Goal: Check status: Check status

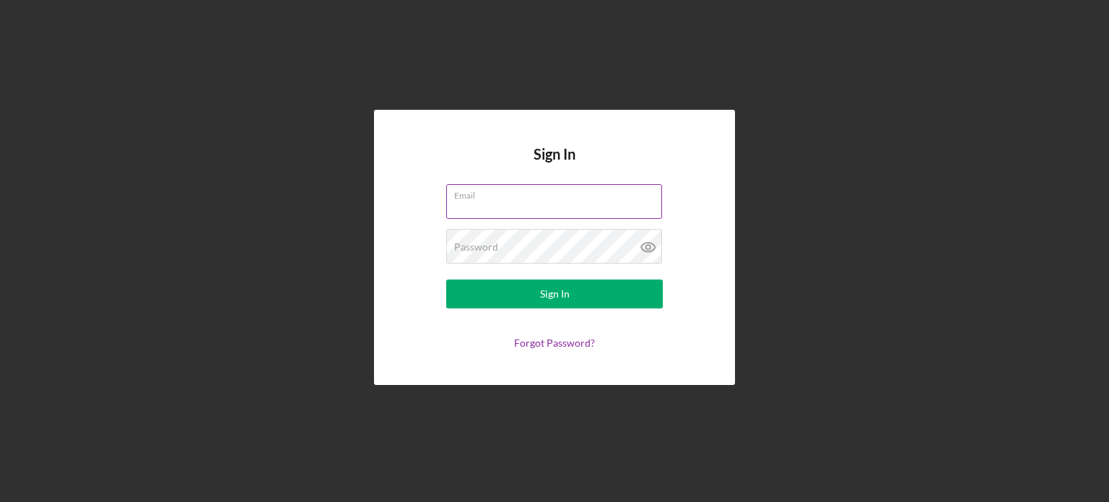
click at [527, 204] on input "Email" at bounding box center [554, 201] width 216 height 35
type input "[EMAIL_ADDRESS][DOMAIN_NAME]"
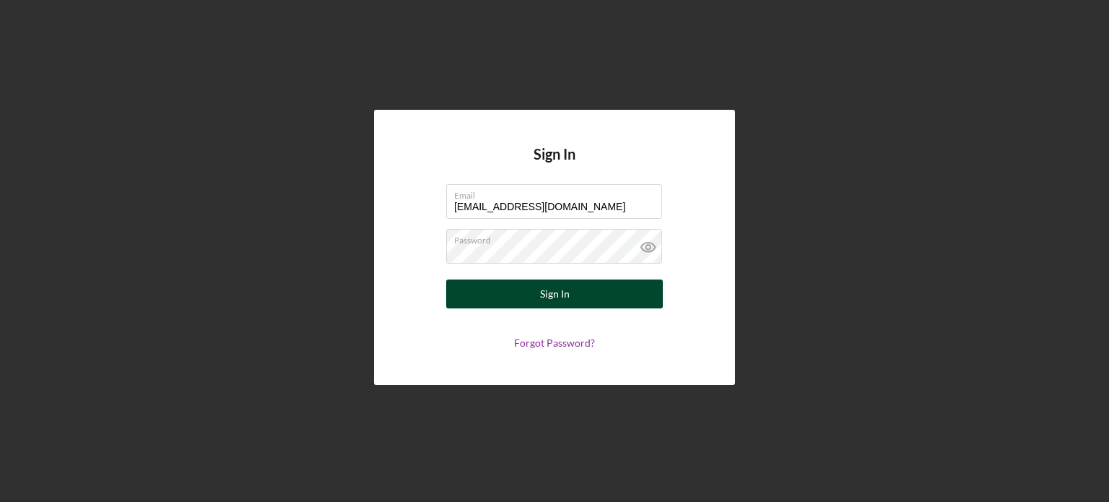
click at [534, 297] on button "Sign In" at bounding box center [554, 294] width 217 height 29
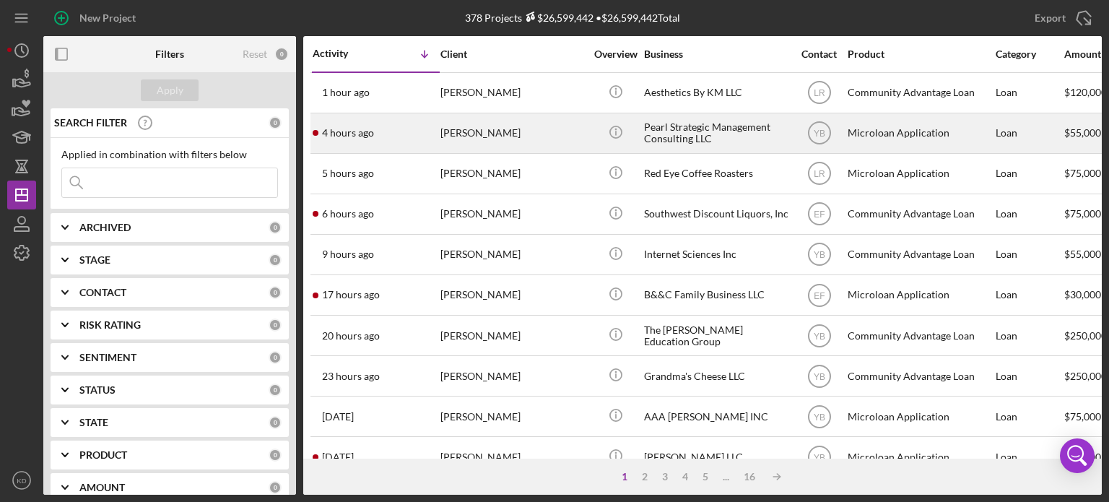
click at [678, 127] on div "Pearl Strategic Management Consulting LLC" at bounding box center [716, 133] width 144 height 38
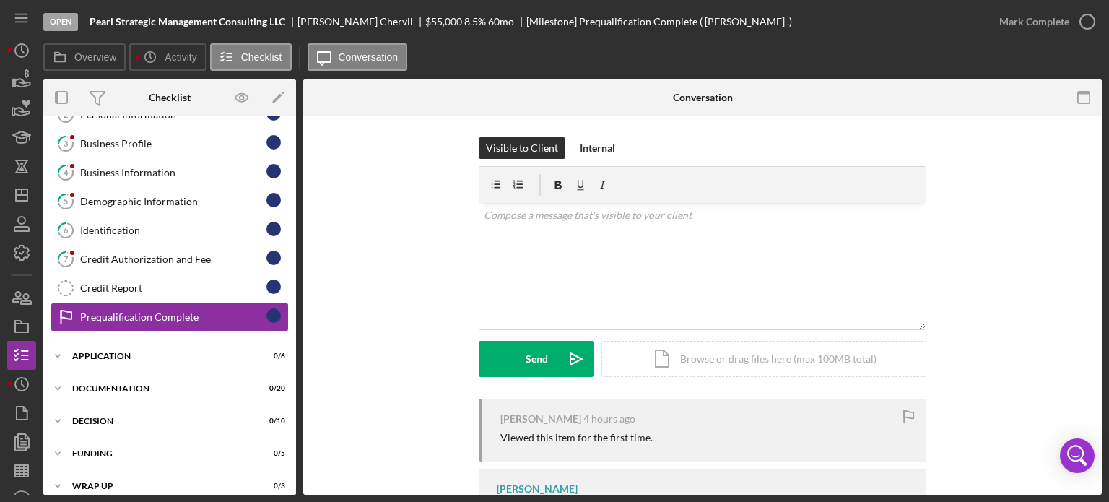
scroll to position [90, 0]
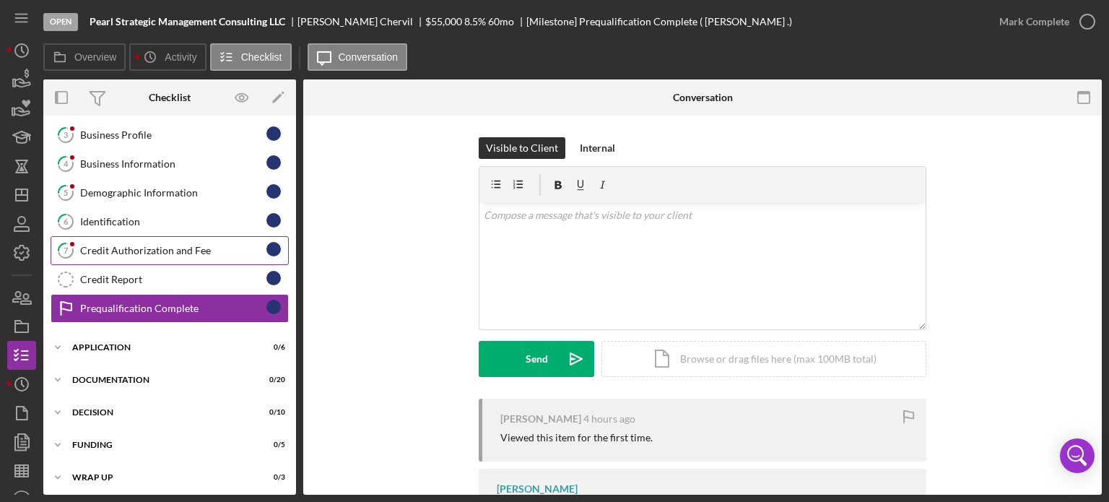
click at [134, 251] on div "Credit Authorization and Fee" at bounding box center [173, 251] width 186 height 12
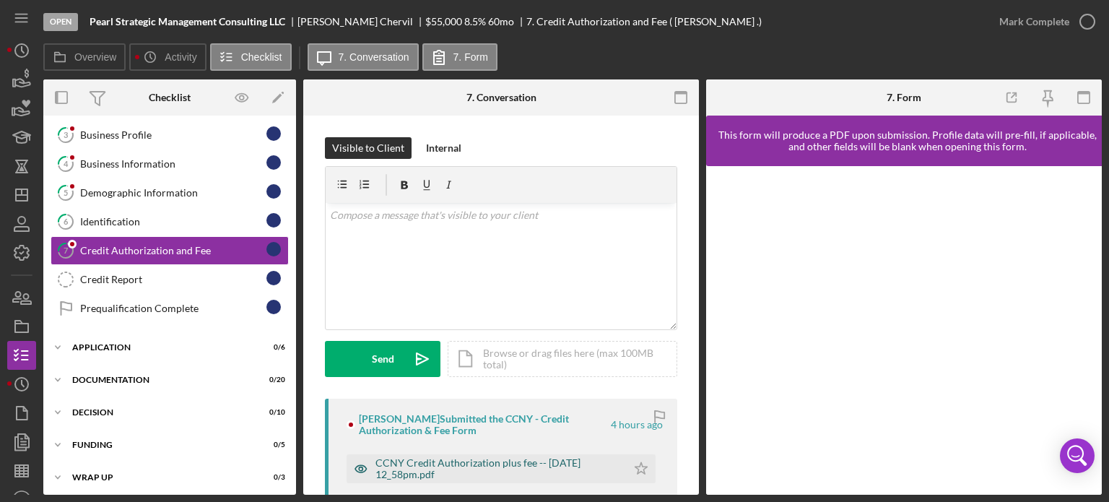
click at [443, 473] on div "CCNY Credit Authorization plus fee -- [DATE] 12_58pm.pdf" at bounding box center [498, 468] width 244 height 23
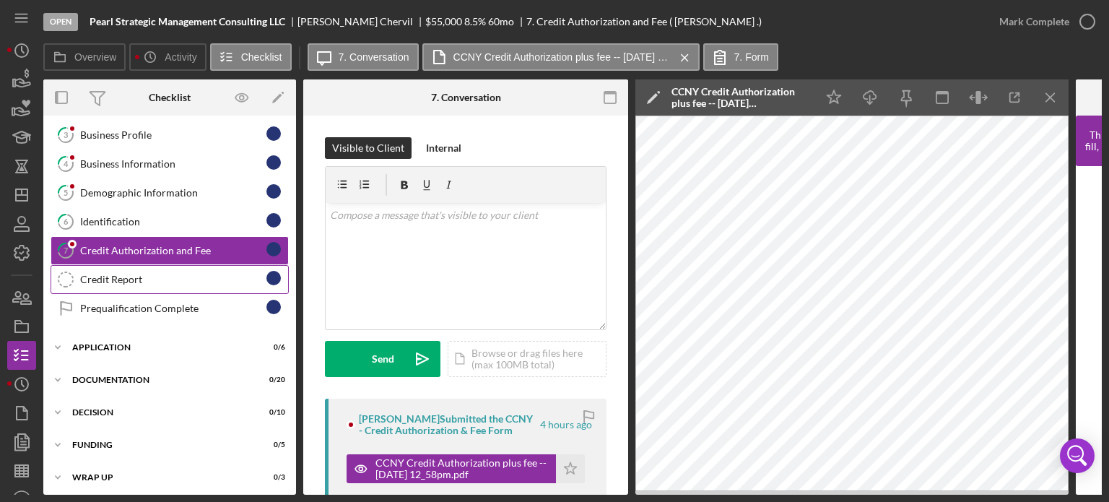
click at [107, 274] on div "Credit Report" at bounding box center [173, 280] width 186 height 12
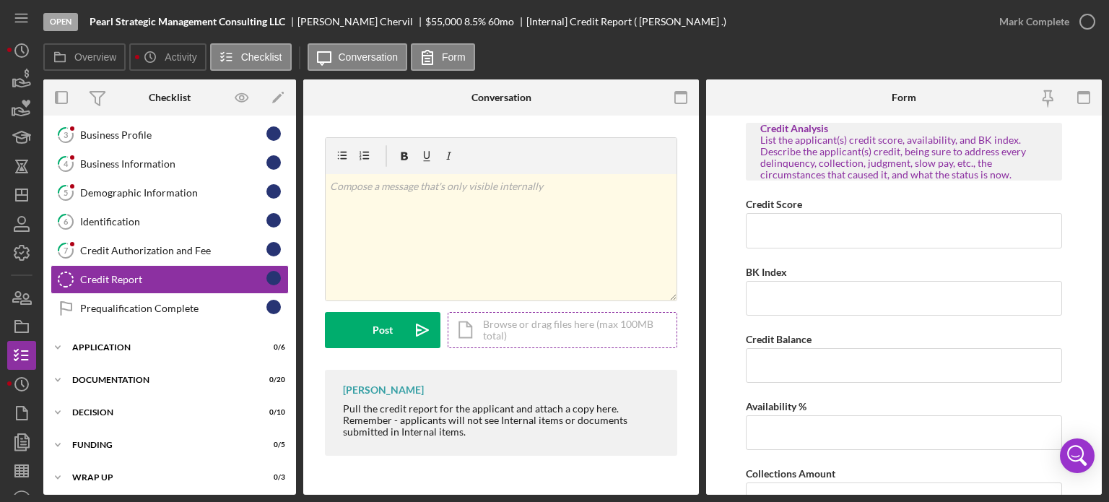
click at [516, 326] on div "Icon/Document Browse or drag files here (max 100MB total) Tap to choose files o…" at bounding box center [563, 330] width 230 height 36
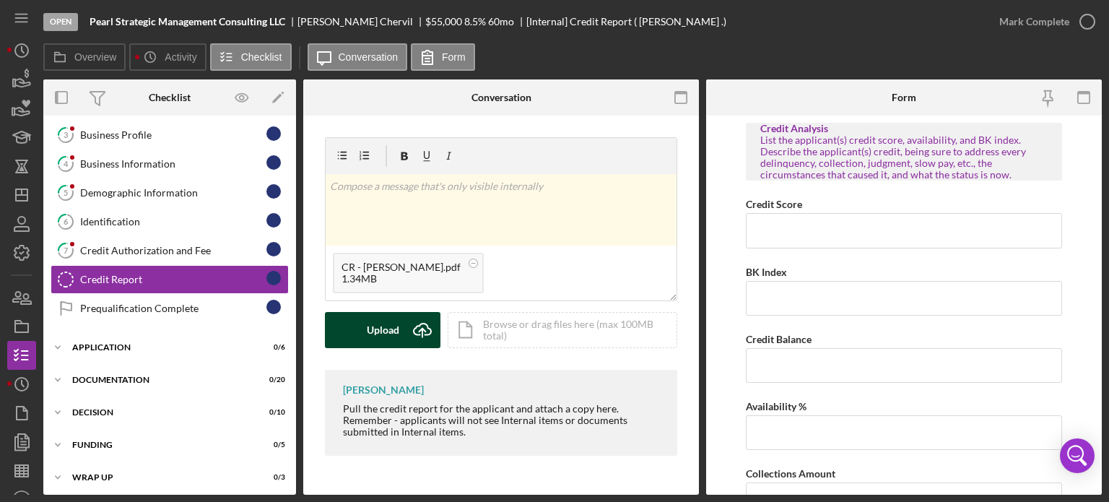
click at [376, 334] on div "Upload" at bounding box center [383, 330] width 33 height 36
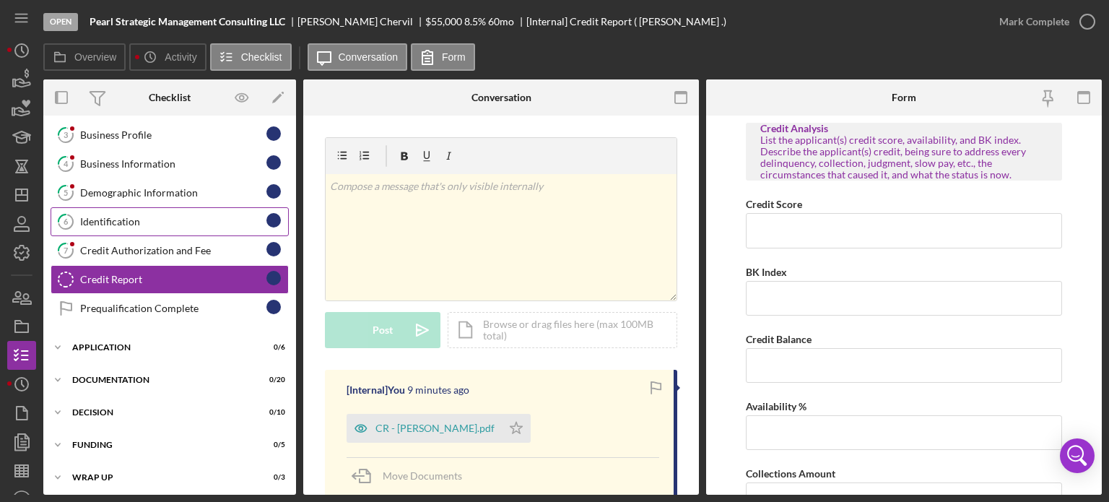
click at [103, 218] on div "Identification" at bounding box center [173, 222] width 186 height 12
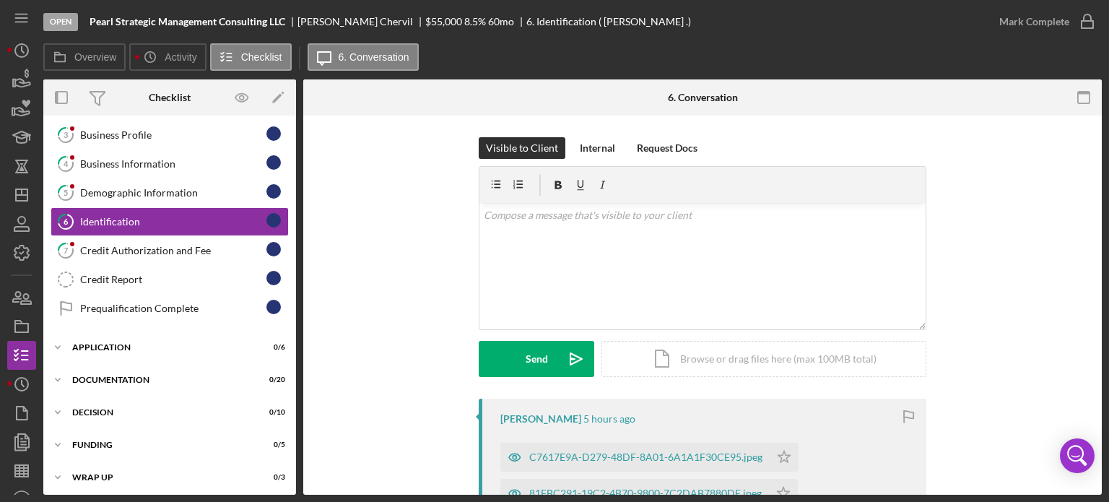
click at [1097, 372] on div "Visible to Client Internal Request Docs v Color teal Color pink Remove color Ad…" at bounding box center [702, 496] width 799 height 761
click at [1096, 342] on div "Visible to Client Internal Request Docs v Color teal Color pink Remove color Ad…" at bounding box center [702, 496] width 799 height 761
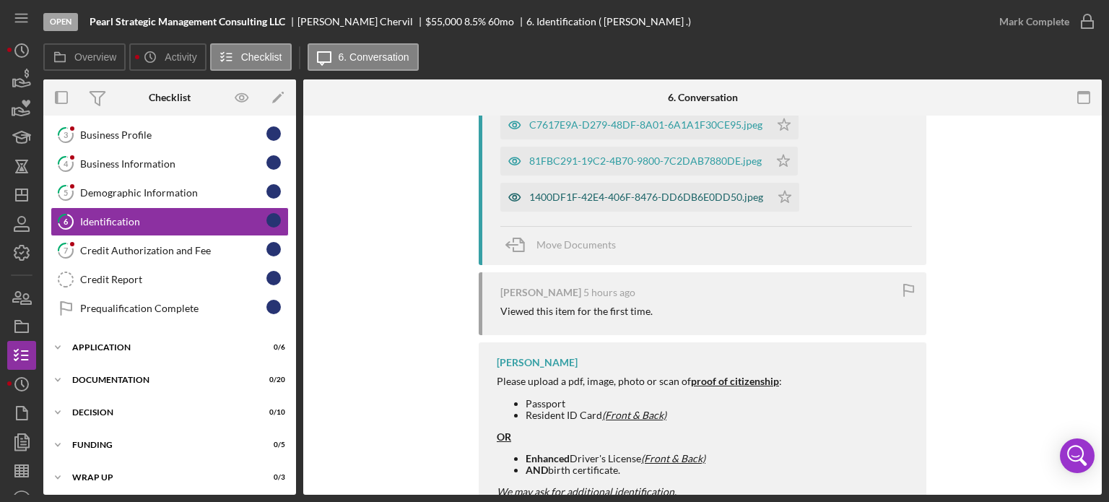
click at [618, 193] on div "1400DF1F-42E4-406F-8476-DD6DB6E0DD50.jpeg" at bounding box center [646, 197] width 234 height 12
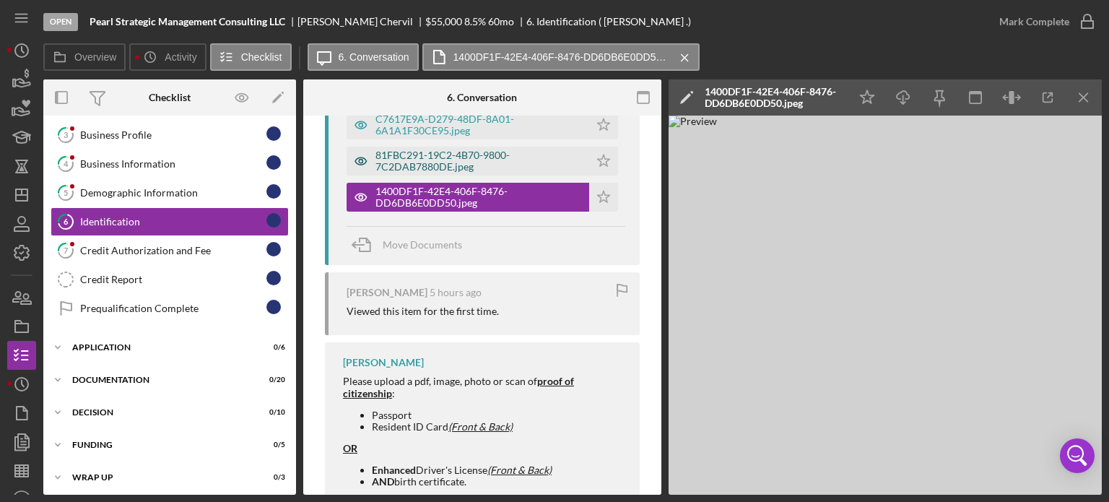
click at [384, 164] on div "81FBC291-19C2-4B70-9800-7C2DAB7880DE.jpeg" at bounding box center [479, 161] width 207 height 23
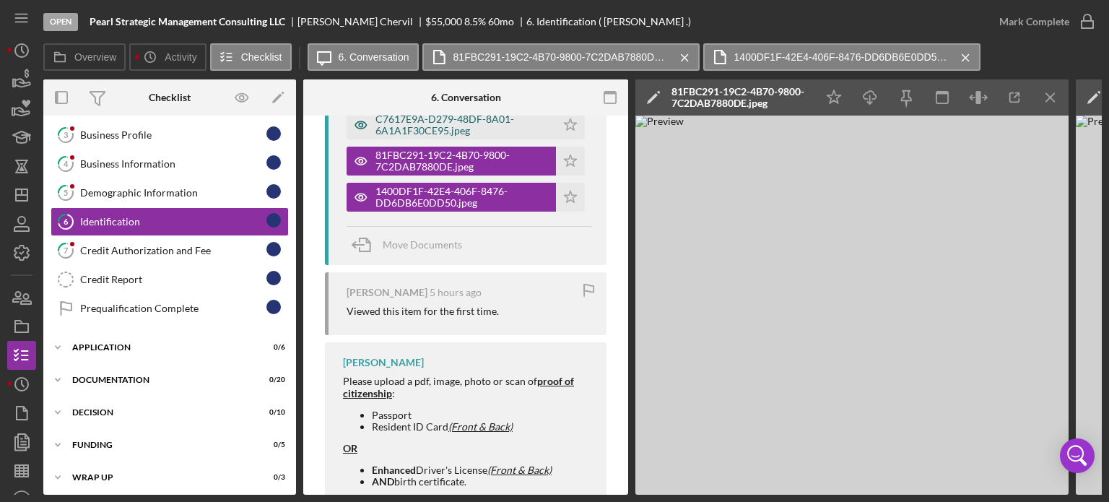
click at [481, 126] on div "C7617E9A-D279-48DF-8A01-6A1A1F30CE95.jpeg" at bounding box center [462, 124] width 173 height 23
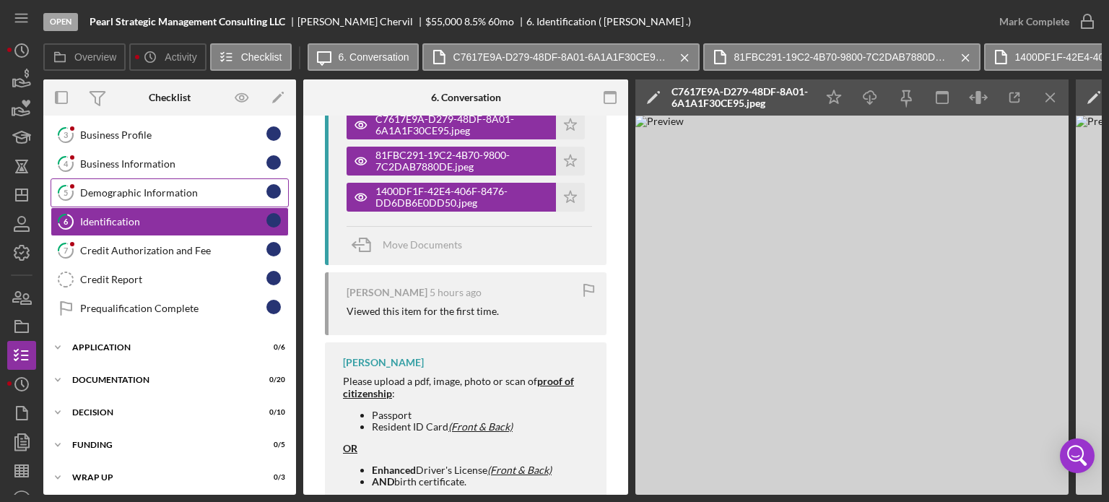
click at [127, 194] on div "Demographic Information" at bounding box center [173, 193] width 186 height 12
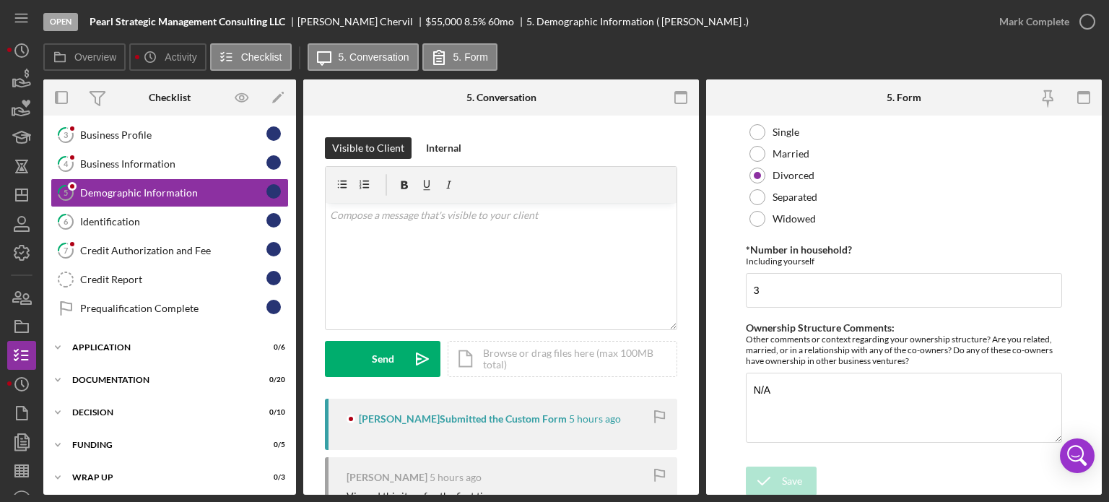
scroll to position [701, 0]
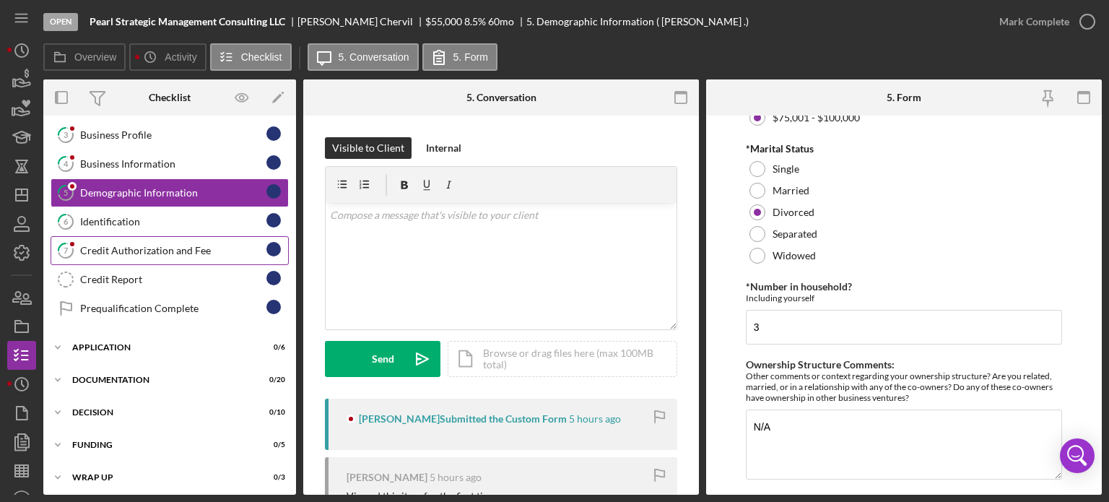
click at [95, 246] on div "Credit Authorization and Fee" at bounding box center [173, 251] width 186 height 12
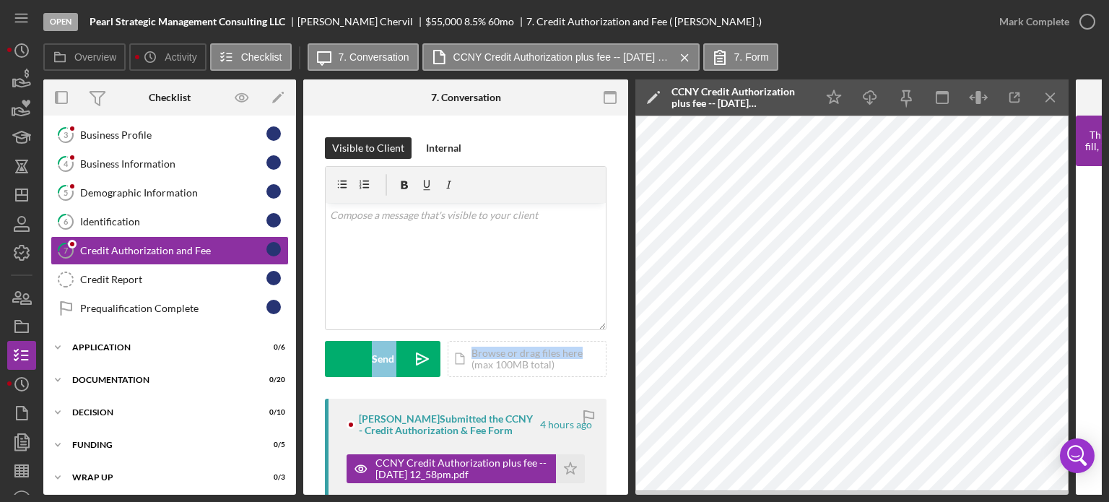
drag, startPoint x: 623, startPoint y: 304, endPoint x: 625, endPoint y: 339, distance: 35.4
click at [625, 339] on div "7 Credit Authorization and Fee Visible to Client Internal v Color teal Color pi…" at bounding box center [465, 305] width 325 height 379
click at [538, 377] on div "Visible to Client Internal v Color teal Color pink Remove color Add row above A…" at bounding box center [466, 267] width 282 height 261
click at [519, 358] on div "Icon/Document Browse or drag files here (max 100MB total) Tap to choose files o…" at bounding box center [527, 359] width 159 height 36
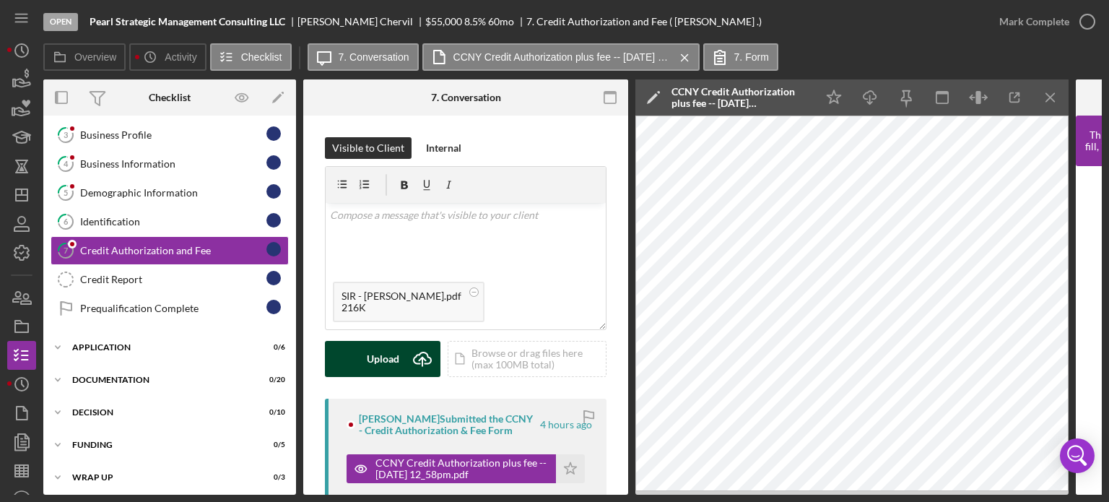
click at [399, 352] on button "Upload Icon/Upload" at bounding box center [383, 359] width 116 height 36
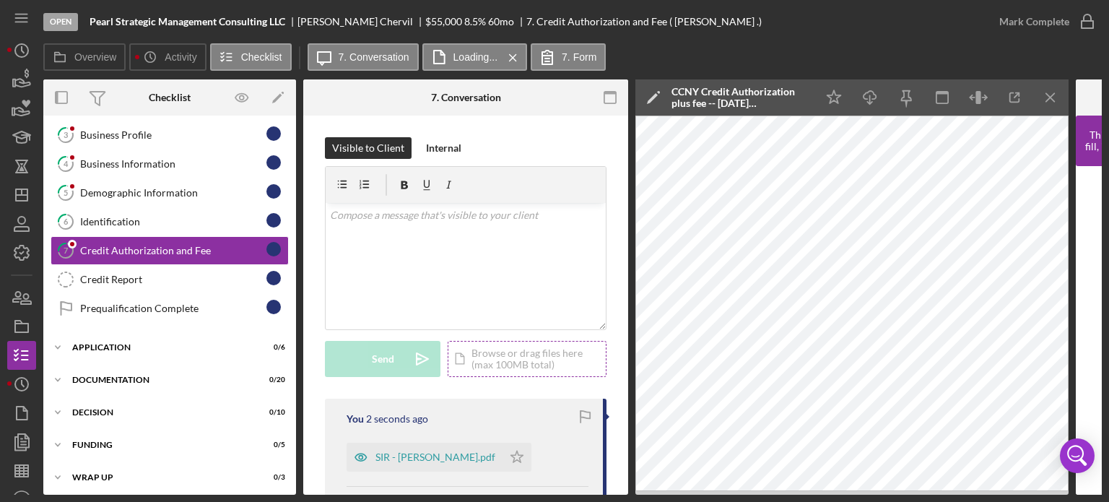
click at [525, 358] on div "Icon/Document Browse or drag files here (max 100MB total) Tap to choose files o…" at bounding box center [527, 359] width 159 height 36
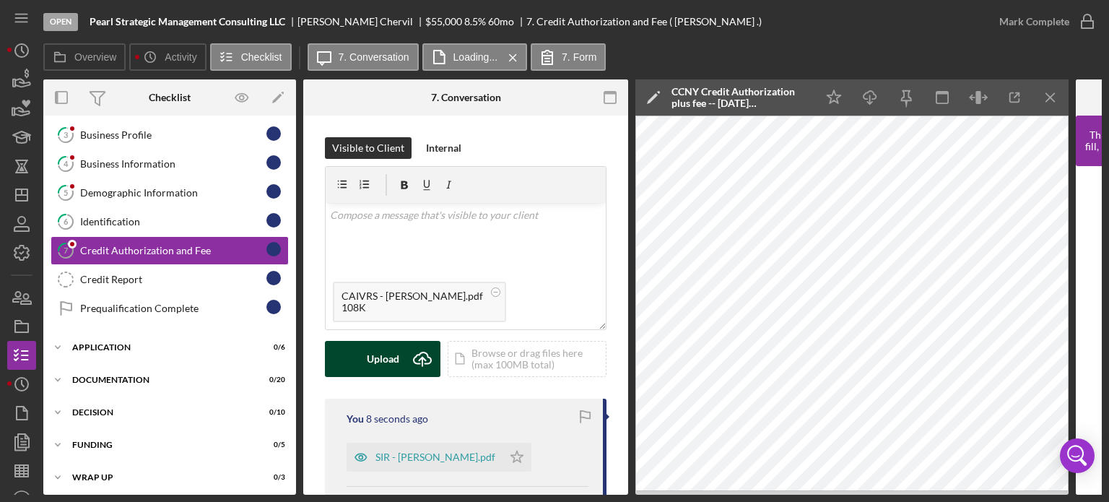
click at [367, 354] on button "Upload Icon/Upload" at bounding box center [383, 359] width 116 height 36
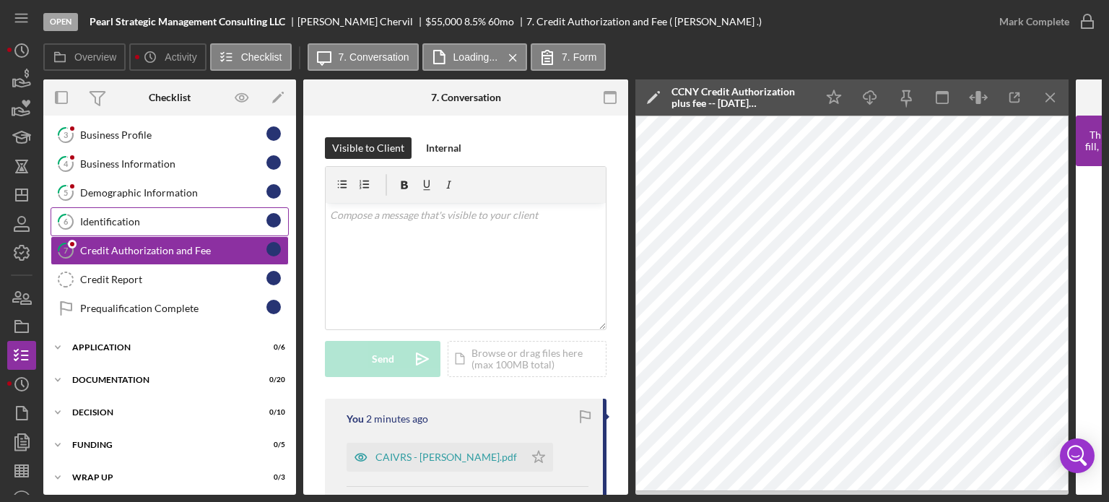
click at [124, 216] on div "Identification" at bounding box center [173, 222] width 186 height 12
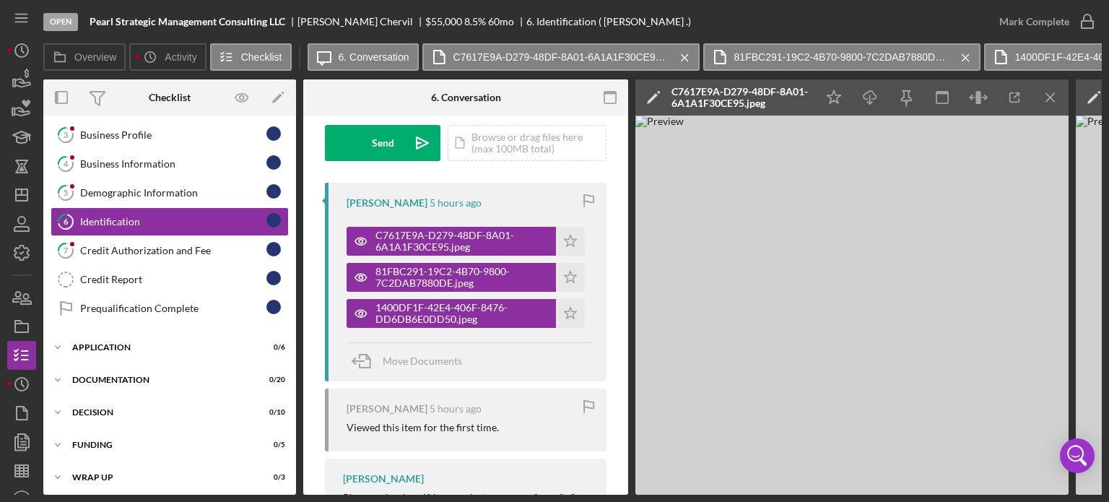
scroll to position [324, 0]
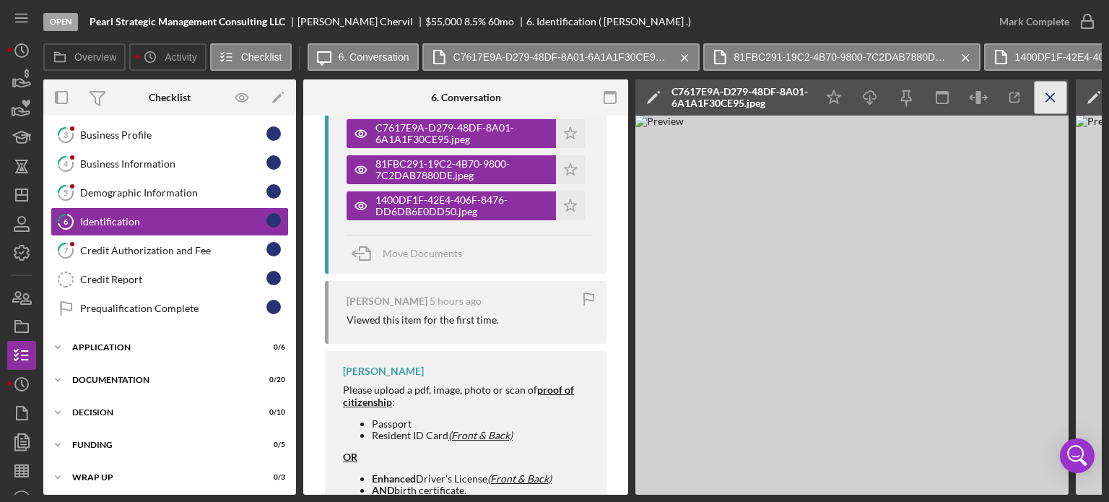
click at [1050, 92] on icon "Icon/Menu Close" at bounding box center [1051, 98] width 33 height 33
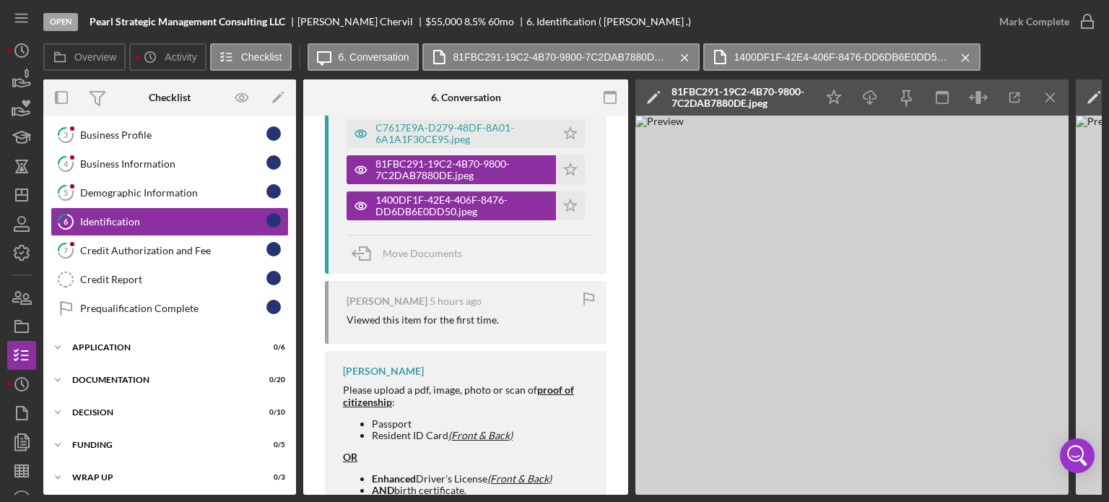
click at [1050, 92] on icon "Icon/Menu Close" at bounding box center [1051, 98] width 33 height 33
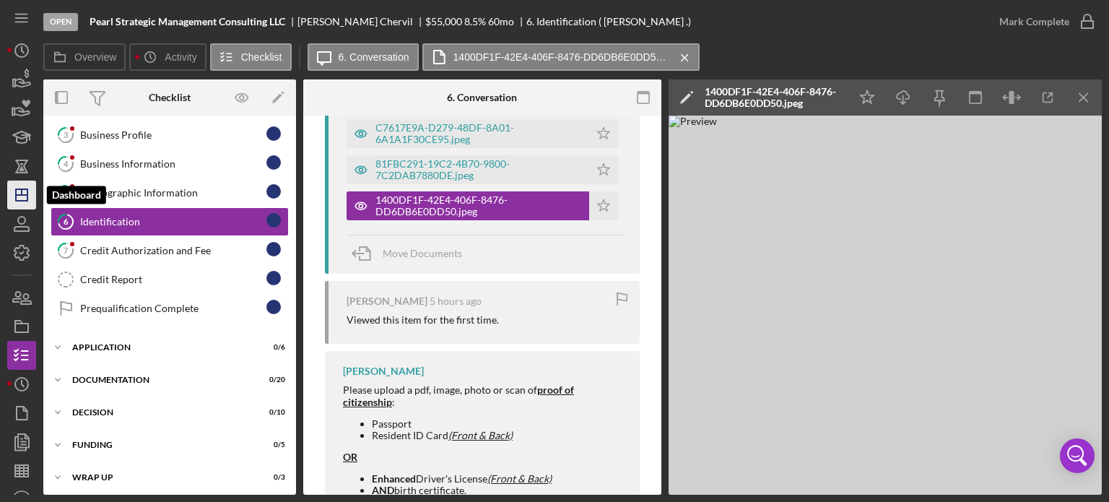
click at [25, 199] on icon "Icon/Dashboard" at bounding box center [22, 195] width 36 height 36
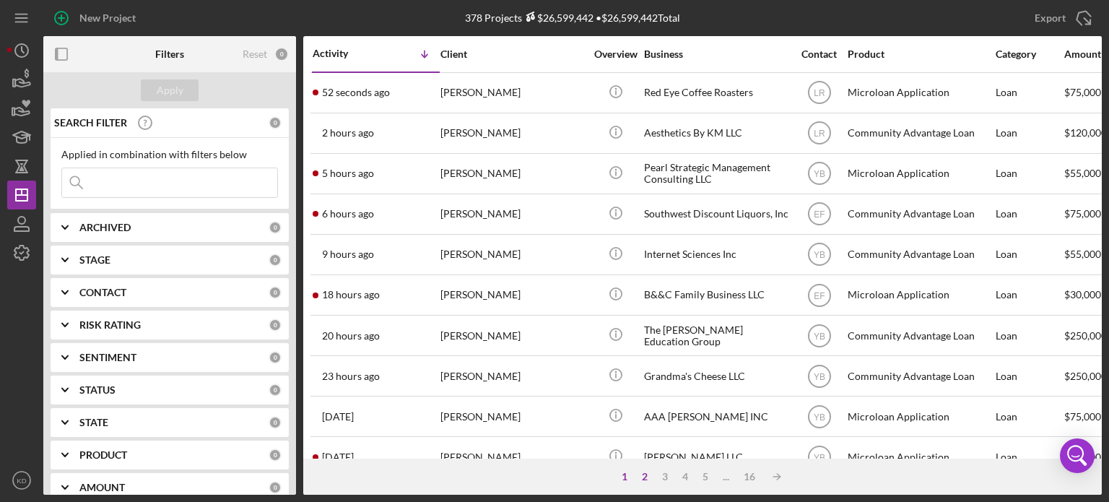
click at [638, 477] on div "2" at bounding box center [645, 477] width 20 height 12
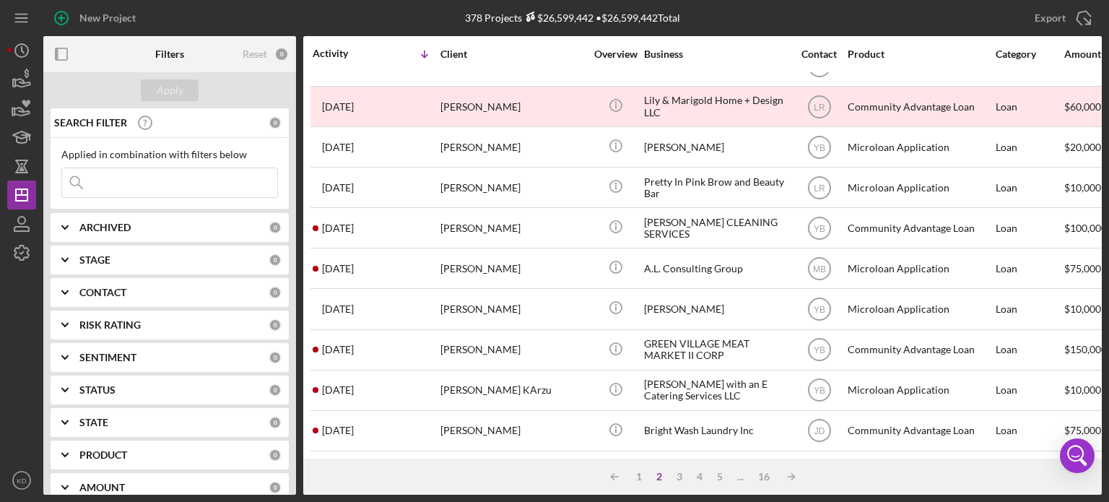
scroll to position [644, 0]
click at [679, 475] on div "3" at bounding box center [680, 477] width 20 height 12
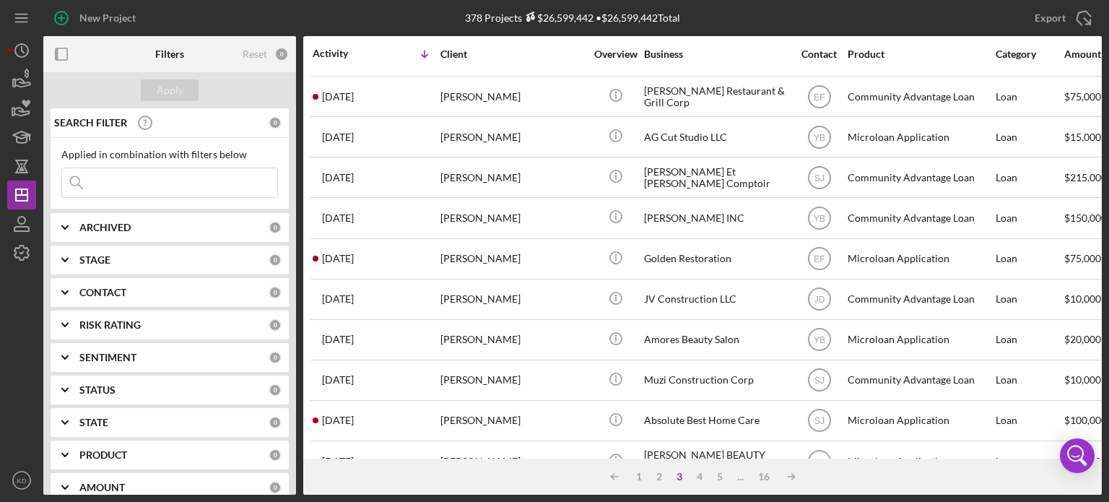
scroll to position [289, 0]
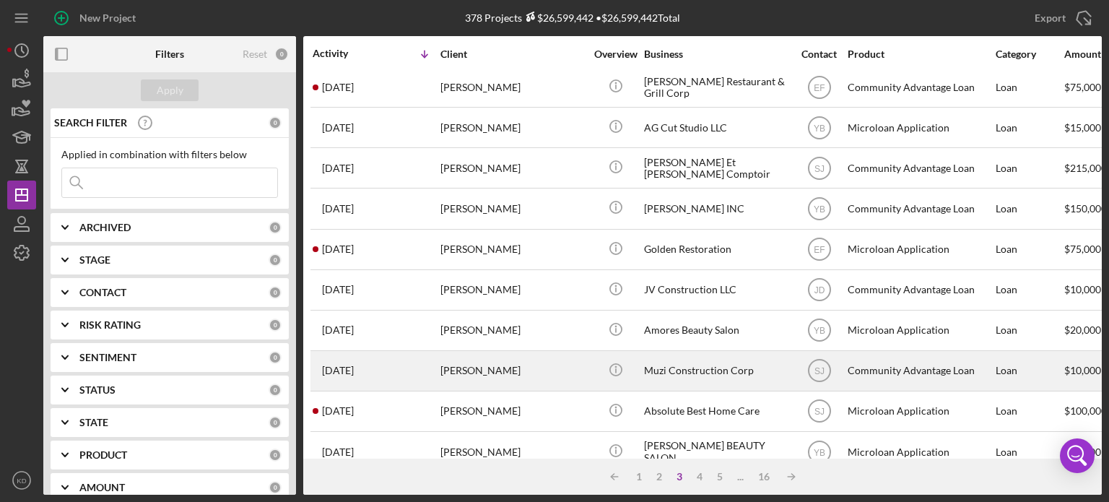
click at [462, 367] on div "[PERSON_NAME]" at bounding box center [513, 371] width 144 height 38
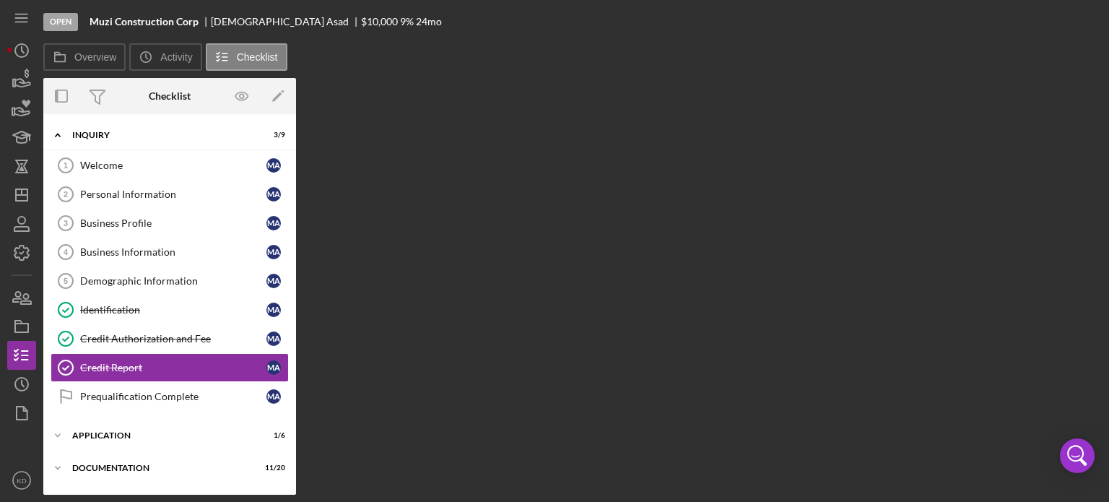
scroll to position [61, 0]
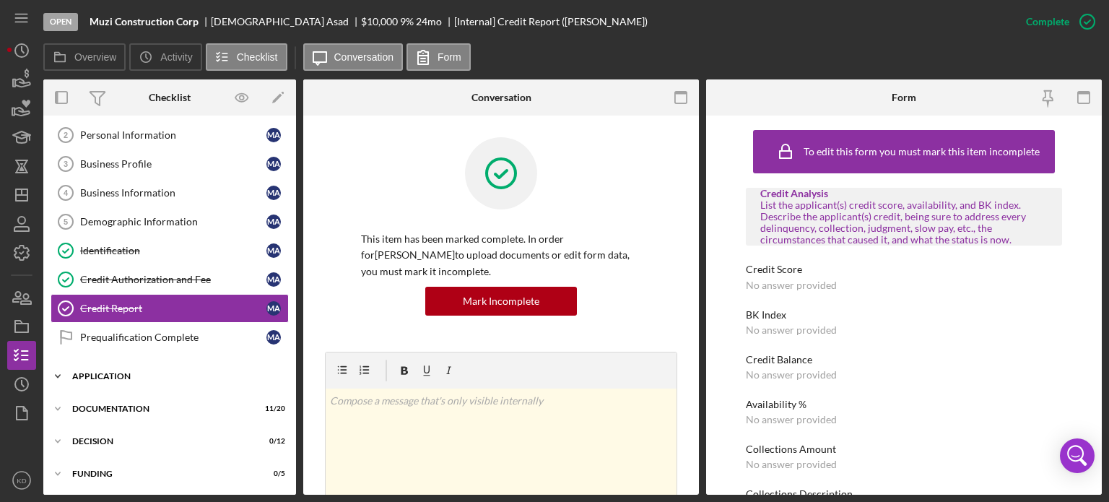
click at [56, 372] on icon "Icon/Expander" at bounding box center [57, 376] width 29 height 29
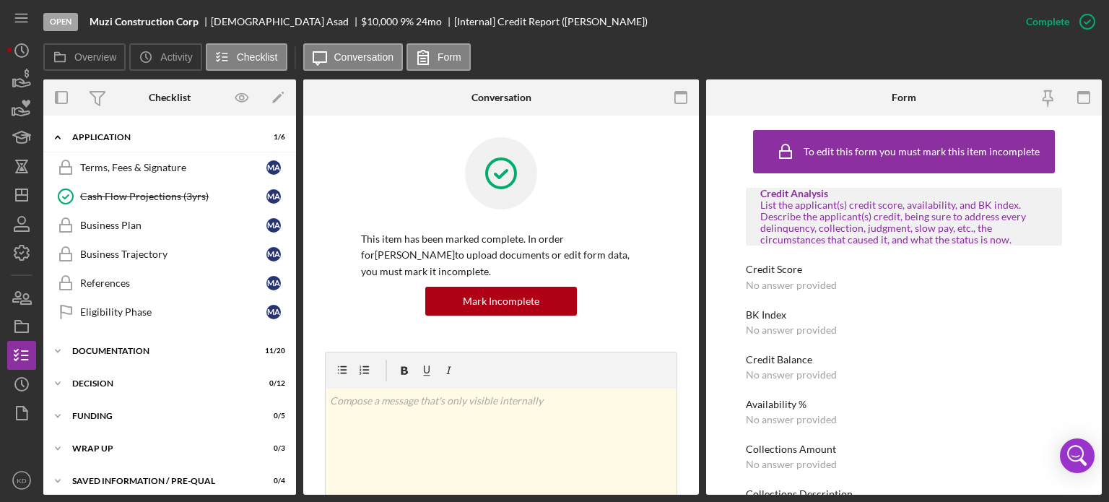
scroll to position [303, 0]
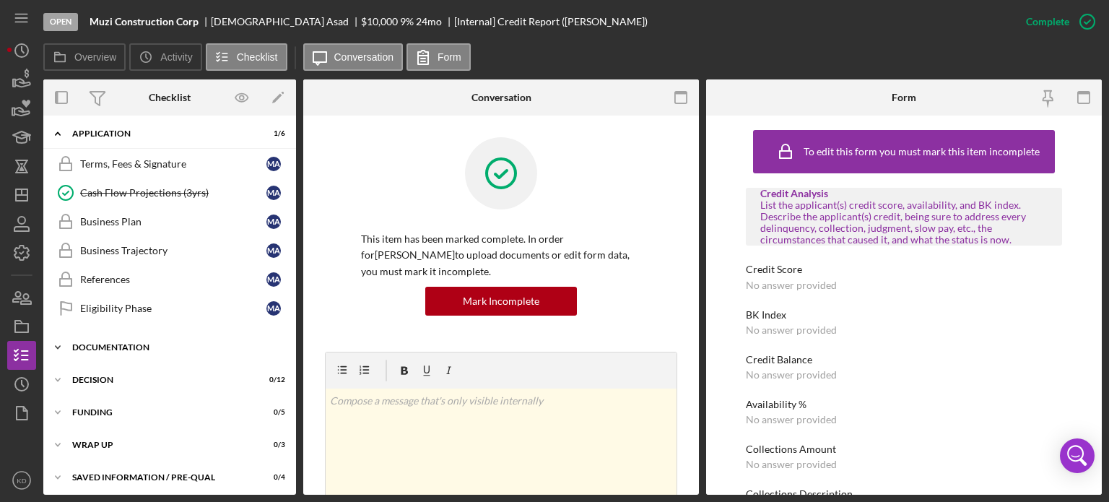
click at [57, 341] on icon "Icon/Expander" at bounding box center [57, 347] width 29 height 29
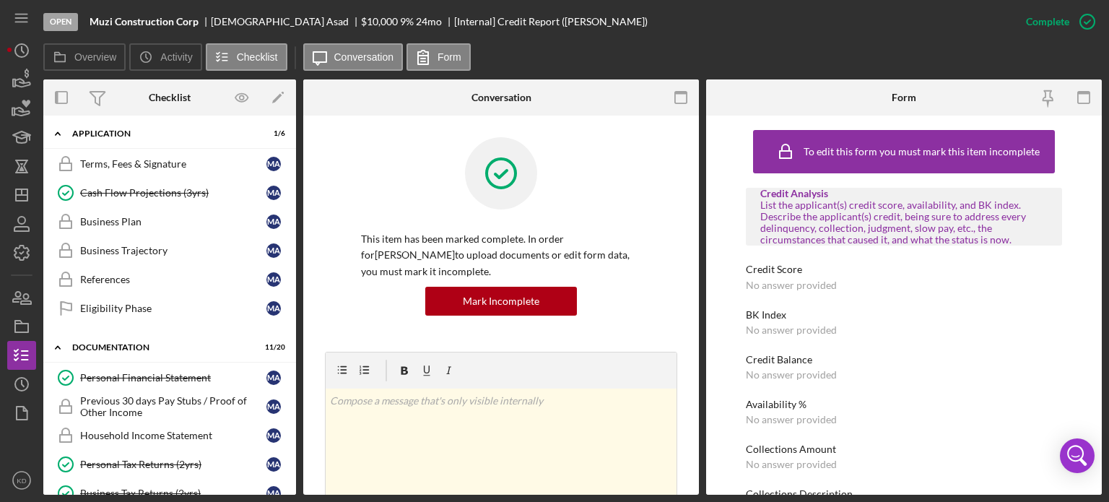
drag, startPoint x: 119, startPoint y: 486, endPoint x: 696, endPoint y: 446, distance: 577.8
click at [696, 446] on div "Credit Report Credit Report This item has been marked complete. In order for [P…" at bounding box center [501, 305] width 396 height 379
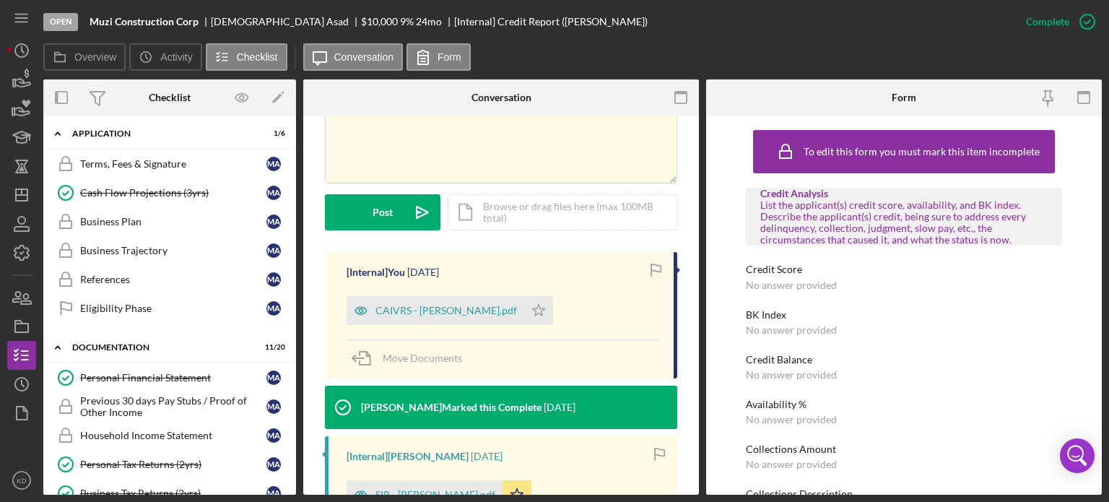
scroll to position [636, 0]
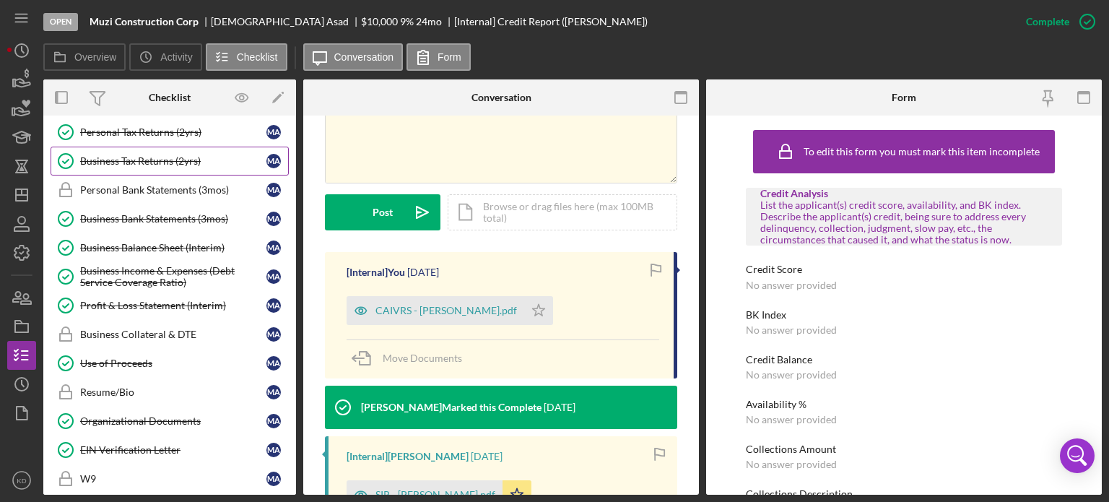
click at [135, 155] on div "Business Tax Returns (2yrs)" at bounding box center [173, 161] width 186 height 12
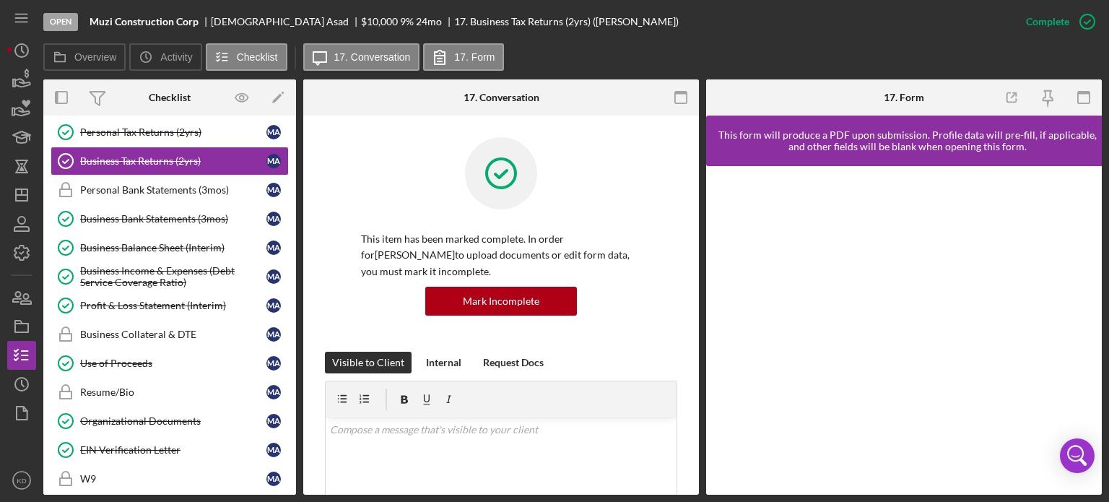
scroll to position [332, 0]
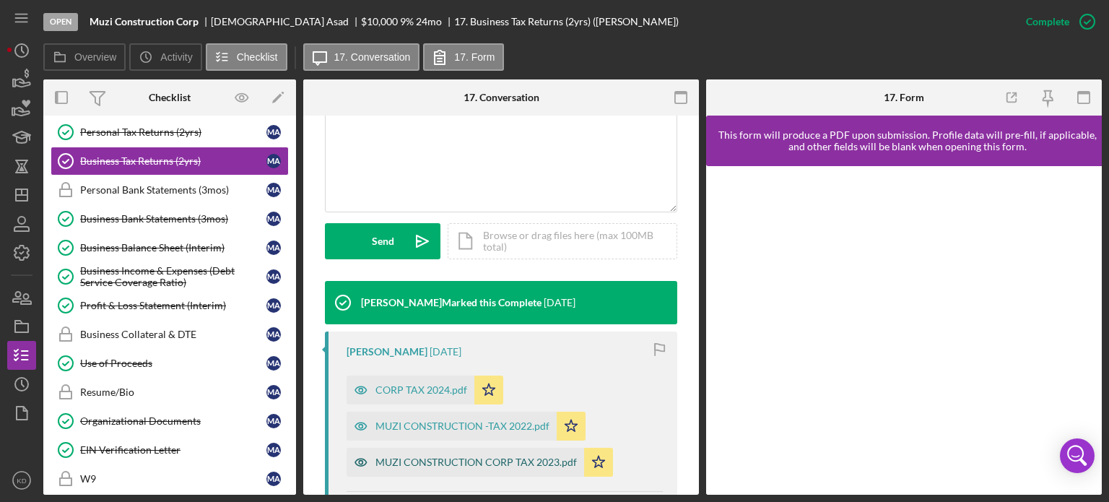
click at [485, 463] on div "MUZI CONSTRUCTION CORP TAX 2023.pdf" at bounding box center [477, 462] width 202 height 12
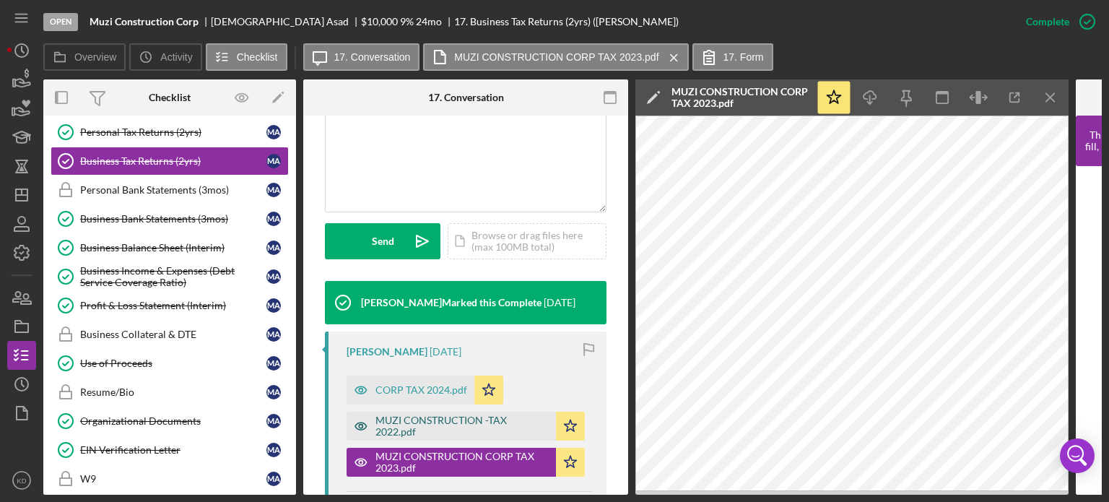
click at [405, 427] on div "MUZI CONSTRUCTION -TAX 2022.pdf" at bounding box center [462, 426] width 173 height 23
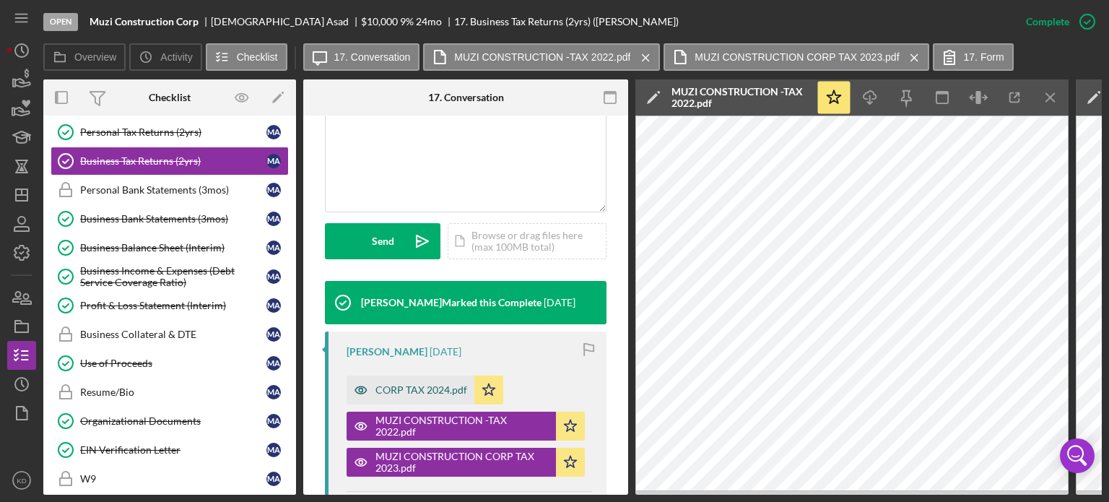
click at [412, 389] on div "CORP TAX 2024.pdf" at bounding box center [422, 390] width 92 height 12
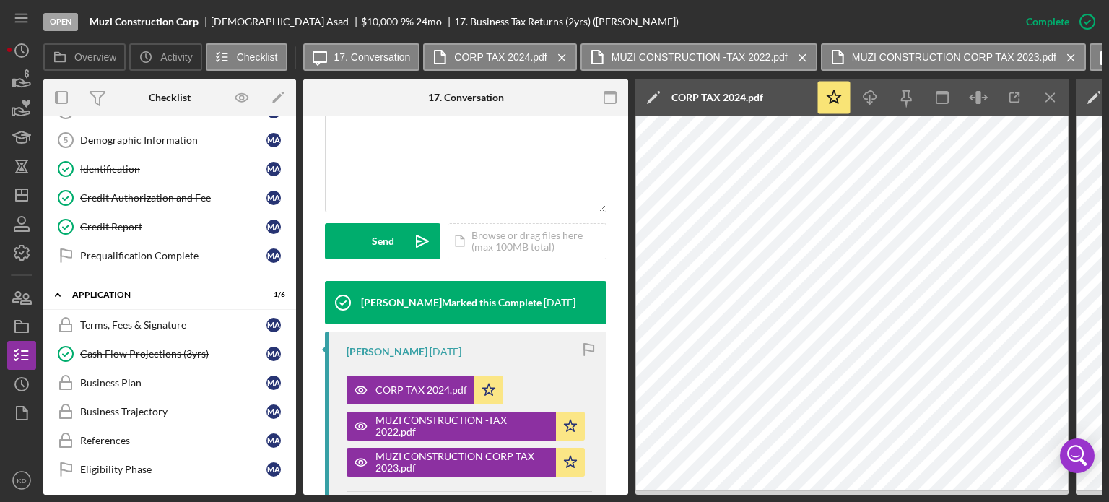
scroll to position [0, 0]
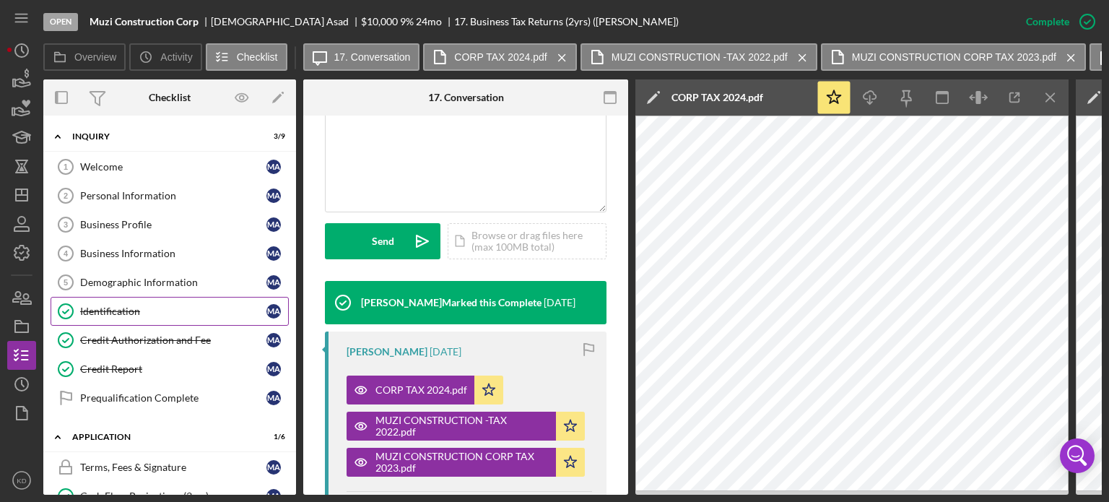
click at [105, 306] on div "Identification" at bounding box center [173, 312] width 186 height 12
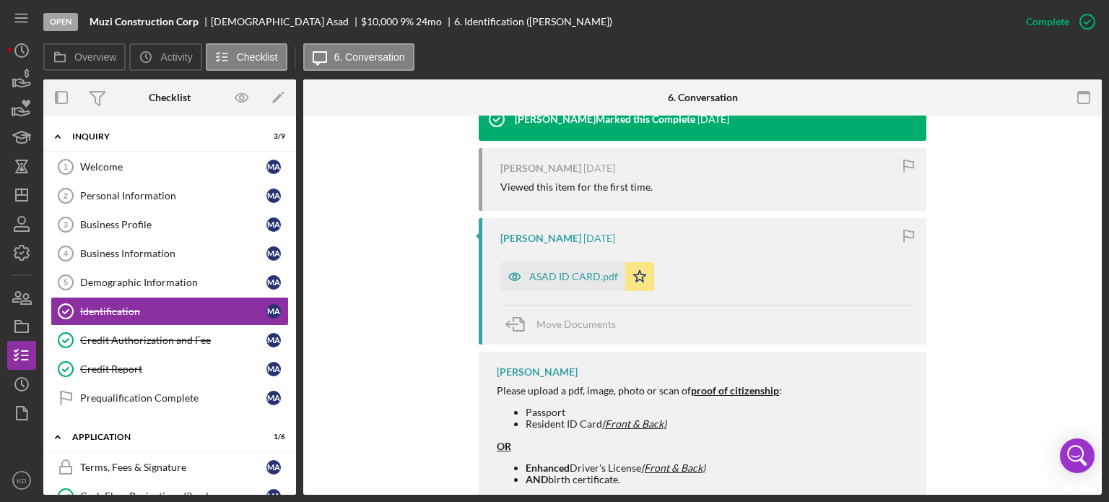
scroll to position [545, 0]
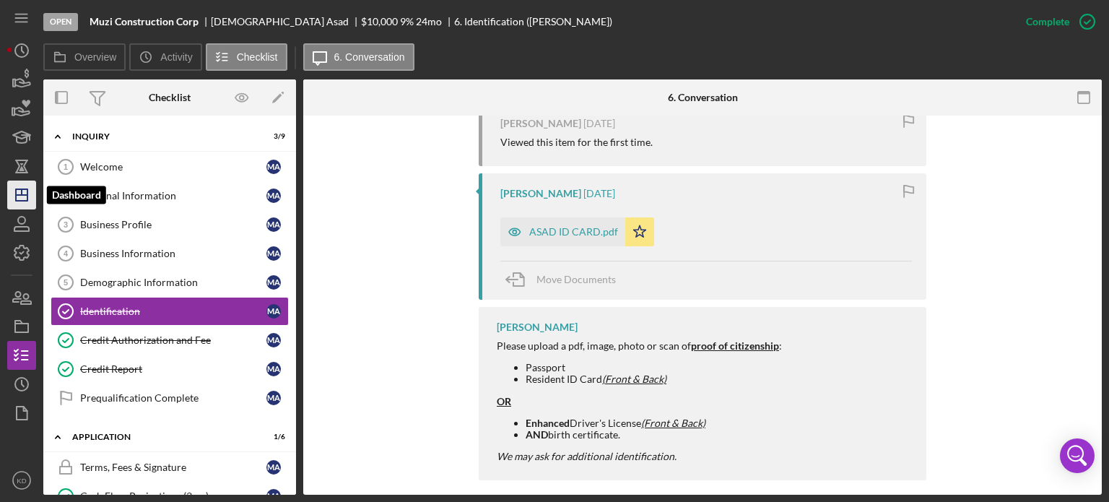
click at [27, 190] on polygon "button" at bounding box center [22, 195] width 12 height 12
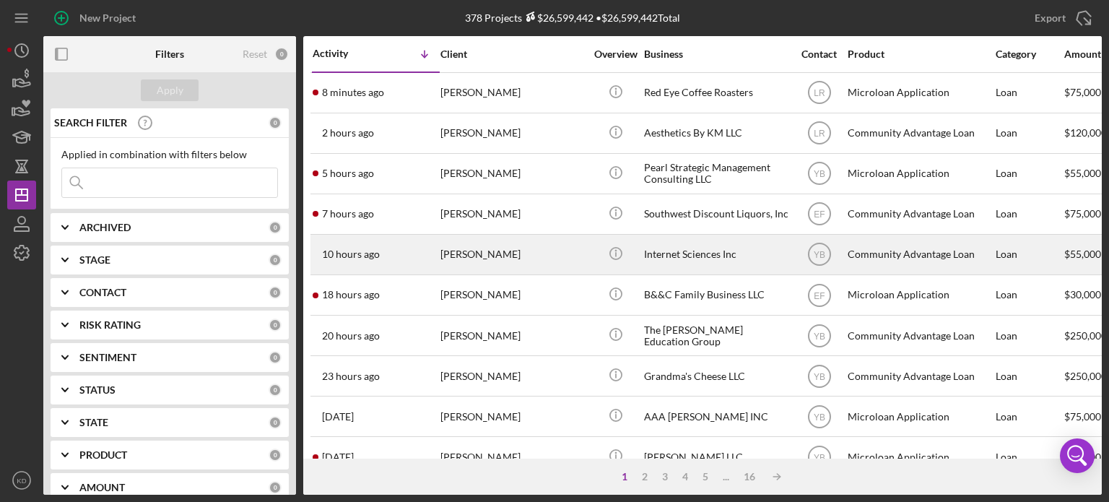
click at [668, 254] on div "Internet Sciences Inc" at bounding box center [716, 254] width 144 height 38
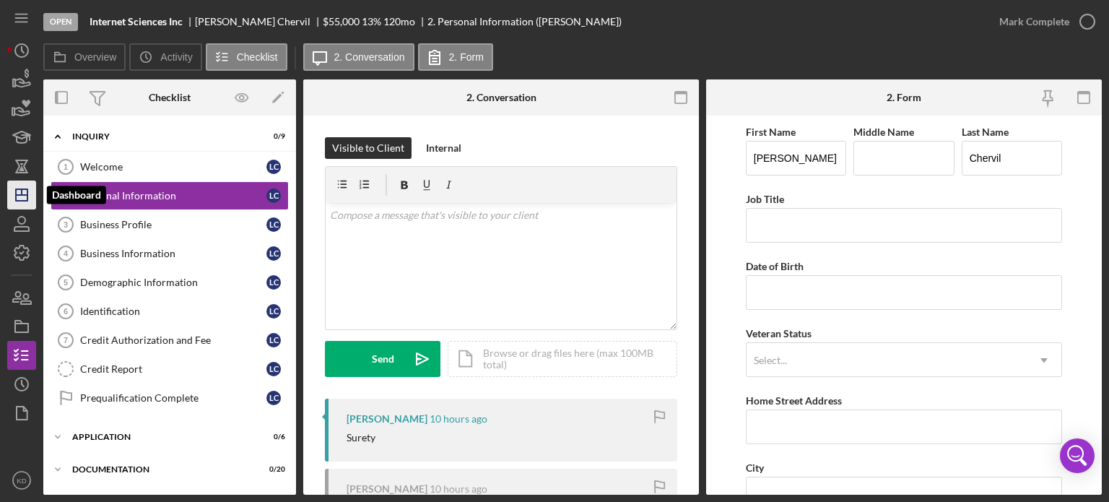
click at [25, 191] on icon "Icon/Dashboard" at bounding box center [22, 195] width 36 height 36
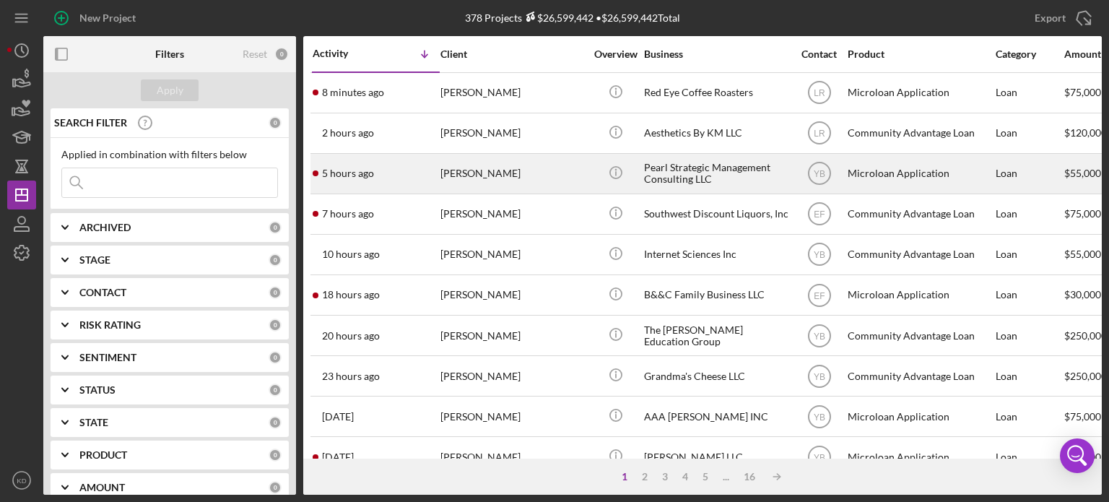
click at [474, 173] on div "[PERSON_NAME]" at bounding box center [513, 174] width 144 height 38
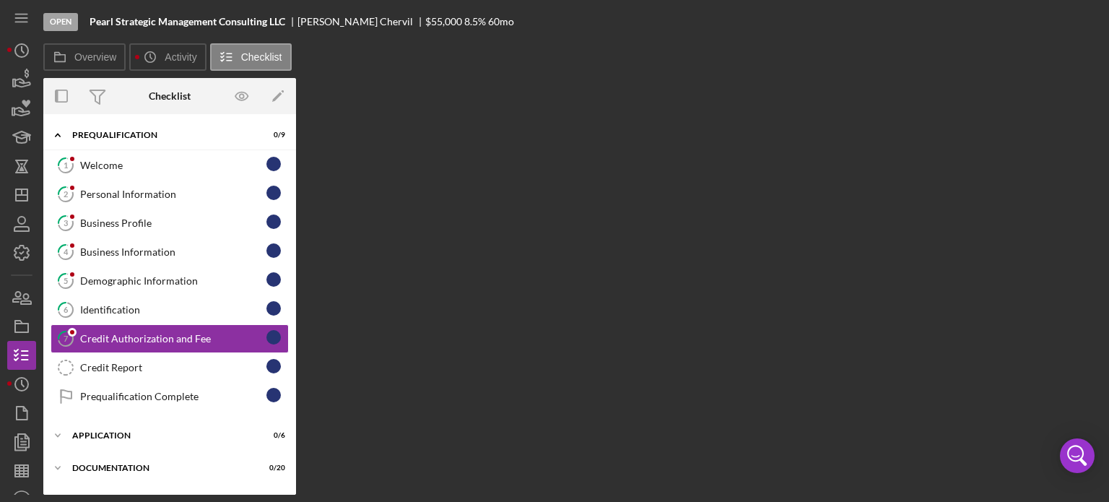
scroll to position [32, 0]
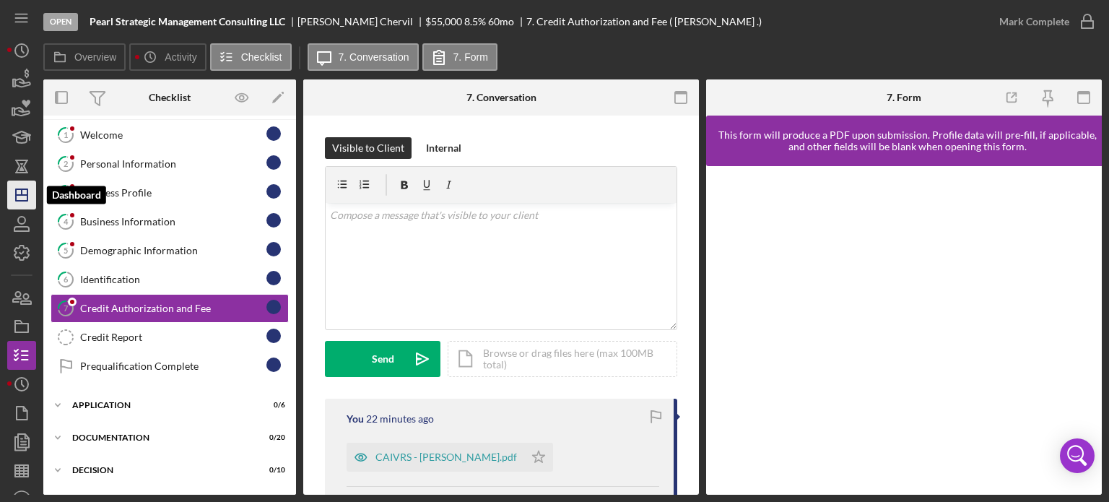
click at [30, 189] on icon "Icon/Dashboard" at bounding box center [22, 195] width 36 height 36
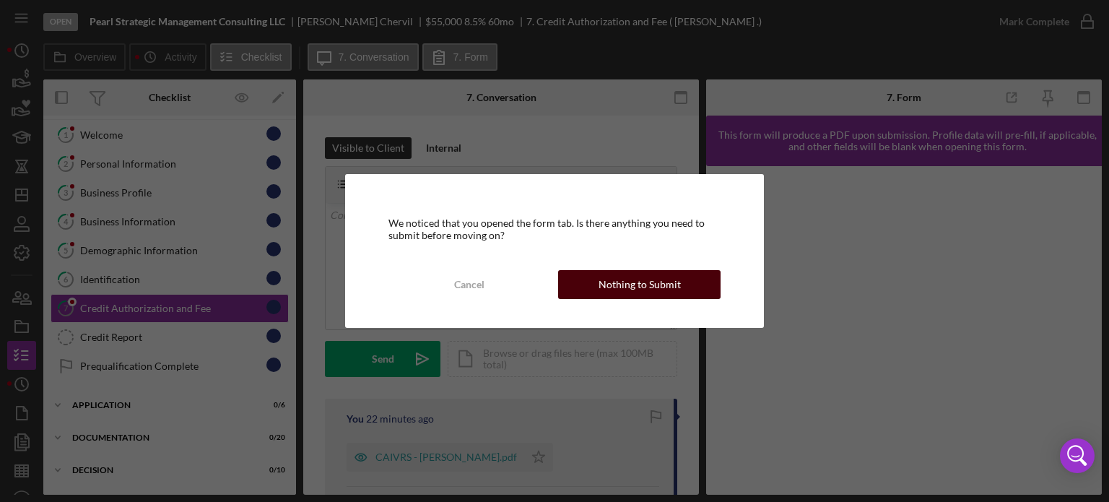
click at [641, 285] on div "Nothing to Submit" at bounding box center [640, 284] width 82 height 29
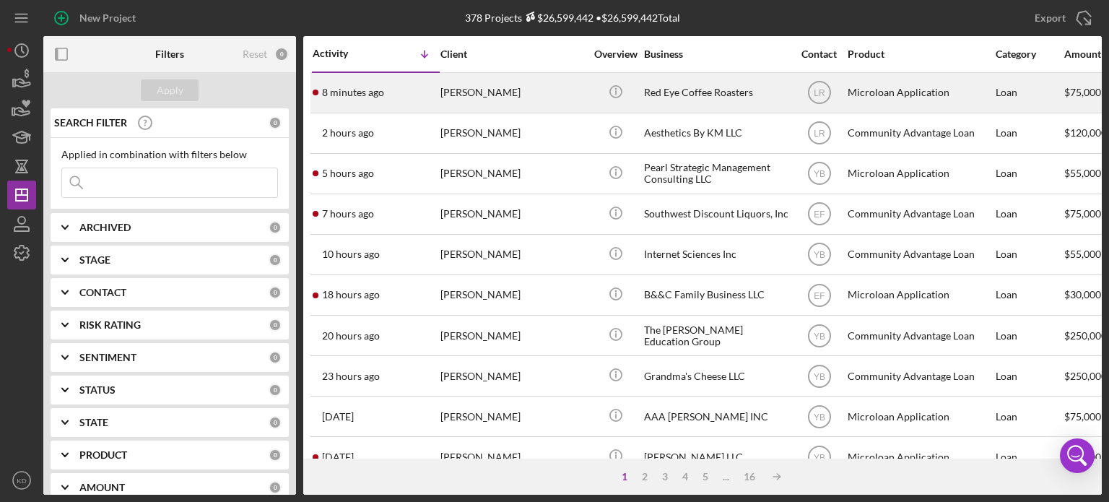
click at [672, 90] on div "Red Eye Coffee Roasters" at bounding box center [716, 93] width 144 height 38
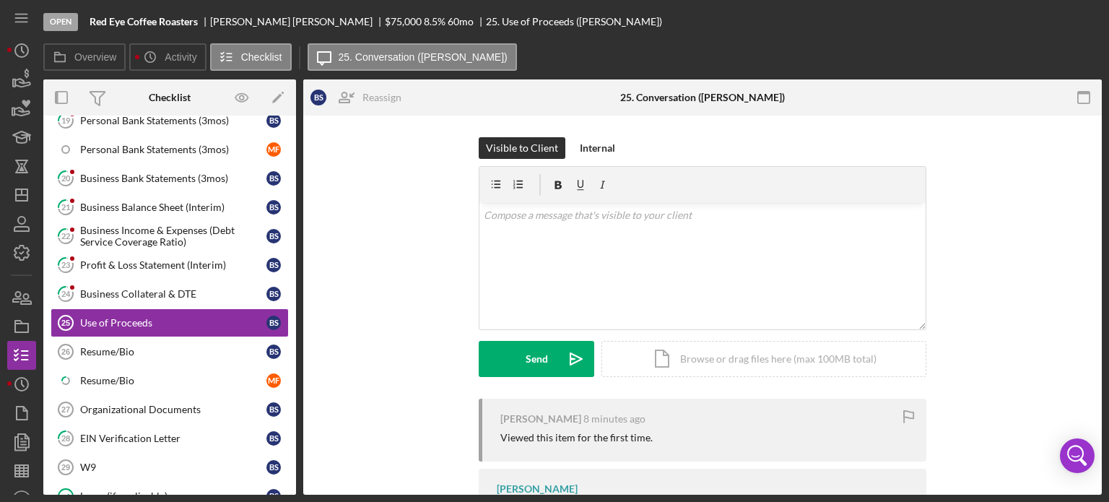
scroll to position [414, 0]
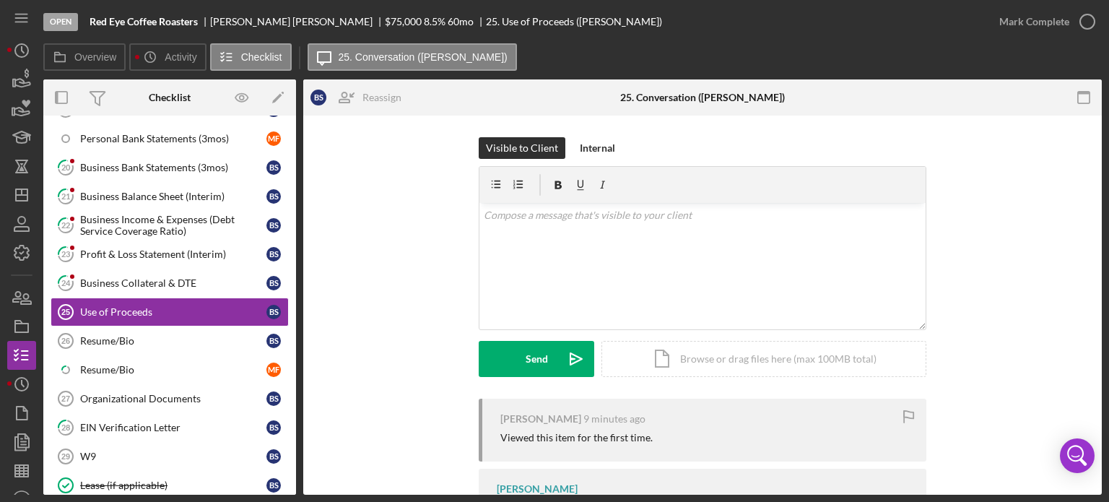
click at [292, 134] on div "14 Personal Financial Statement B S Personal Financial Statement M F Previous 3…" at bounding box center [169, 214] width 253 height 758
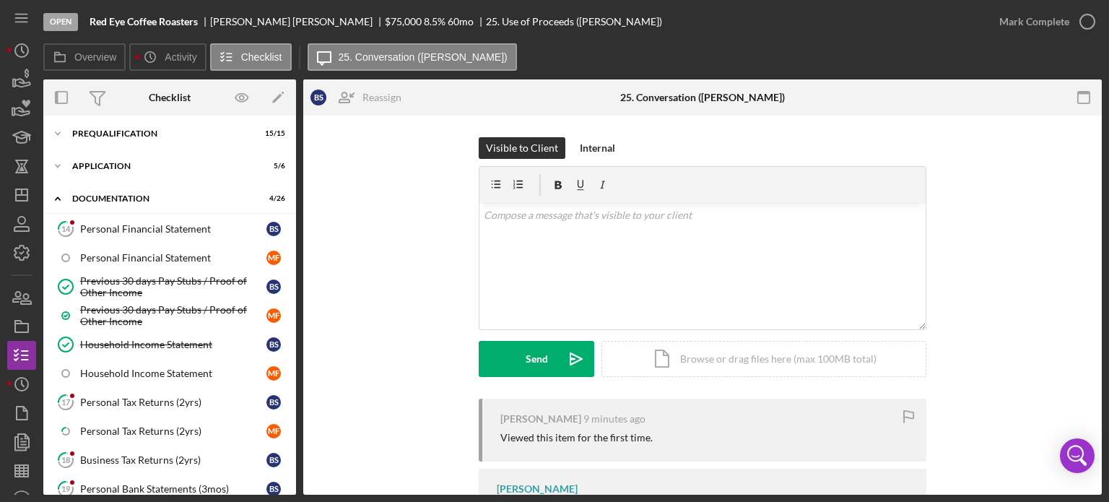
scroll to position [0, 0]
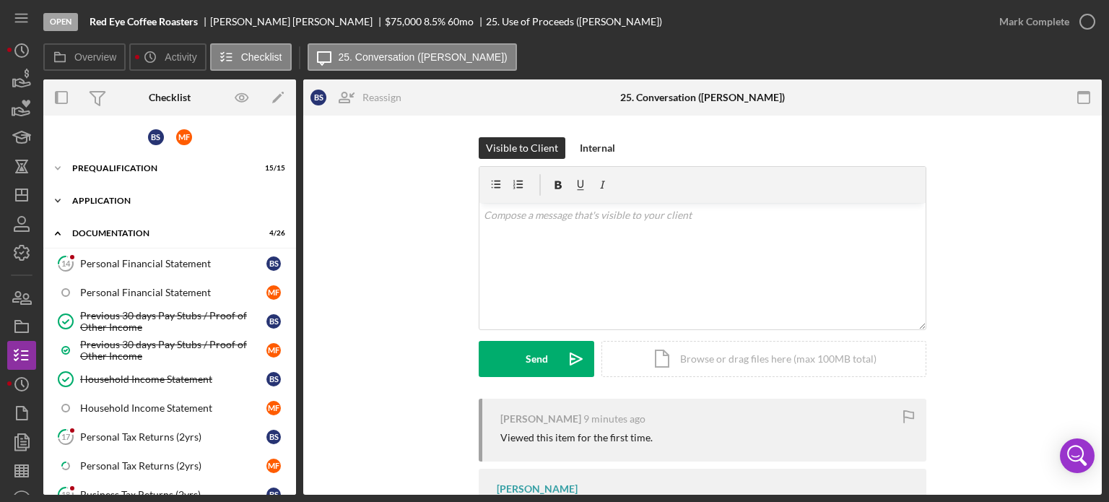
click at [59, 202] on icon "Icon/Expander" at bounding box center [57, 200] width 29 height 29
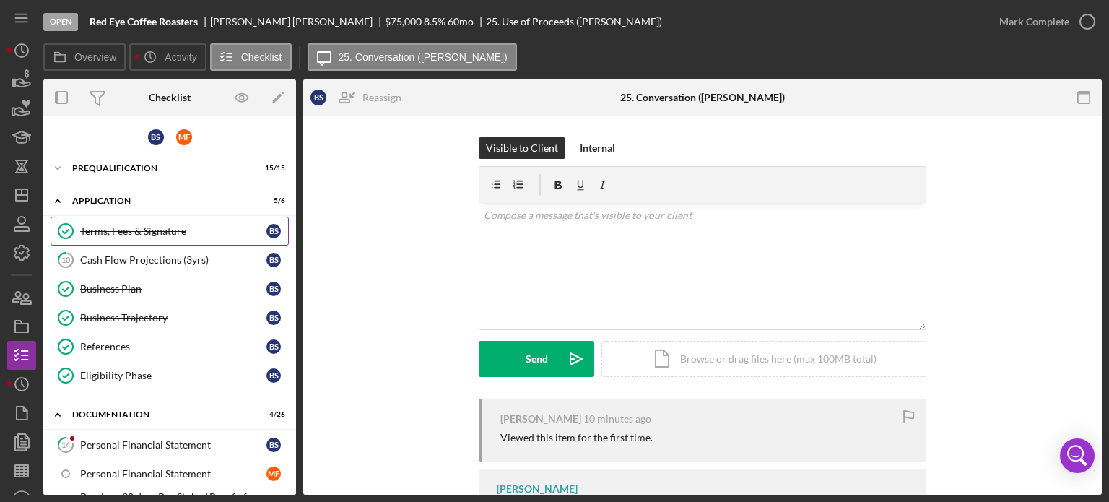
click at [148, 228] on div "Terms, Fees & Signature" at bounding box center [173, 231] width 186 height 12
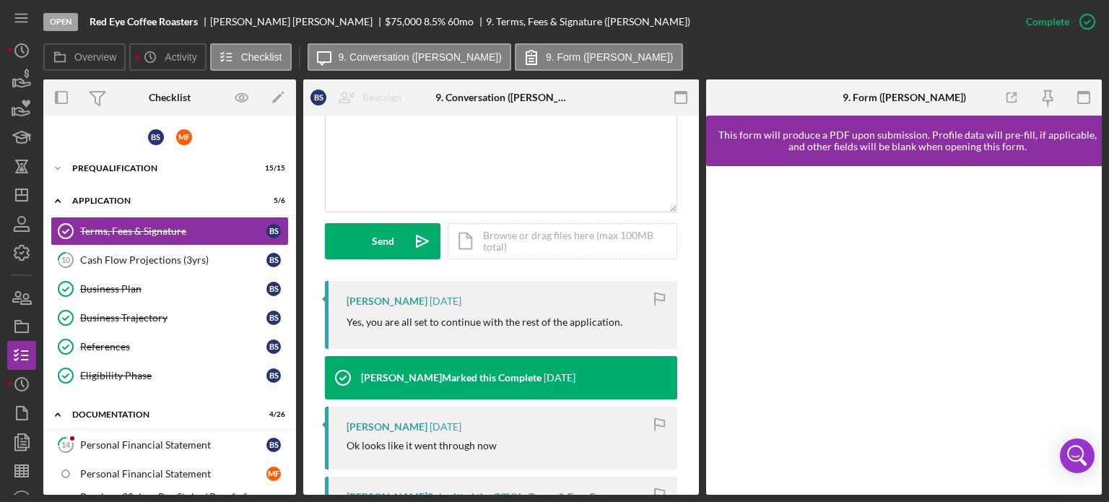
scroll to position [664, 0]
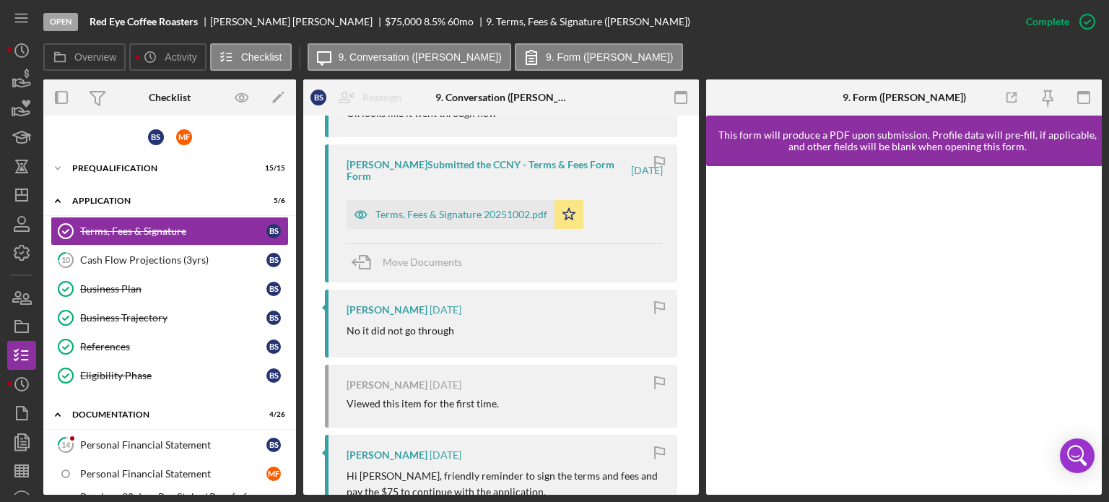
click at [700, 201] on div "Overview Internal Workflow Stage Open Icon/Dropdown Arrow Archive (can unarchiv…" at bounding box center [572, 286] width 1059 height 415
click at [462, 212] on div "Terms, Fees & Signature 20251002.pdf" at bounding box center [462, 215] width 172 height 12
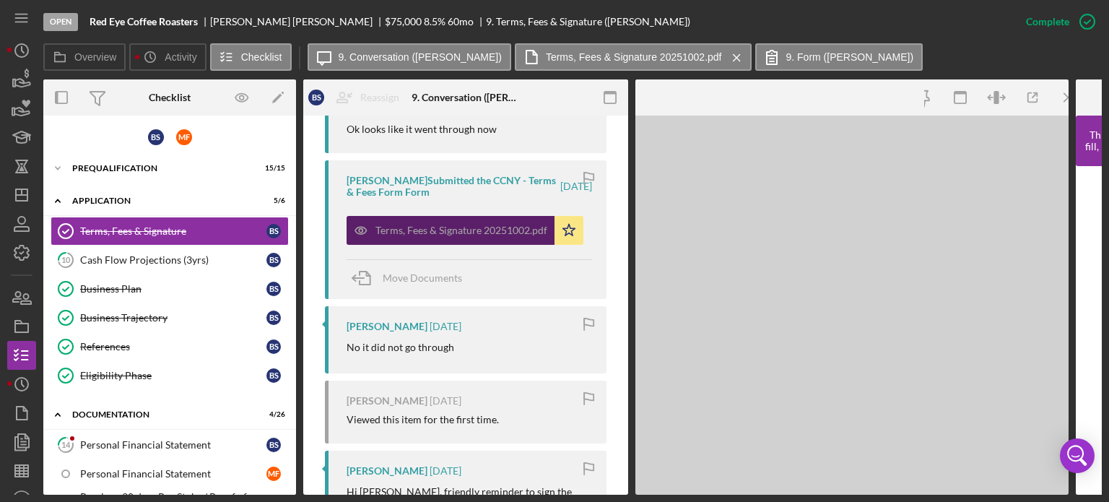
scroll to position [680, 0]
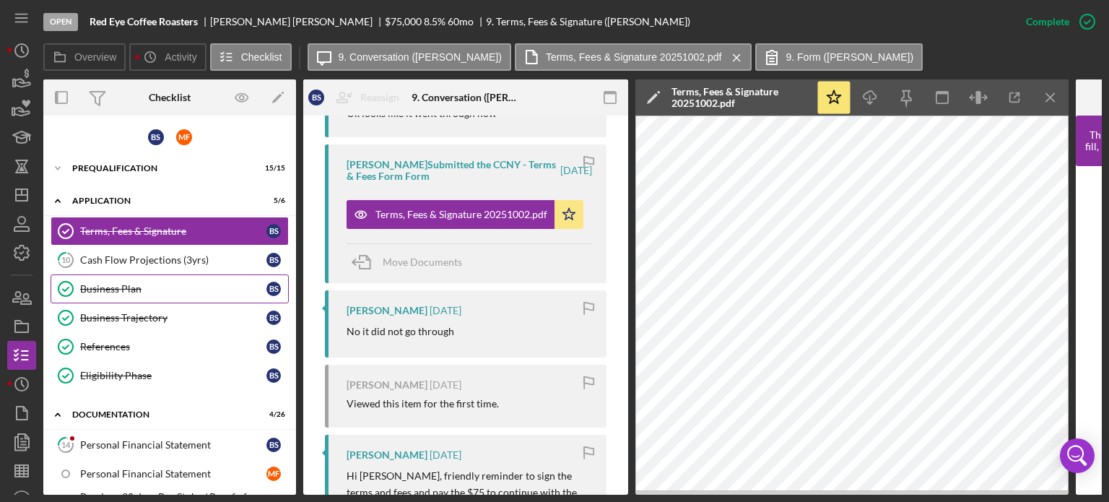
click at [115, 287] on div "Business Plan" at bounding box center [173, 289] width 186 height 12
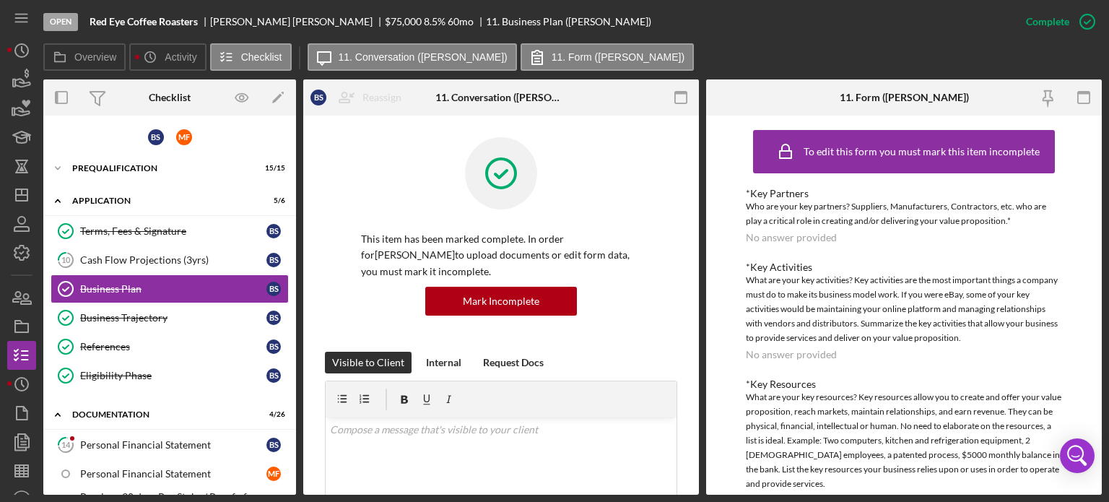
scroll to position [332, 0]
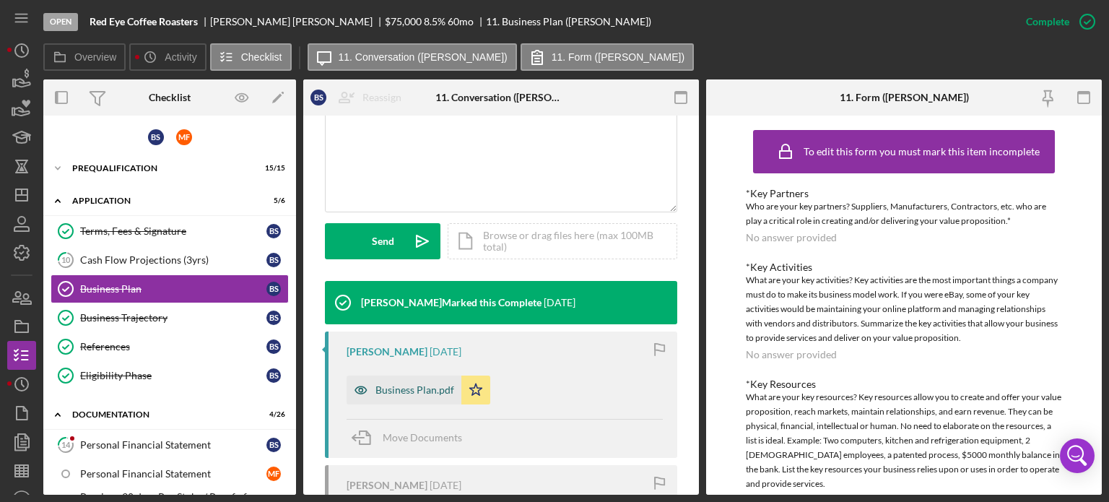
click at [394, 391] on div "Business Plan.pdf" at bounding box center [415, 390] width 79 height 12
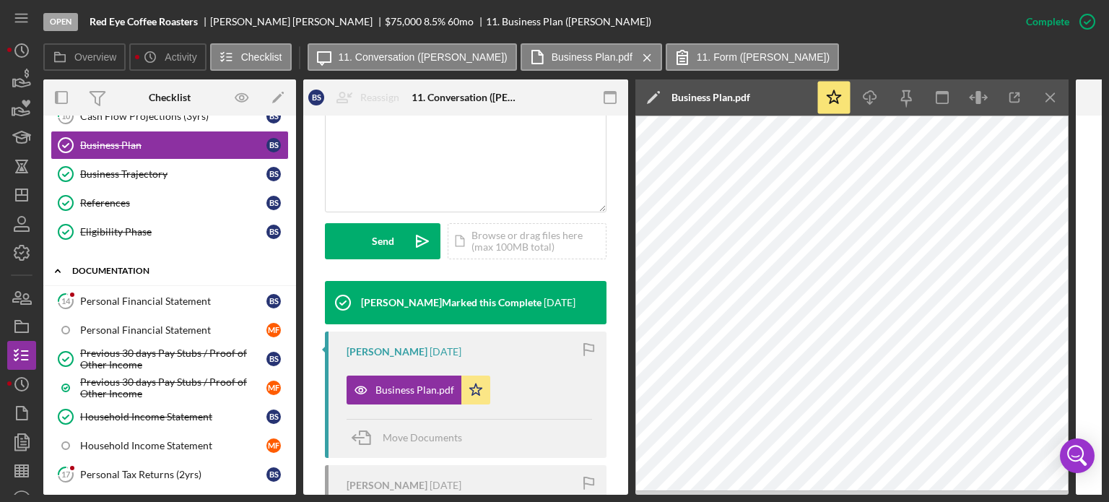
scroll to position [146, 0]
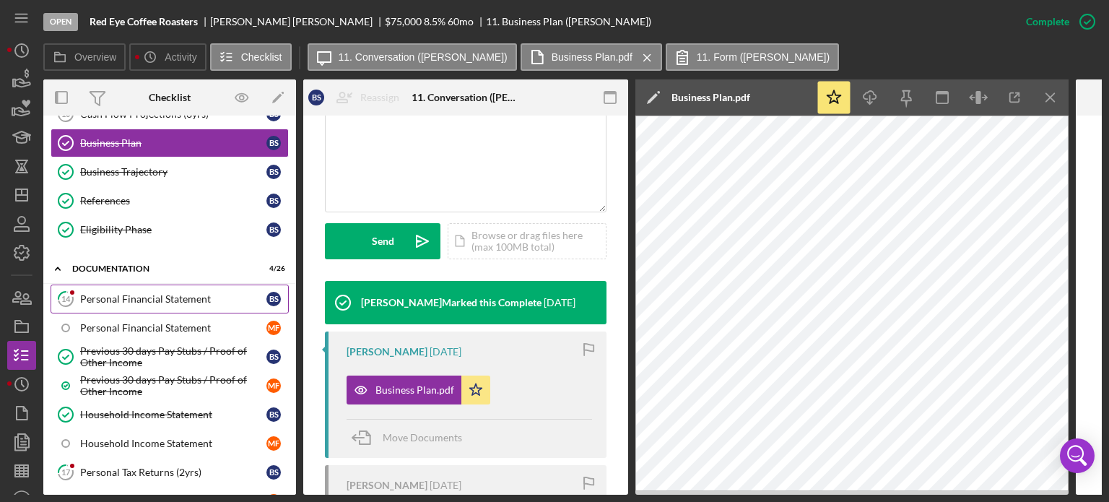
click at [122, 295] on div "Personal Financial Statement" at bounding box center [173, 299] width 186 height 12
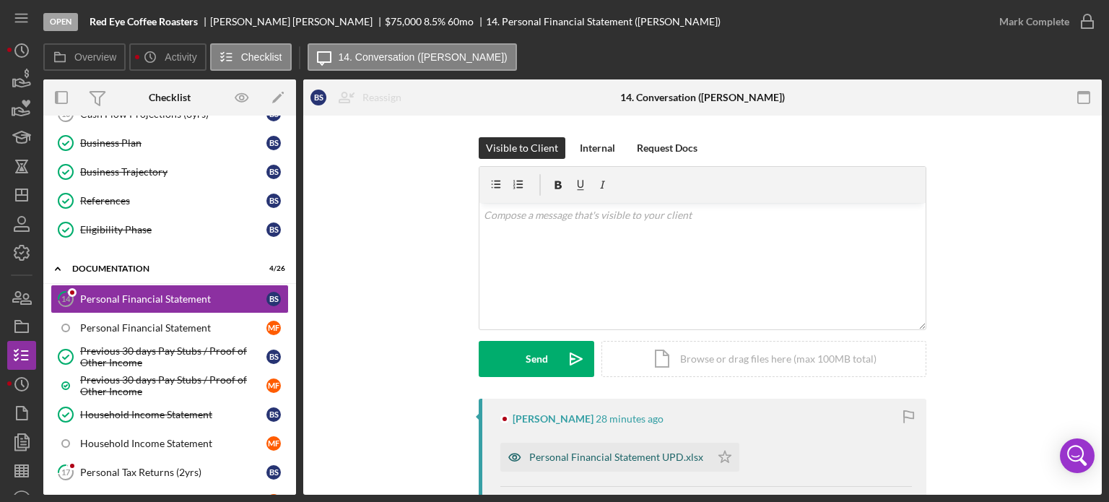
click at [597, 458] on div "Personal Financial Statement UPD.xlsx" at bounding box center [616, 457] width 174 height 12
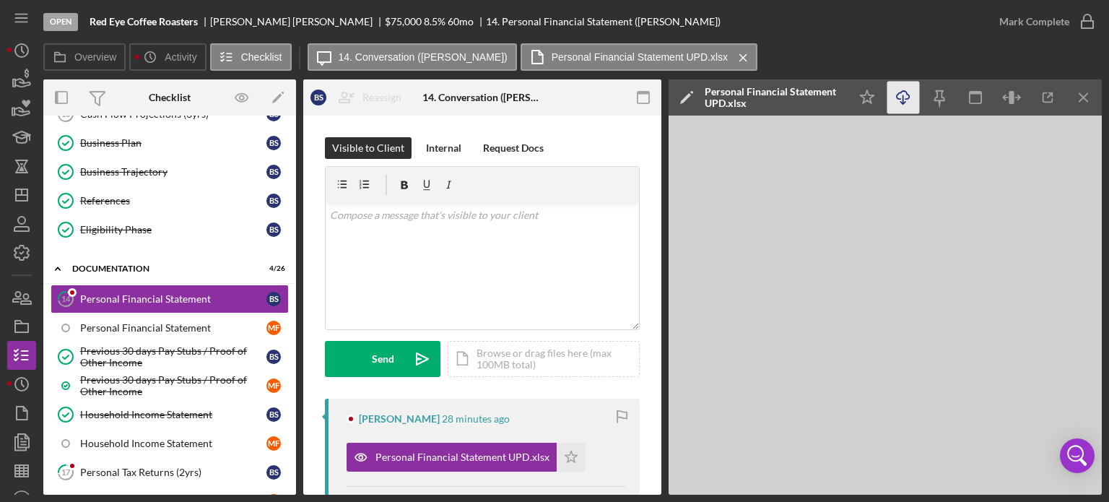
click at [899, 100] on icon "Icon/Download" at bounding box center [904, 98] width 33 height 33
click at [124, 345] on div "Previous 30 days Pay Stubs / Proof of Other Income" at bounding box center [173, 356] width 186 height 23
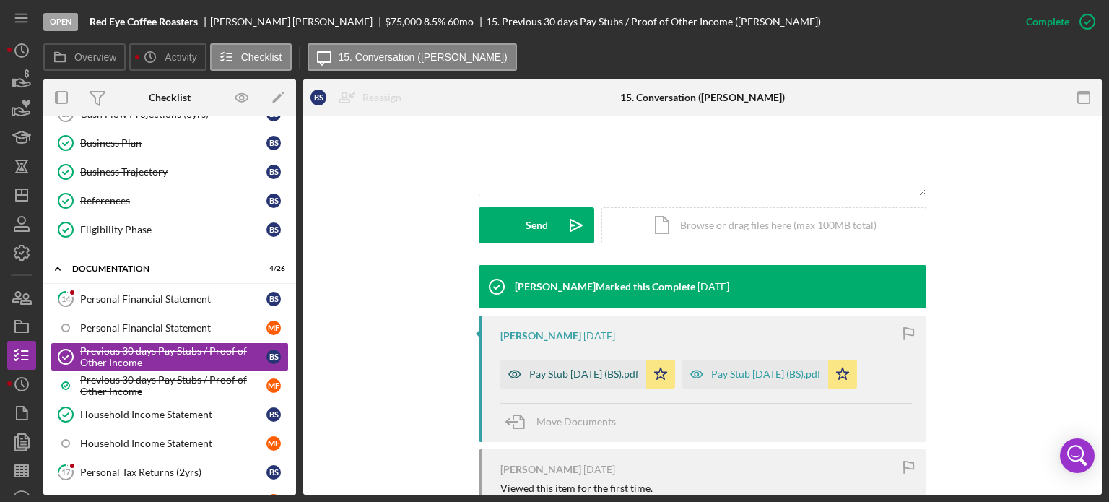
click at [587, 374] on div "Pay Stub [DATE] (BS).pdf" at bounding box center [584, 374] width 110 height 12
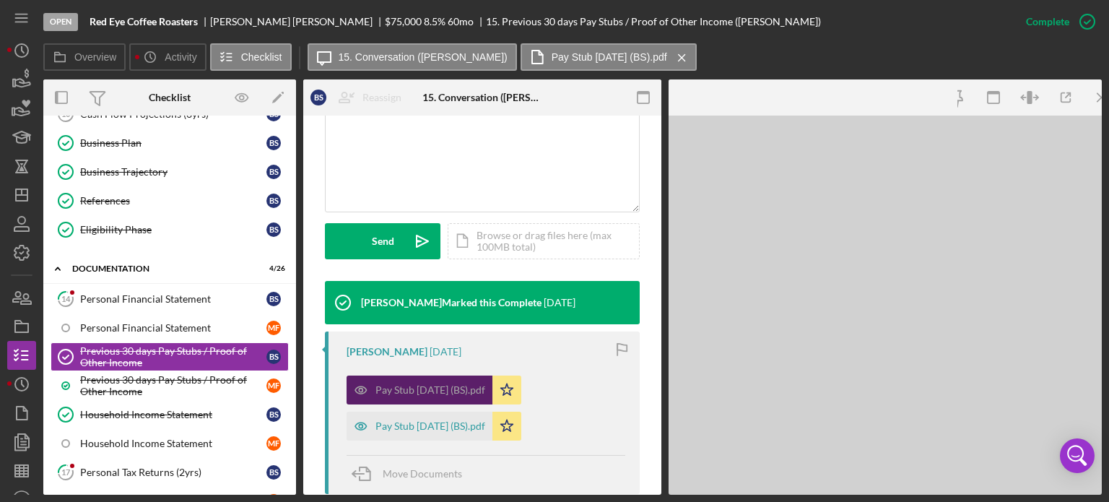
scroll to position [348, 0]
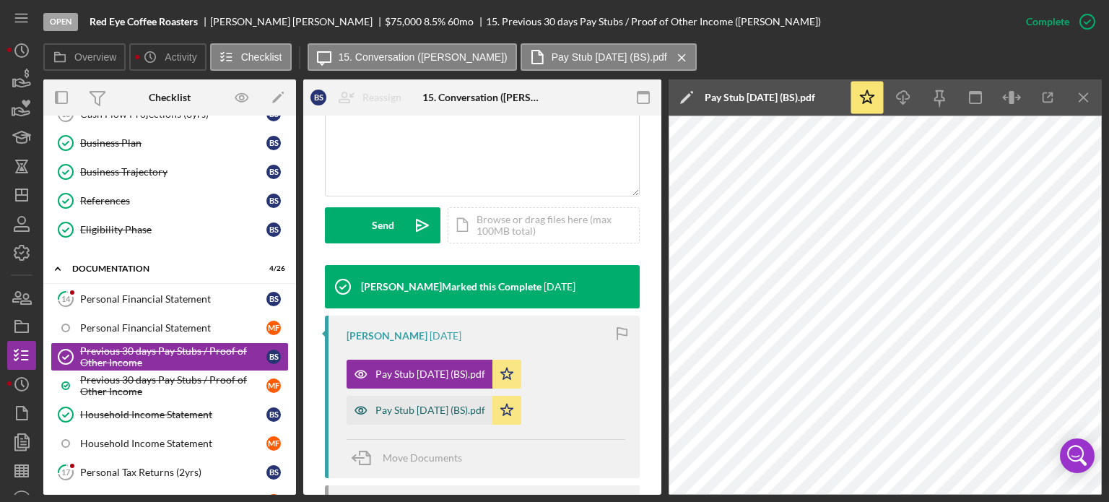
click at [430, 410] on div "Pay Stub [DATE] (BS).pdf" at bounding box center [431, 410] width 110 height 12
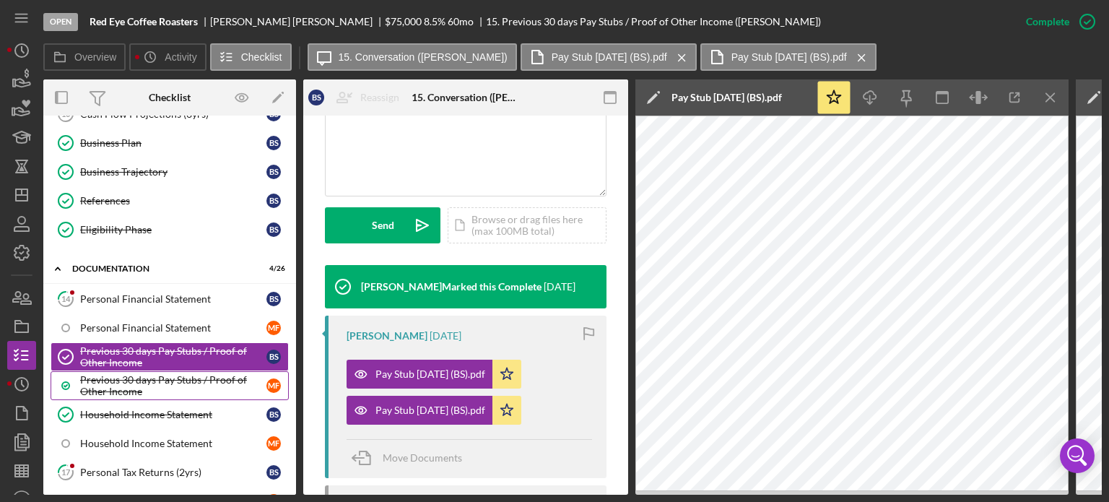
click at [139, 374] on div "Previous 30 days Pay Stubs / Proof of Other Income" at bounding box center [173, 385] width 186 height 23
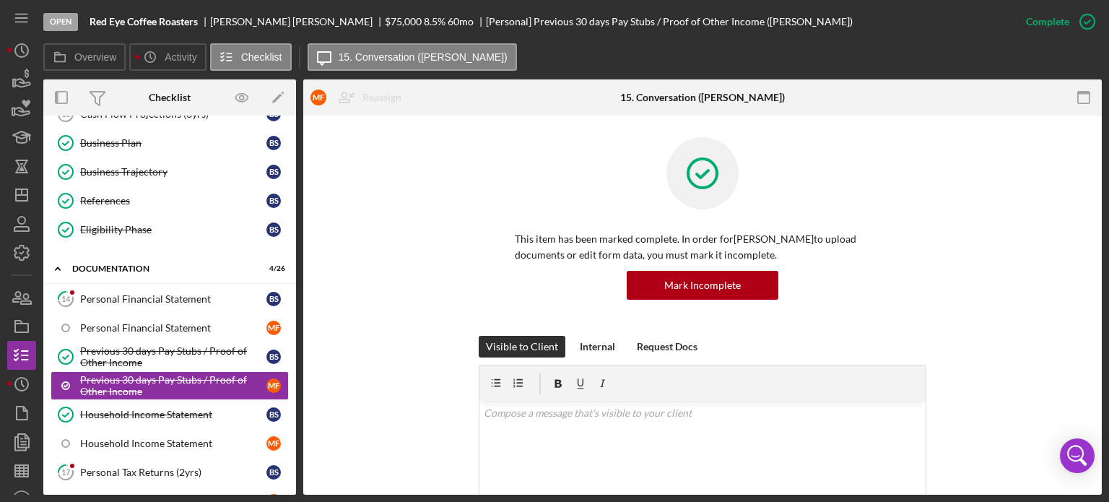
scroll to position [332, 0]
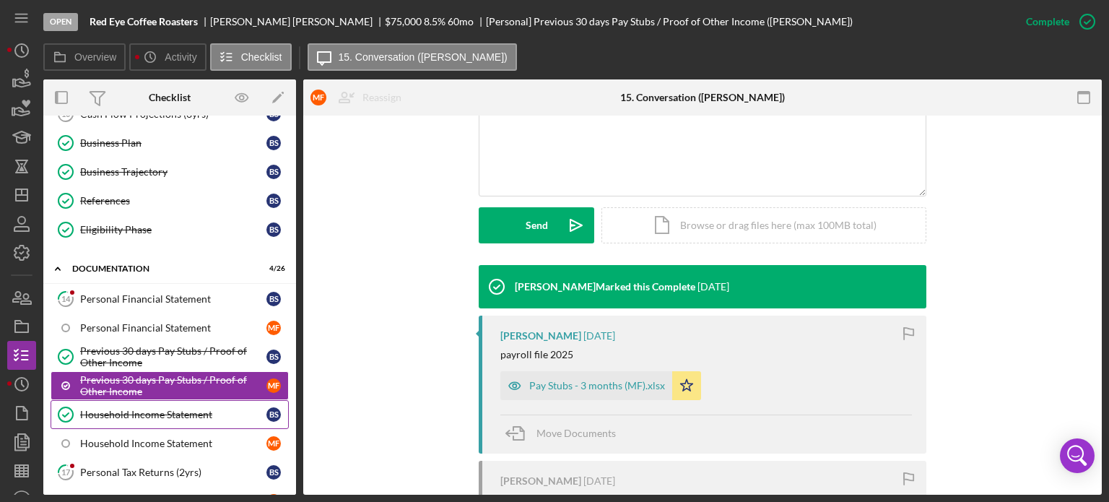
click at [139, 409] on div "Household Income Statement" at bounding box center [173, 415] width 186 height 12
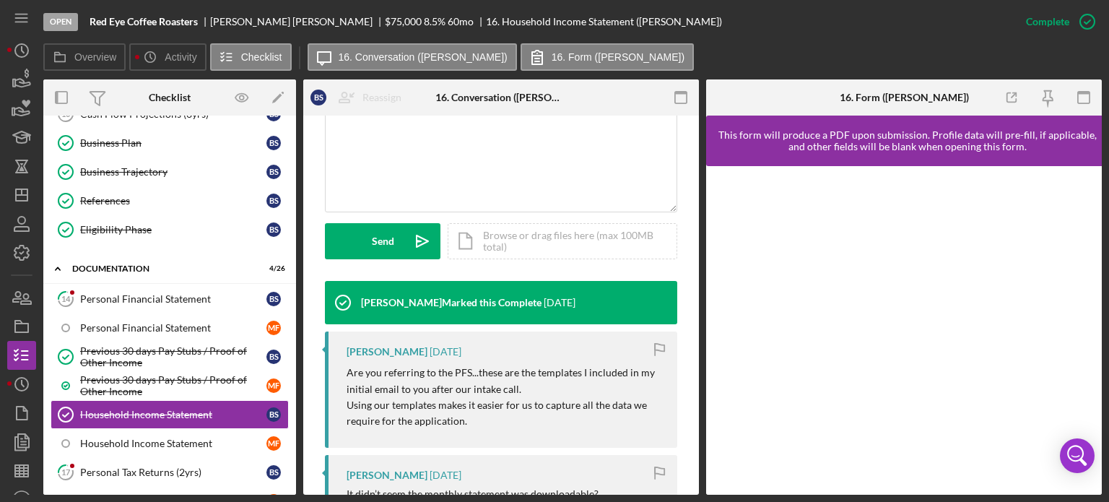
click at [699, 303] on div "Overview Internal Workflow Stage Open Icon/Dropdown Arrow Archive (can unarchiv…" at bounding box center [572, 286] width 1059 height 415
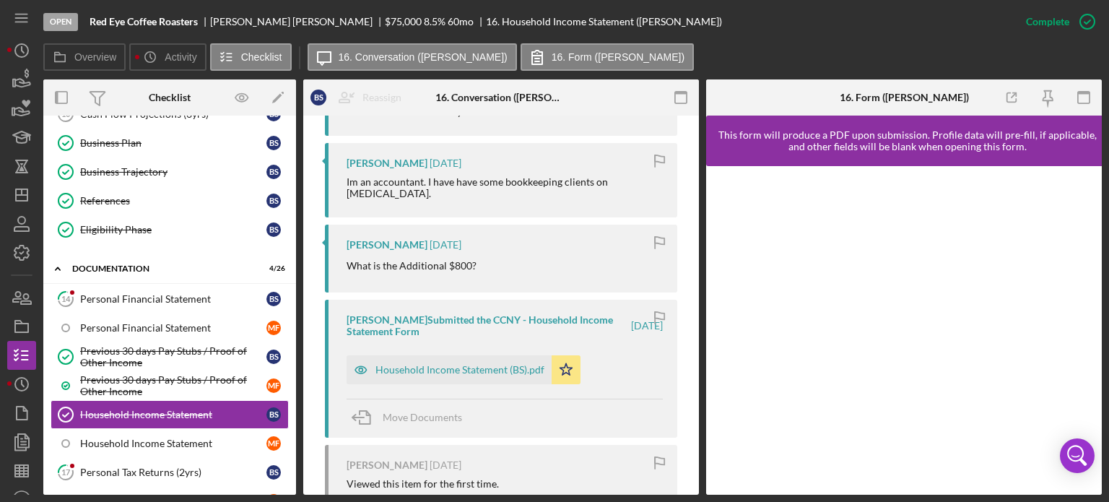
scroll to position [734, 0]
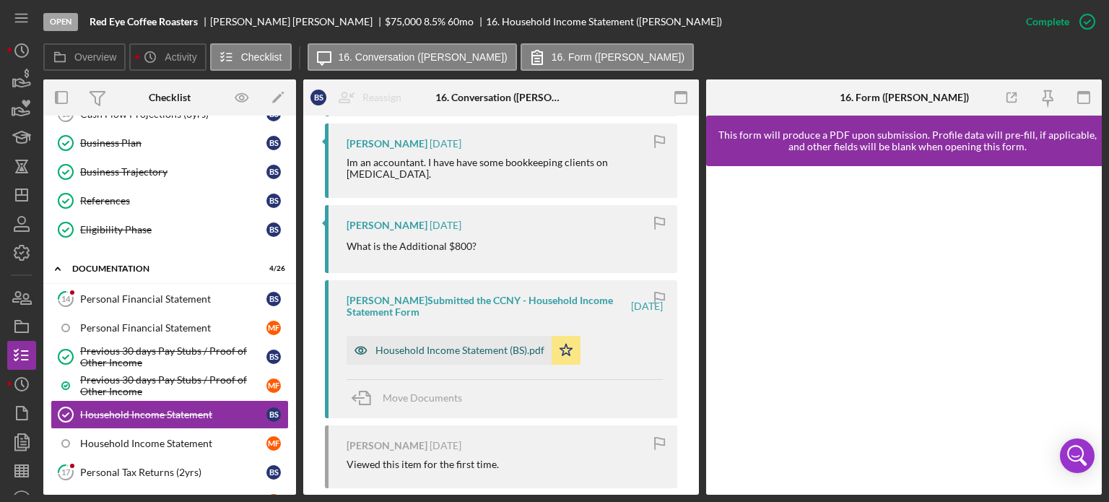
click at [446, 345] on div "Household Income Statement (BS).pdf" at bounding box center [460, 351] width 169 height 12
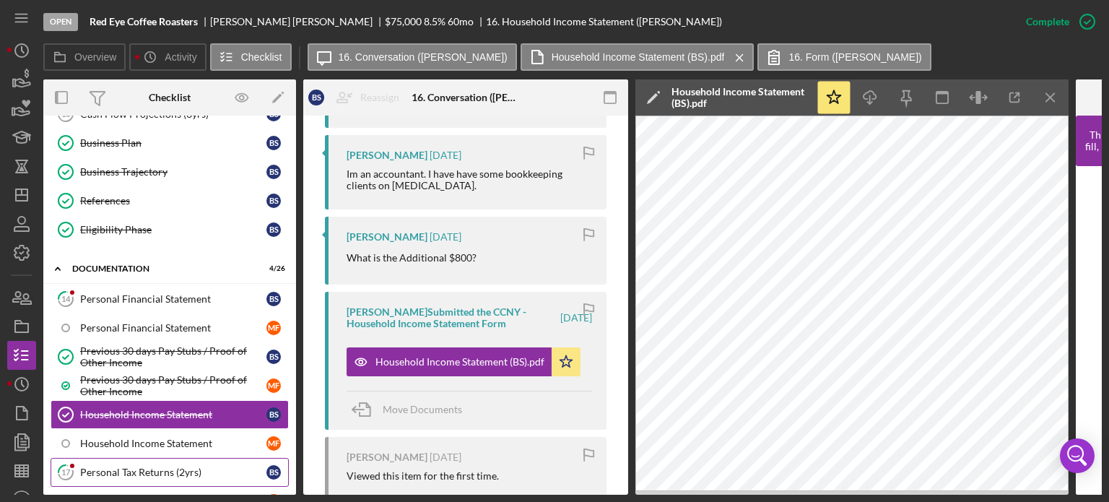
click at [145, 467] on div "Personal Tax Returns (2yrs)" at bounding box center [173, 473] width 186 height 12
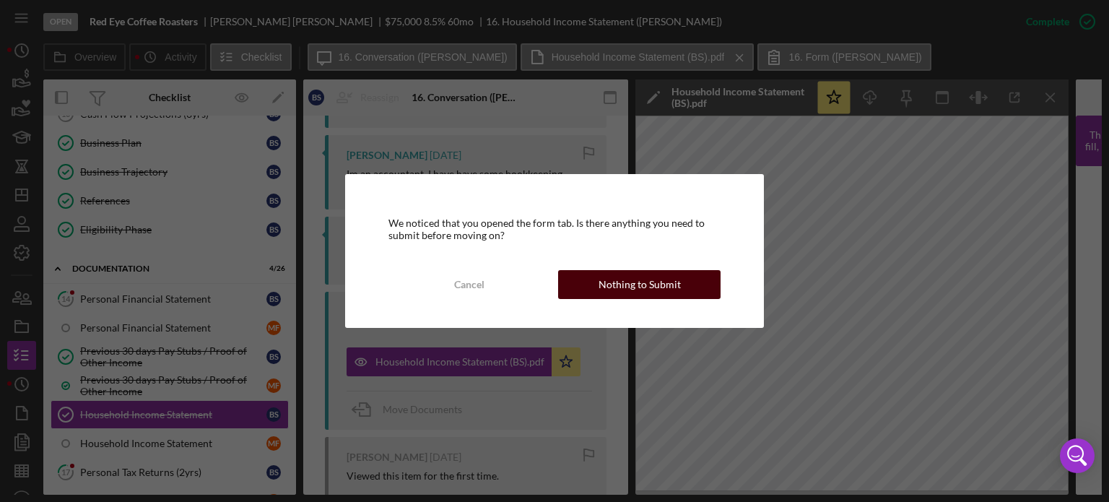
click at [701, 282] on button "Nothing to Submit" at bounding box center [639, 284] width 163 height 29
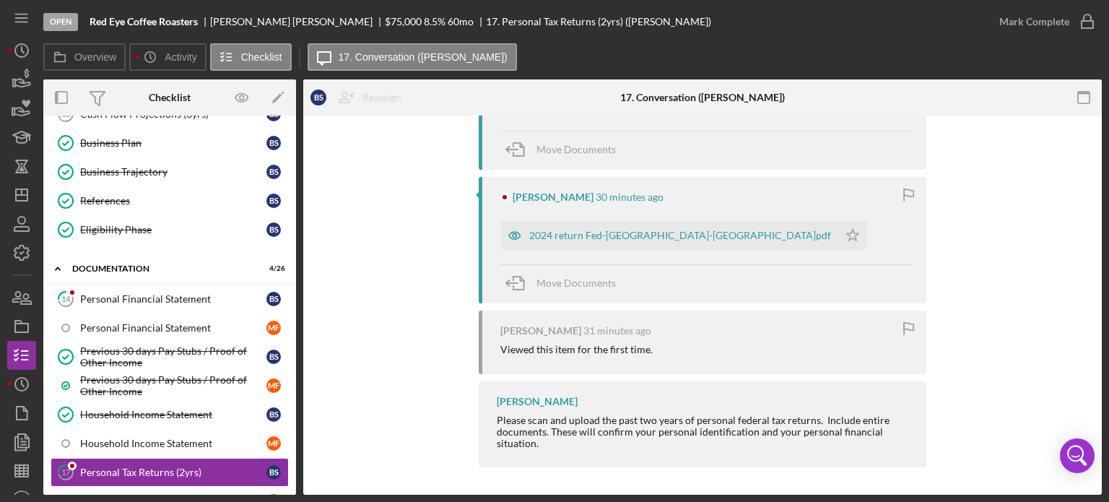
scroll to position [248, 0]
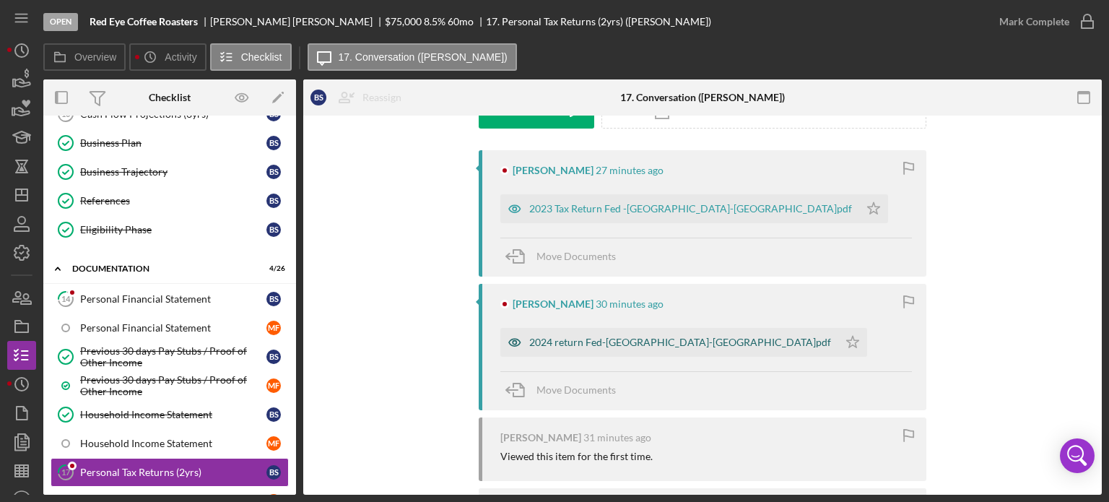
click at [584, 343] on div "2024 return Fed-[GEOGRAPHIC_DATA]-[GEOGRAPHIC_DATA]pdf" at bounding box center [680, 343] width 302 height 12
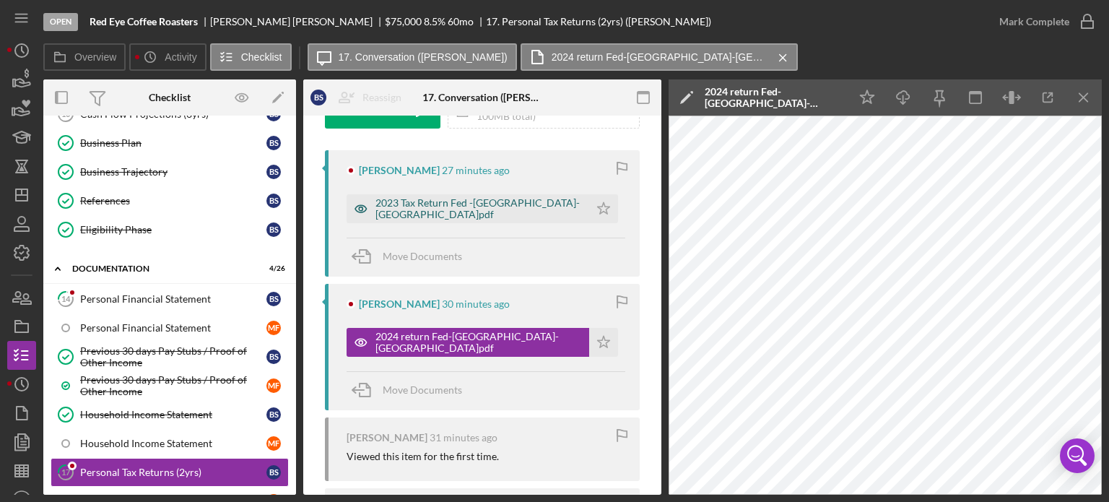
click at [433, 206] on div "2023 Tax Return Fed -[GEOGRAPHIC_DATA]-[GEOGRAPHIC_DATA]pdf" at bounding box center [479, 208] width 207 height 23
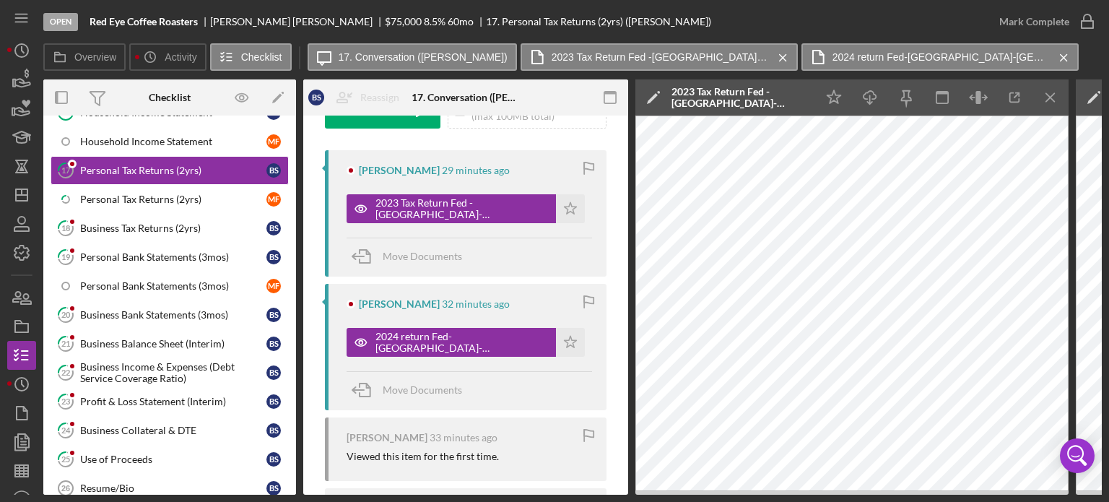
scroll to position [410, 0]
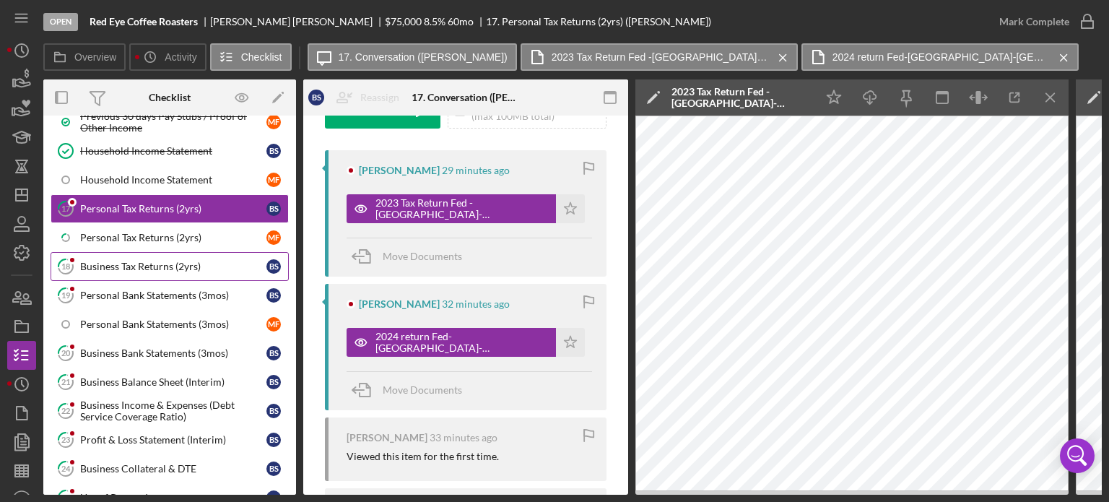
click at [82, 260] on icon "18" at bounding box center [66, 266] width 36 height 36
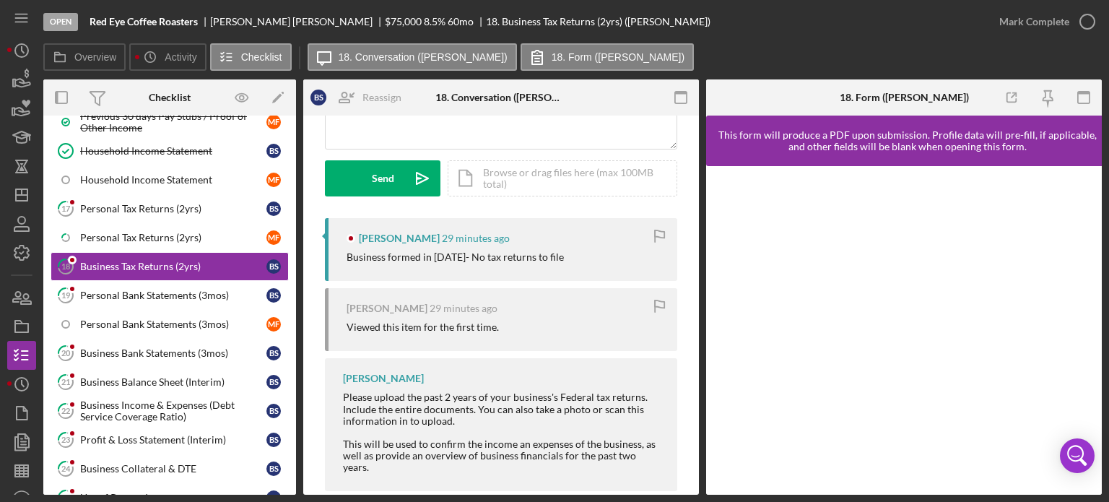
scroll to position [194, 0]
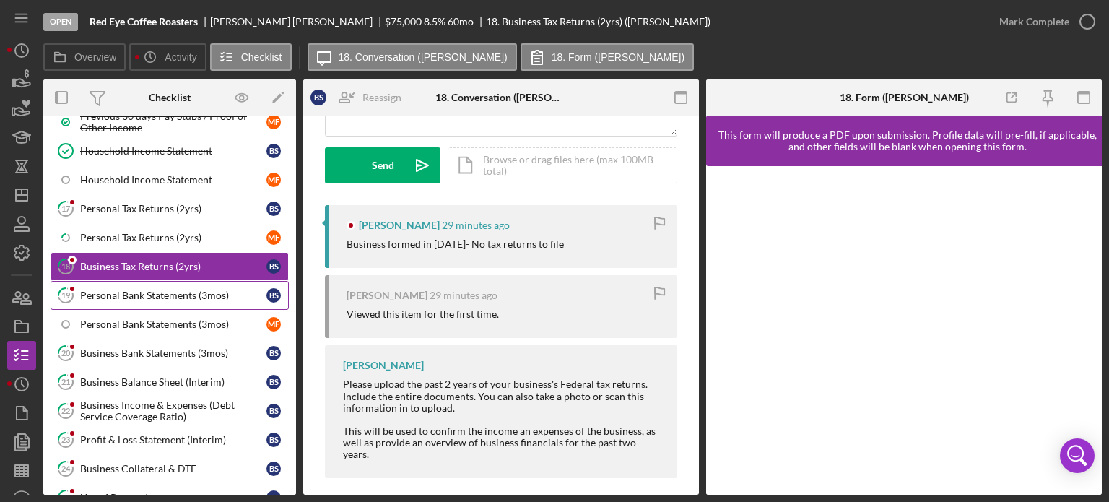
click at [95, 291] on div "Personal Bank Statements (3mos)" at bounding box center [173, 296] width 186 height 12
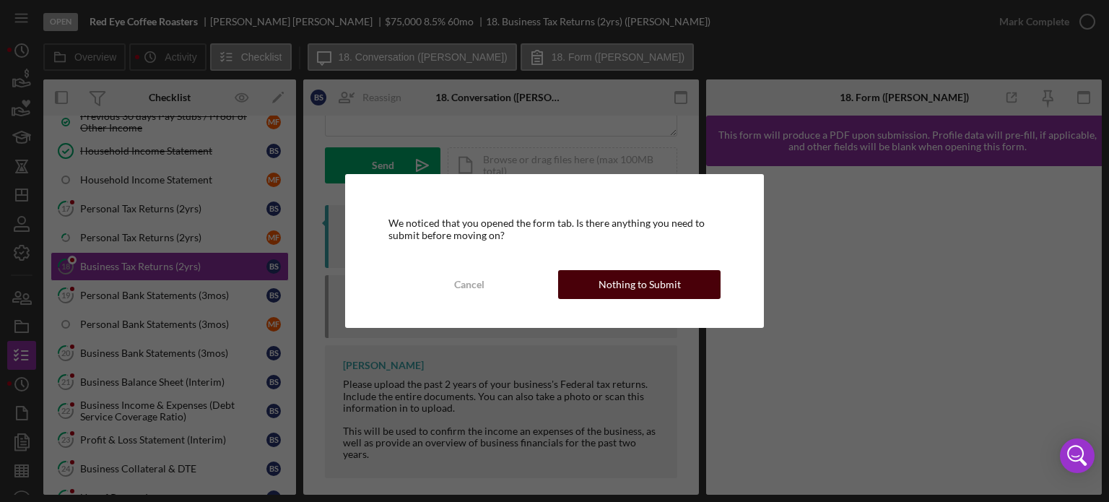
click at [645, 279] on div "Nothing to Submit" at bounding box center [640, 284] width 82 height 29
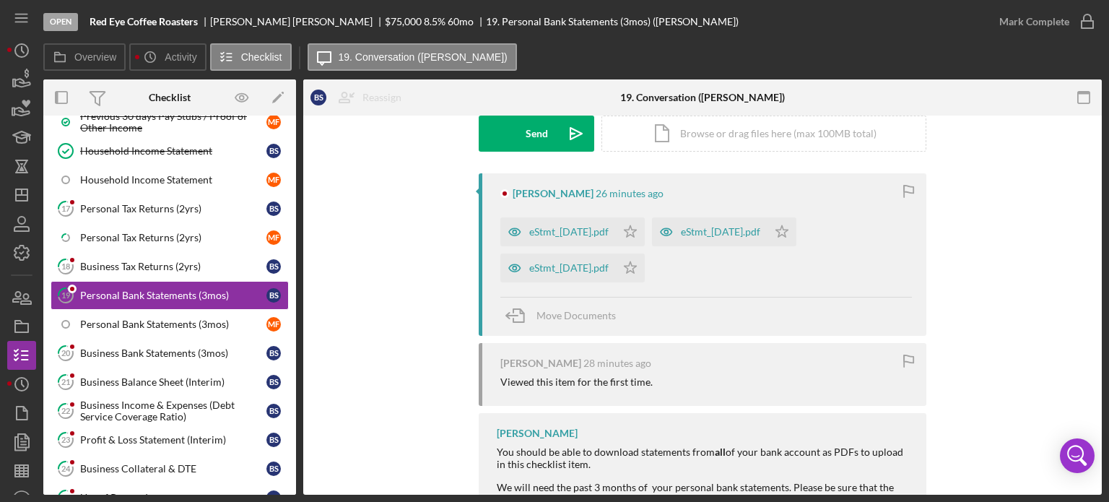
scroll to position [220, 0]
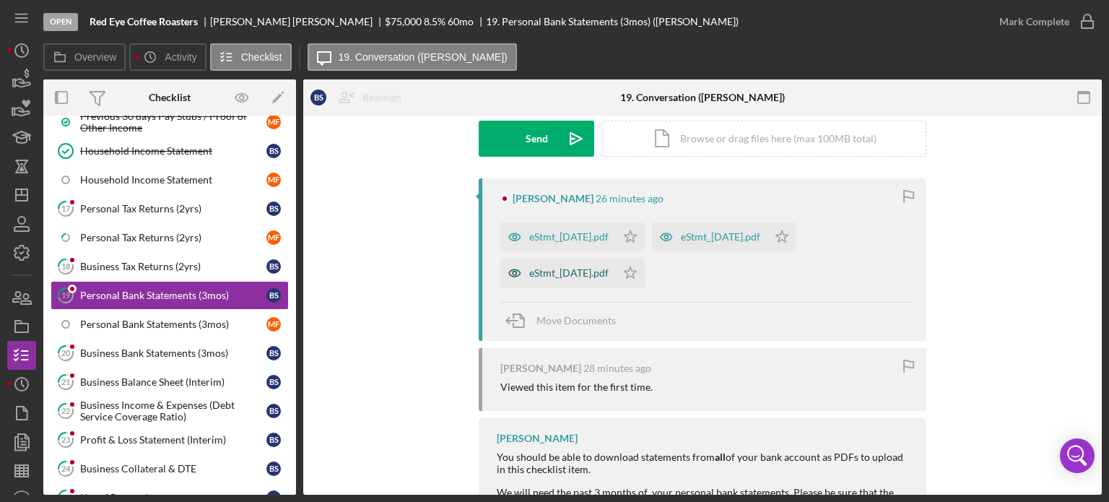
click at [553, 269] on div "eStmt_[DATE].pdf" at bounding box center [568, 273] width 79 height 12
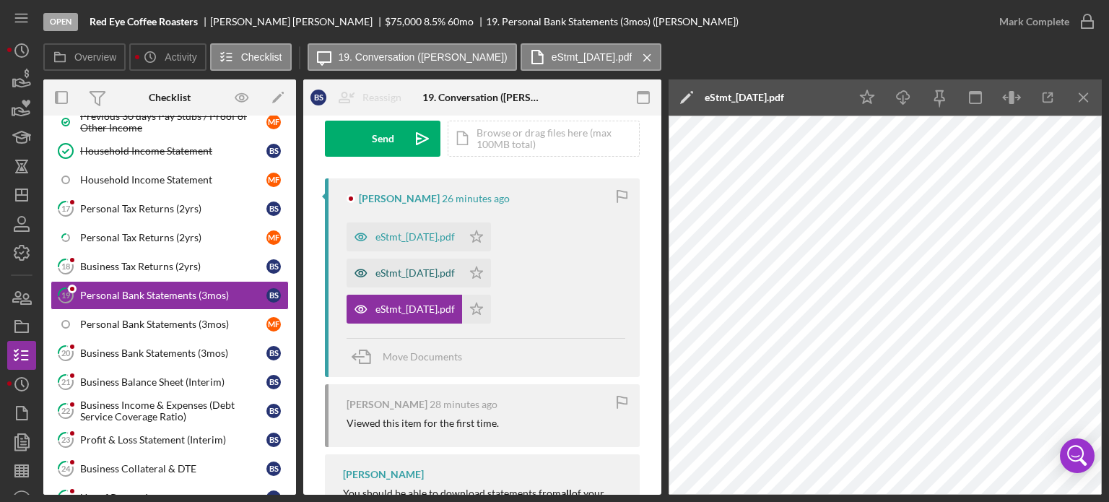
click at [433, 273] on div "eStmt_[DATE].pdf" at bounding box center [415, 273] width 79 height 12
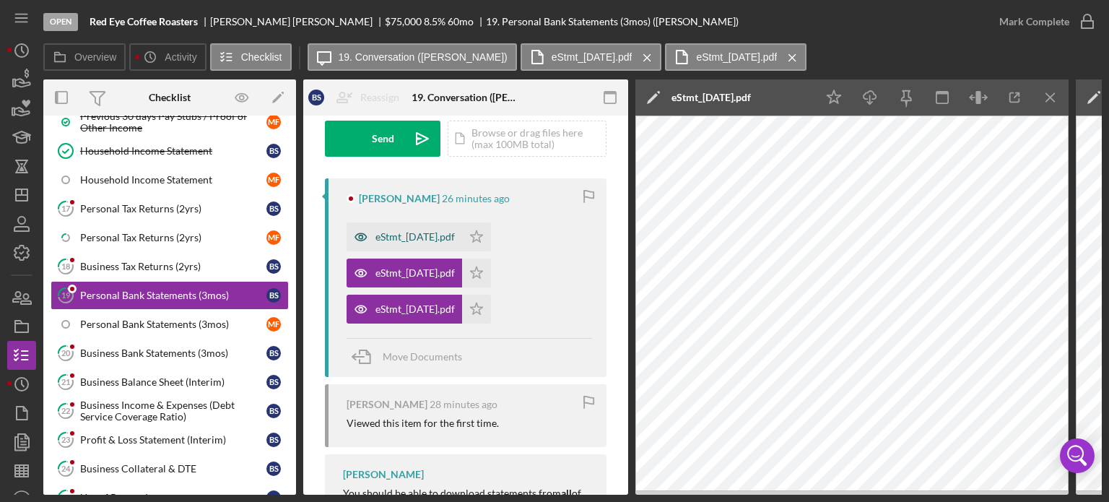
click at [442, 236] on div "eStmt_[DATE].pdf" at bounding box center [415, 237] width 79 height 12
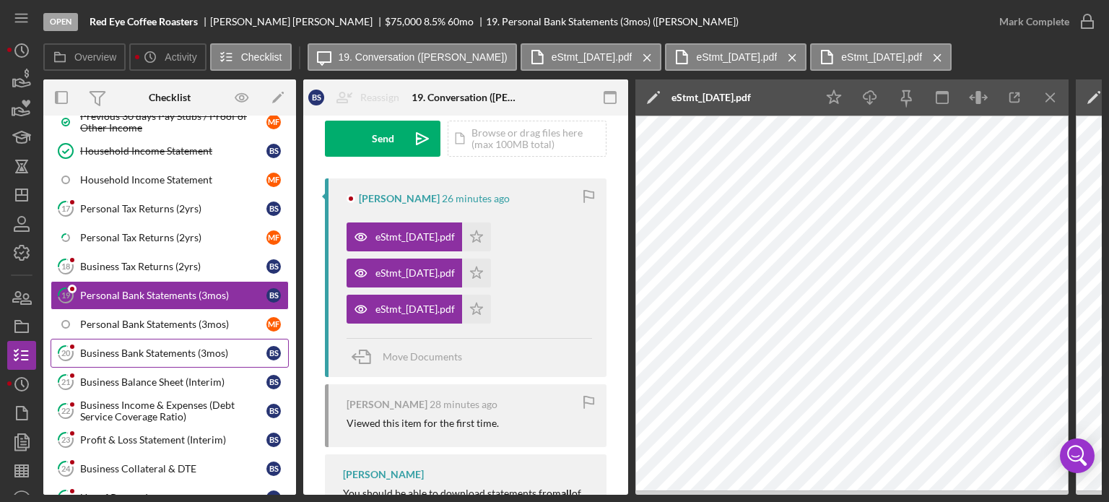
click at [136, 352] on div "Business Bank Statements (3mos)" at bounding box center [173, 353] width 186 height 12
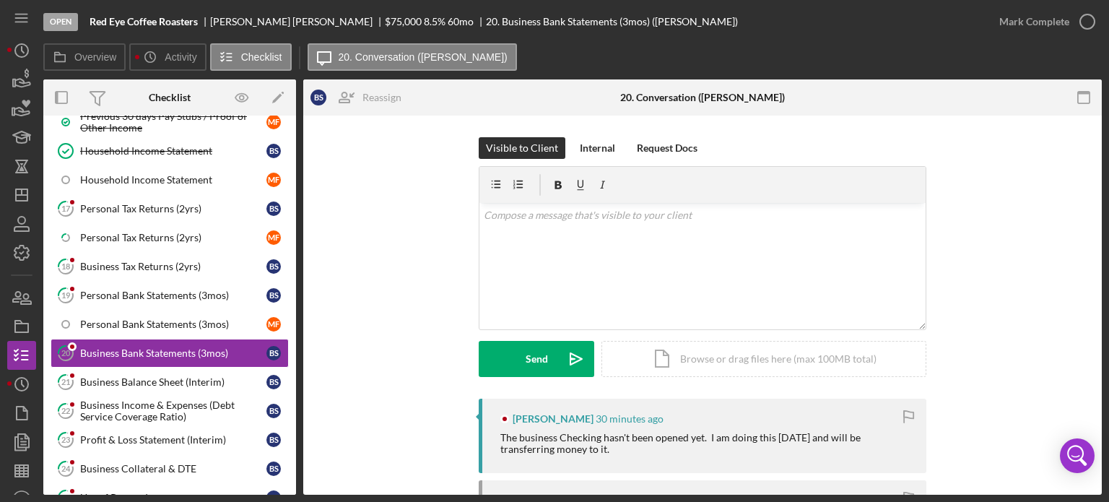
click at [1097, 383] on div "Visible to Client Internal Request Docs v Color teal Color pink Remove color Ad…" at bounding box center [702, 420] width 799 height 608
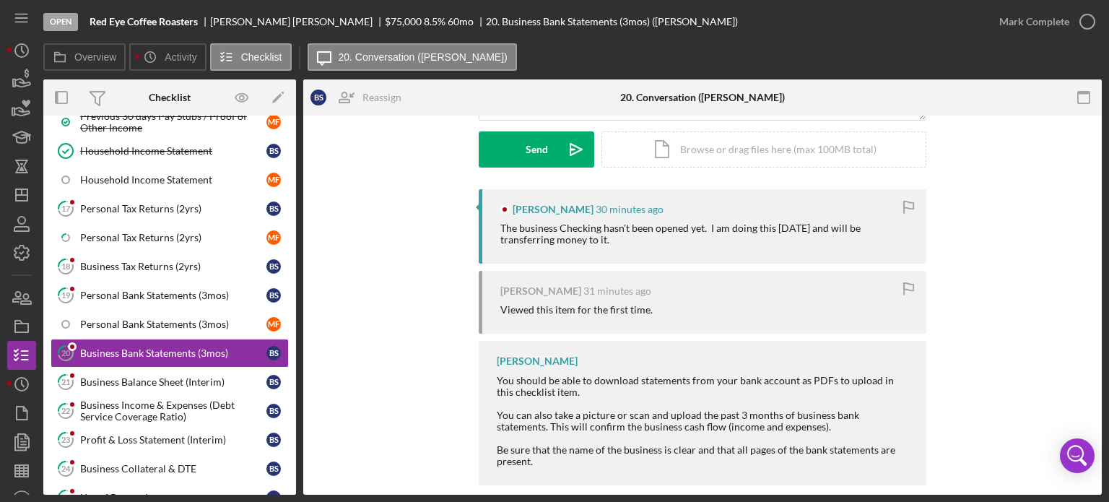
scroll to position [228, 0]
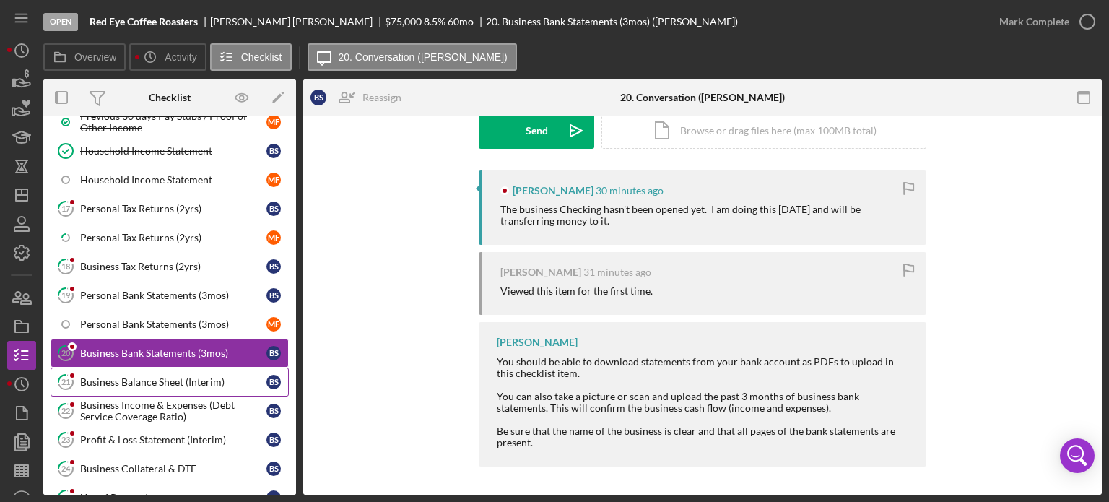
click at [132, 376] on div "Business Balance Sheet (Interim)" at bounding box center [173, 382] width 186 height 12
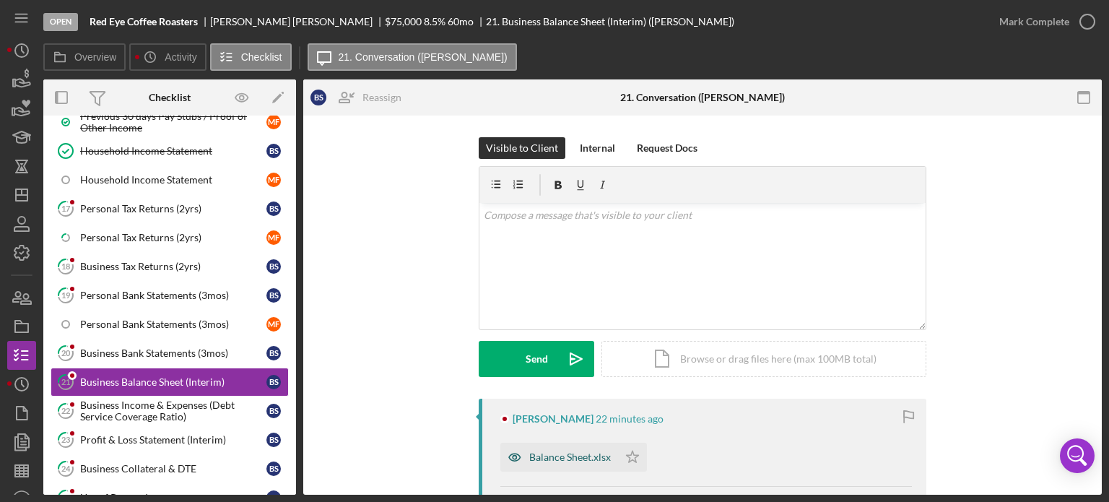
click at [558, 459] on div "Balance Sheet.xlsx" at bounding box center [570, 457] width 82 height 12
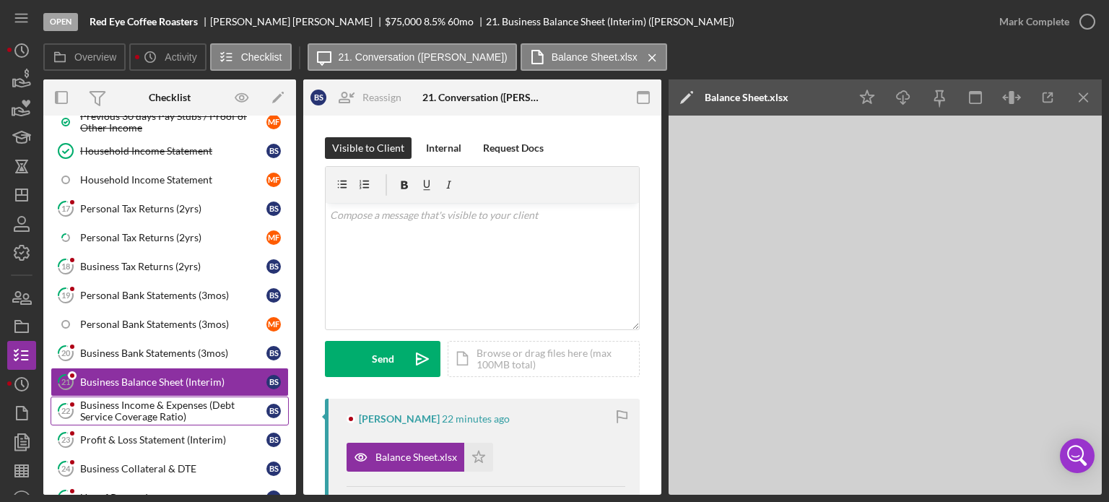
click at [104, 399] on div "Business Income & Expenses (Debt Service Coverage Ratio)" at bounding box center [173, 410] width 186 height 23
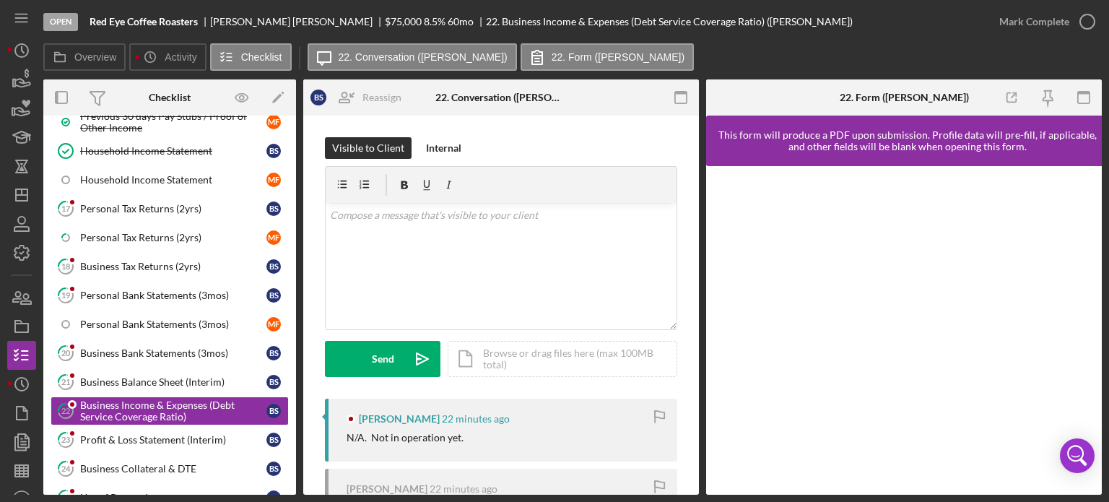
scroll to position [194, 0]
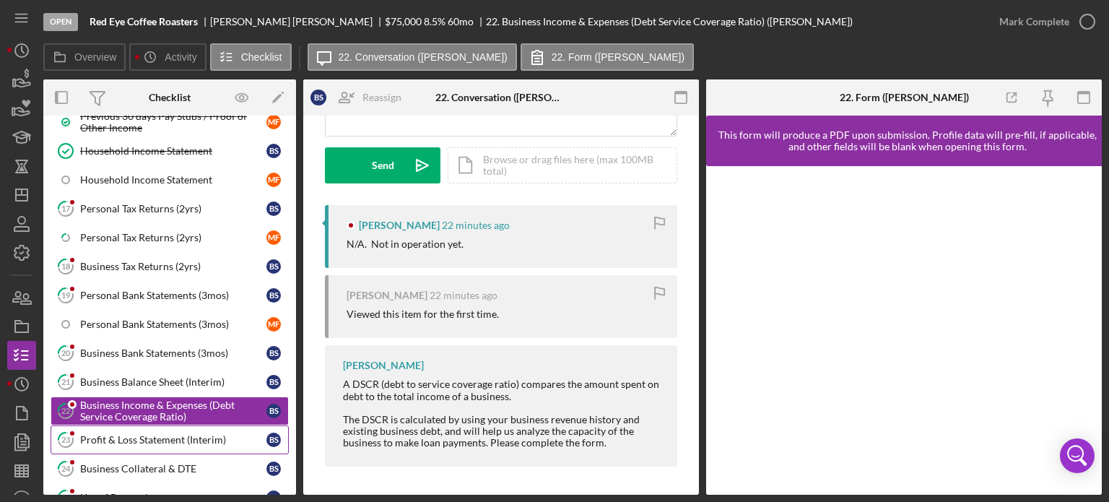
click at [147, 434] on div "Profit & Loss Statement (Interim)" at bounding box center [173, 440] width 186 height 12
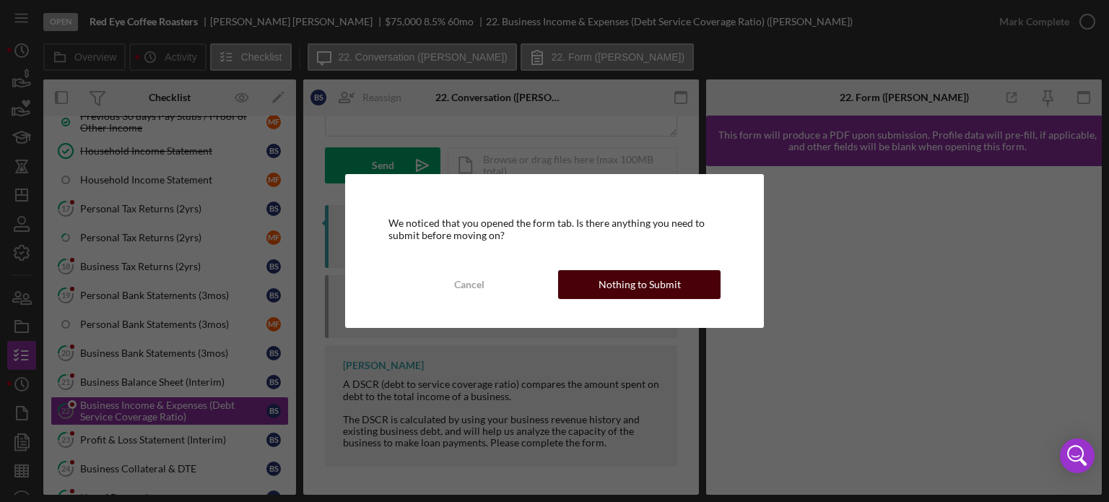
click at [679, 280] on button "Nothing to Submit" at bounding box center [639, 284] width 163 height 29
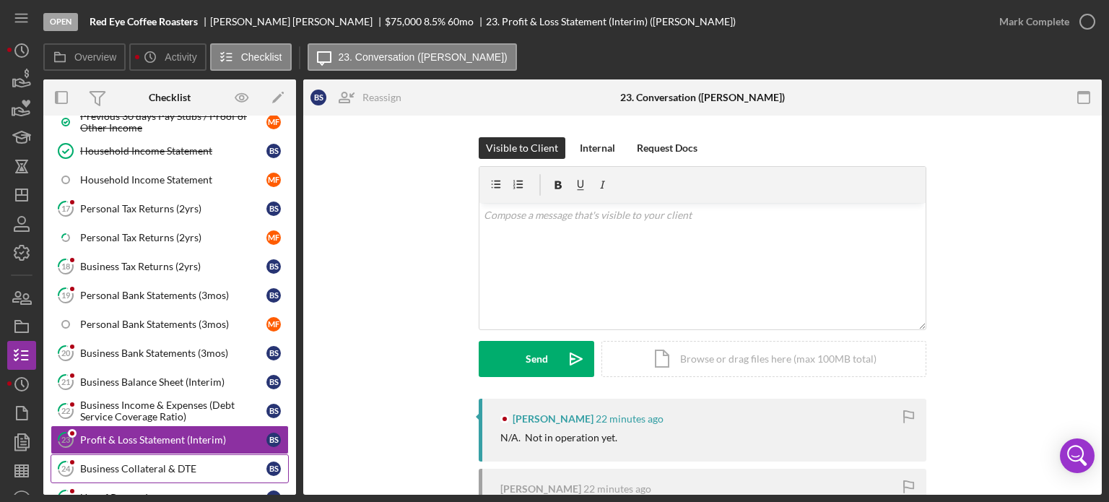
click at [116, 463] on div "Business Collateral & DTE" at bounding box center [173, 469] width 186 height 12
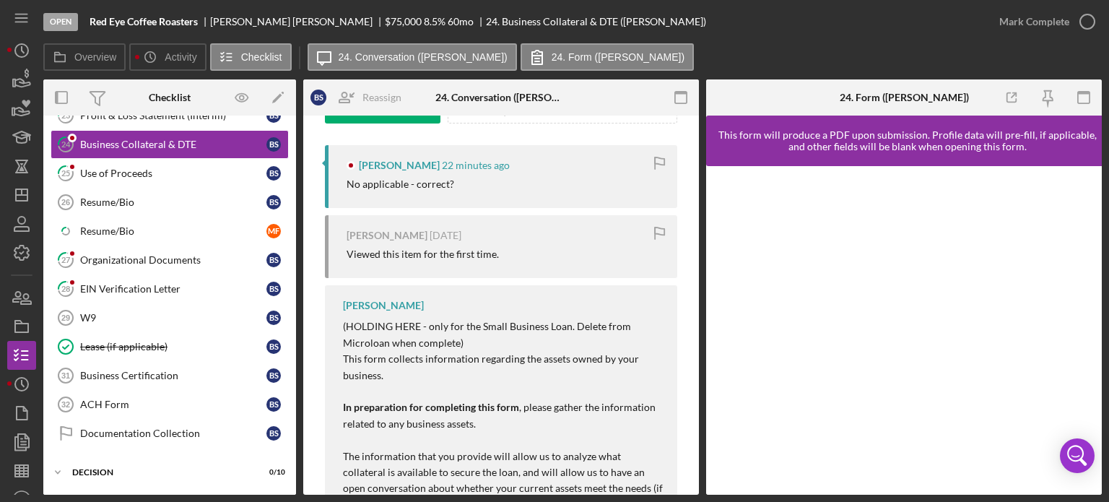
scroll to position [758, 0]
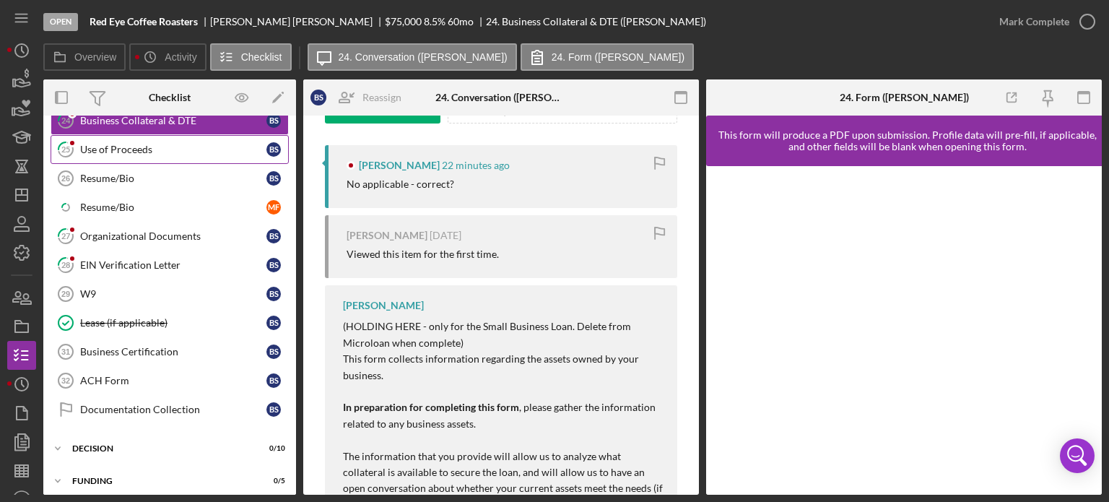
click at [127, 144] on div "Use of Proceeds" at bounding box center [173, 150] width 186 height 12
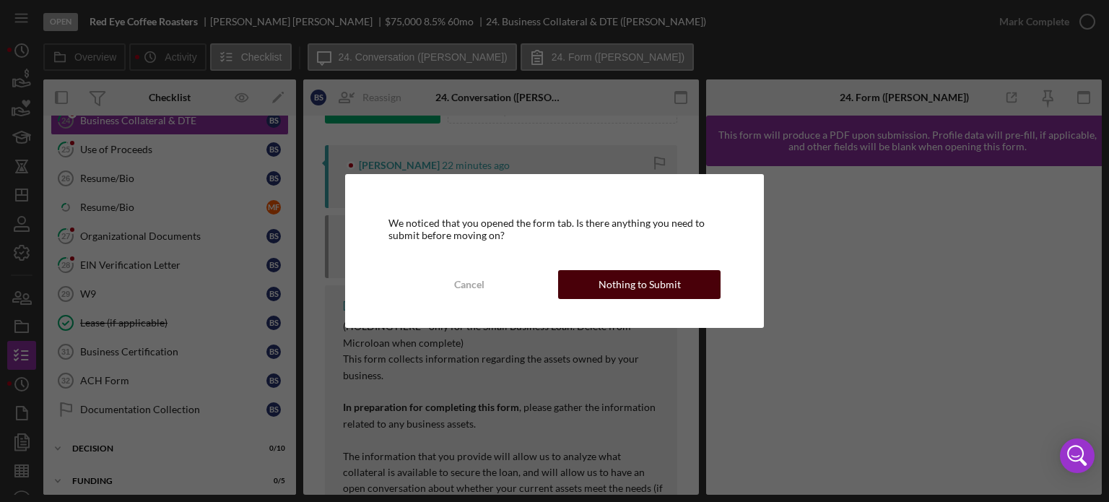
click at [657, 282] on div "Nothing to Submit" at bounding box center [640, 284] width 82 height 29
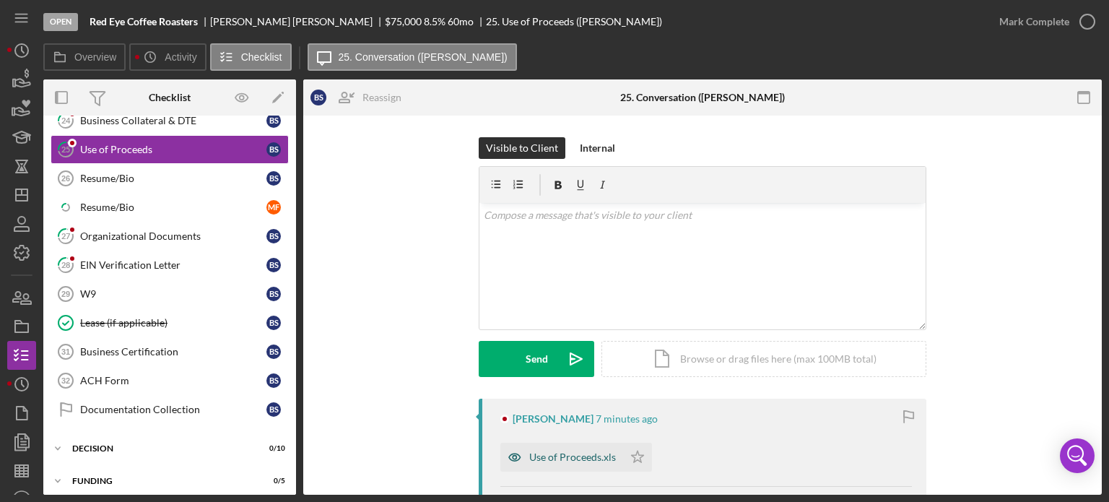
click at [559, 451] on div "Use of Proceeds.xls" at bounding box center [572, 457] width 87 height 12
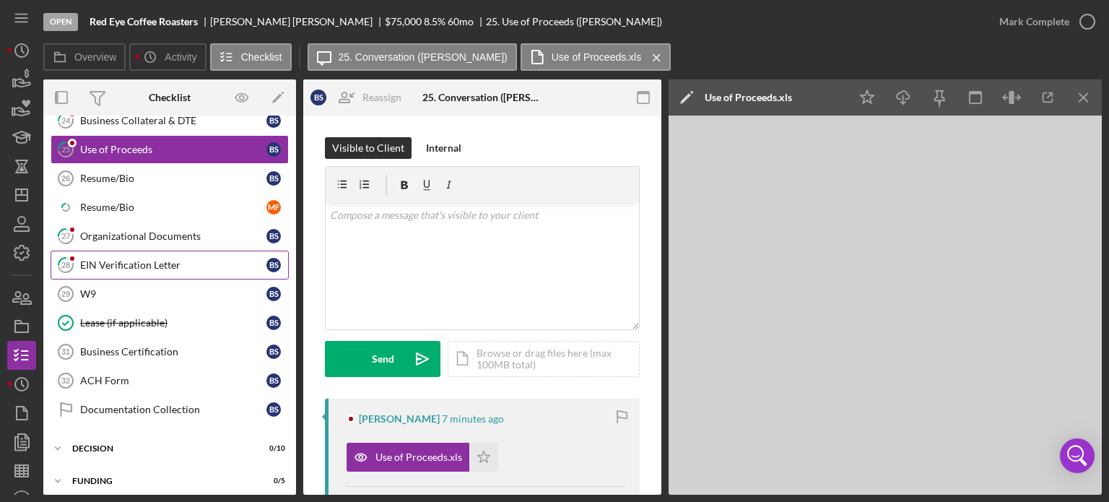
click at [139, 259] on div "EIN Verification Letter" at bounding box center [173, 265] width 186 height 12
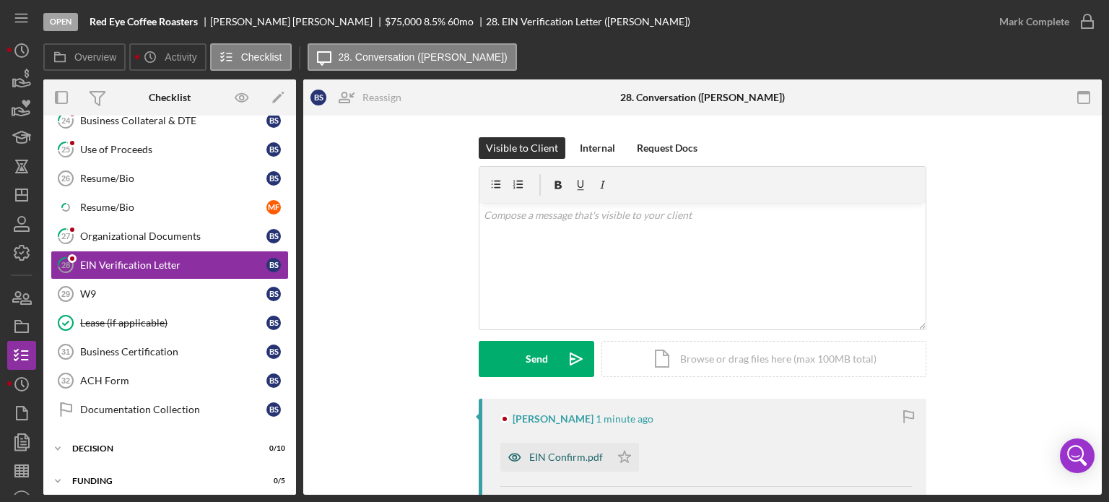
click at [552, 462] on div "EIN Confirm.pdf" at bounding box center [566, 457] width 74 height 12
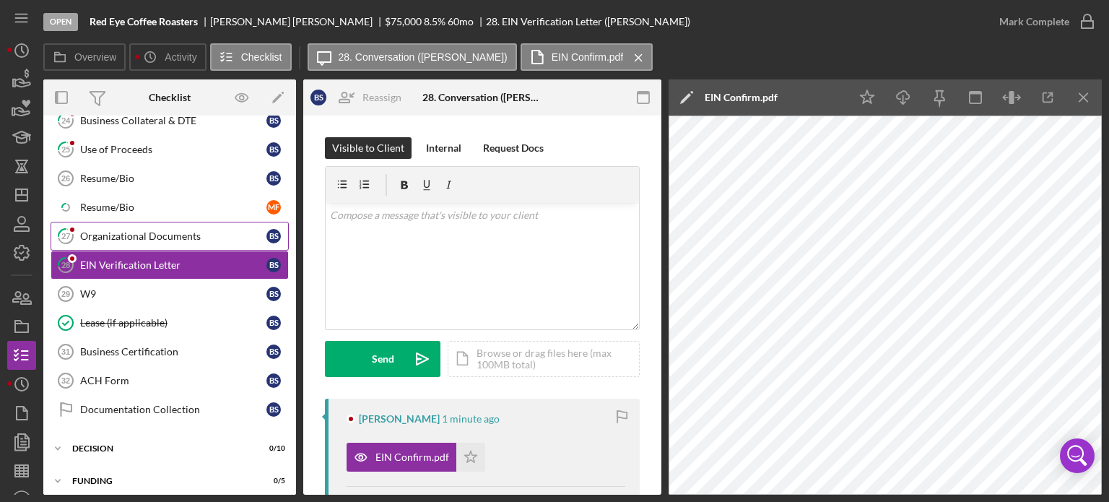
click at [116, 230] on div "Organizational Documents" at bounding box center [173, 236] width 186 height 12
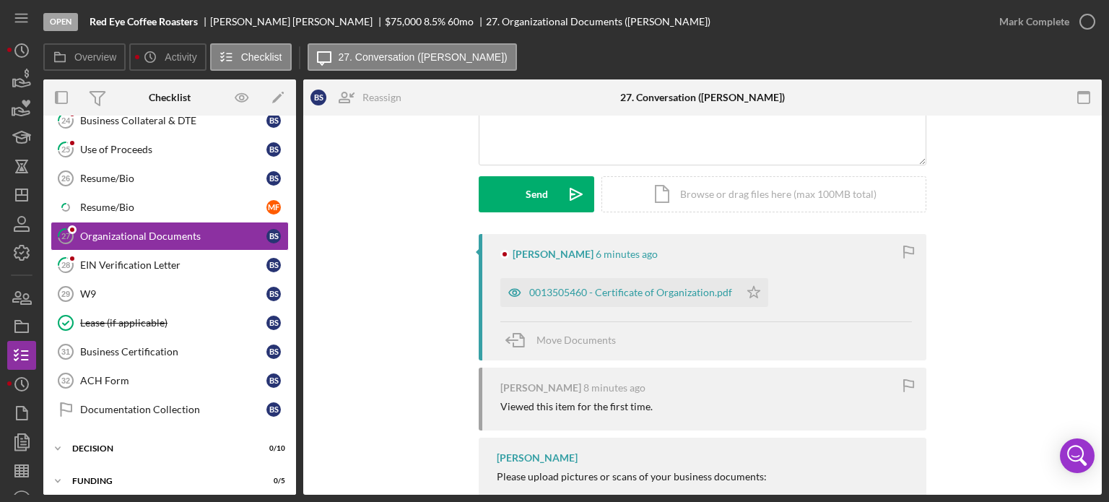
scroll to position [162, 0]
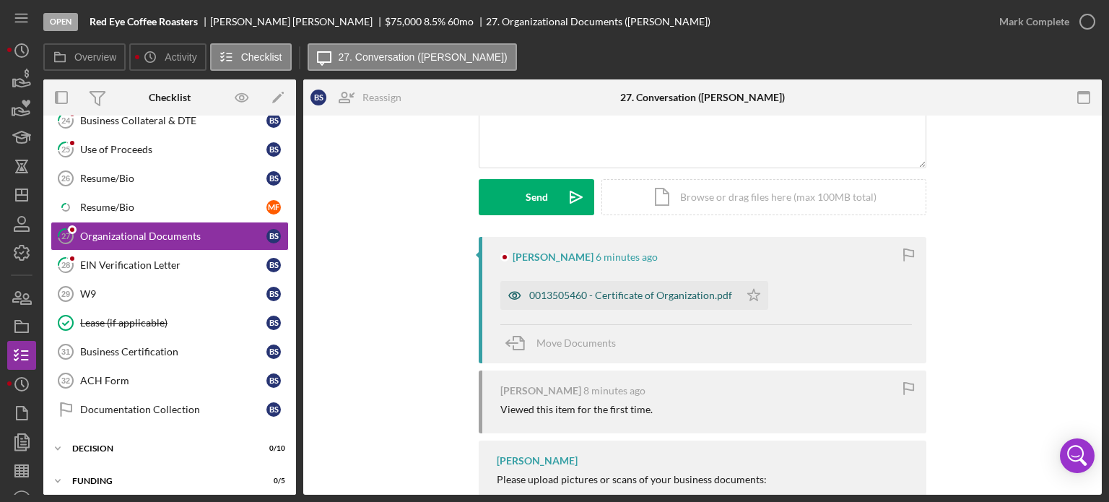
click at [637, 294] on div "0013505460 - Certificate of Organization.pdf" at bounding box center [630, 296] width 203 height 12
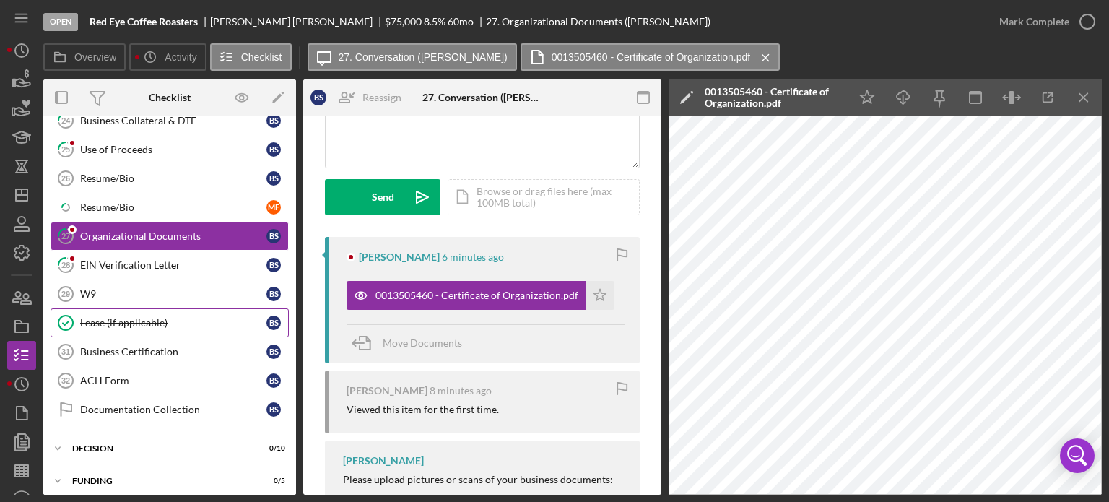
click at [100, 317] on div "Lease (if applicable)" at bounding box center [173, 323] width 186 height 12
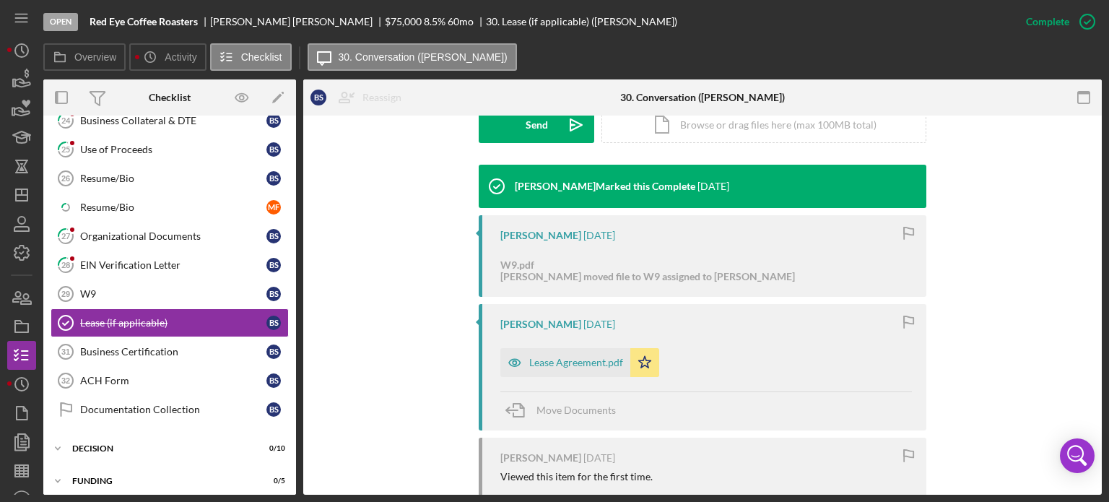
scroll to position [446, 0]
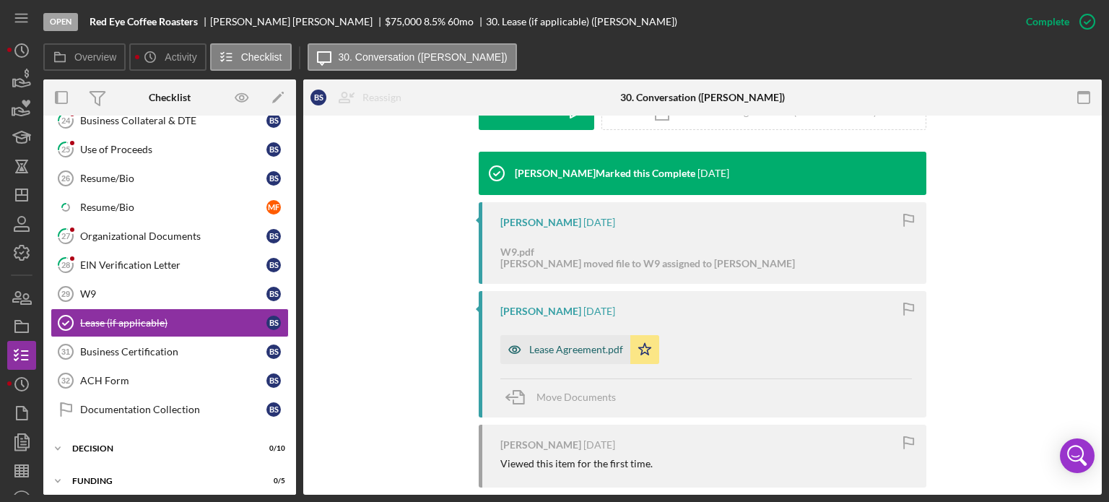
click at [569, 349] on div "Lease Agreement.pdf" at bounding box center [576, 350] width 94 height 12
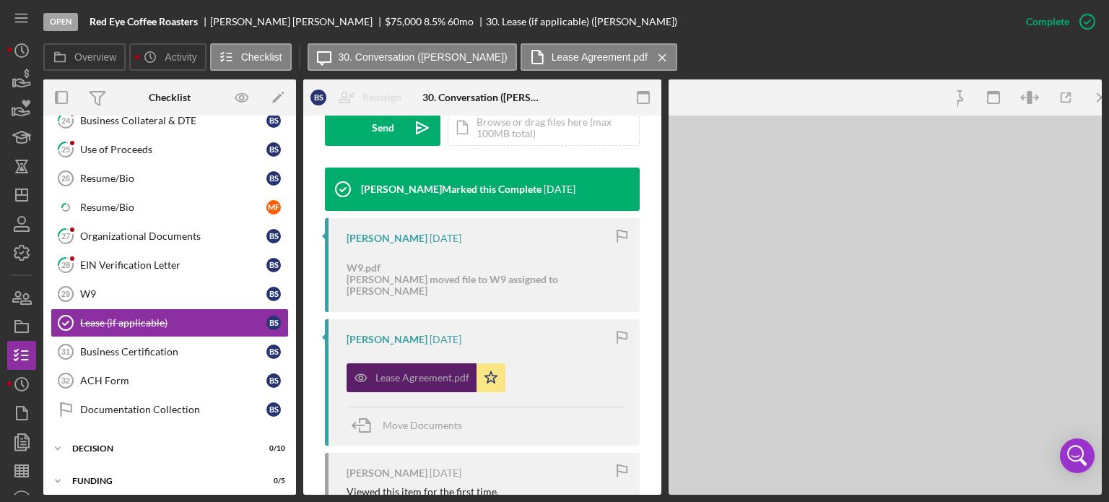
scroll to position [462, 0]
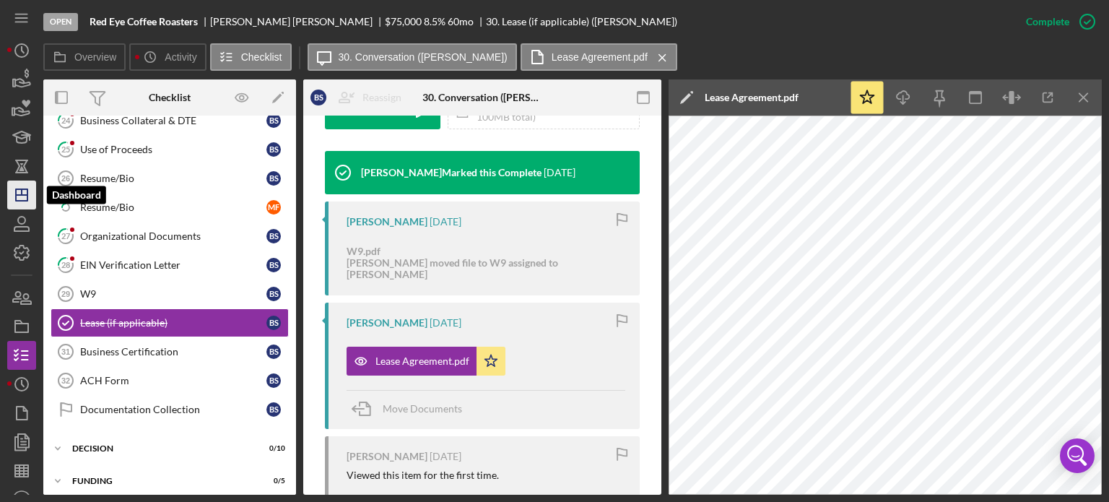
click at [13, 194] on icon "Icon/Dashboard" at bounding box center [22, 195] width 36 height 36
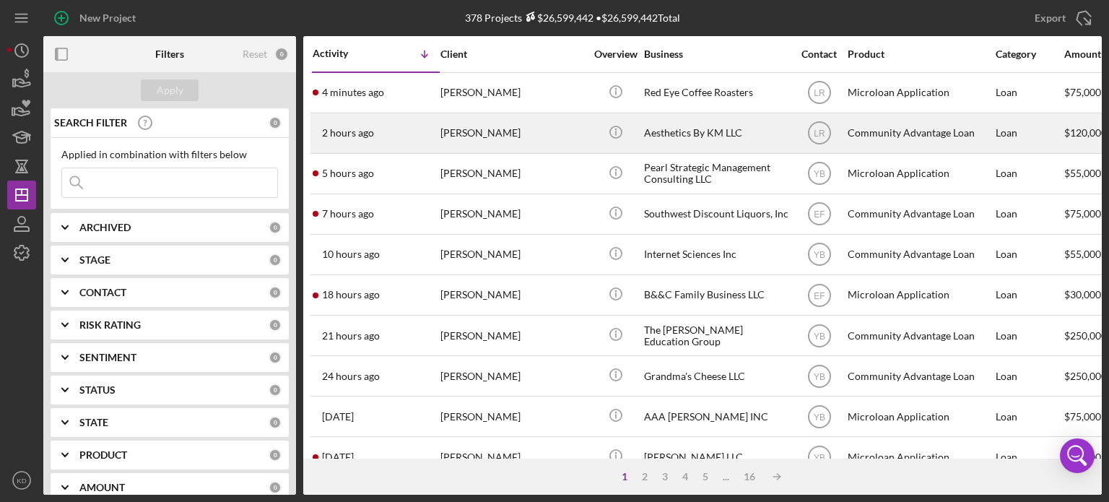
click at [685, 126] on div "Aesthetics By KM LLC" at bounding box center [716, 133] width 144 height 38
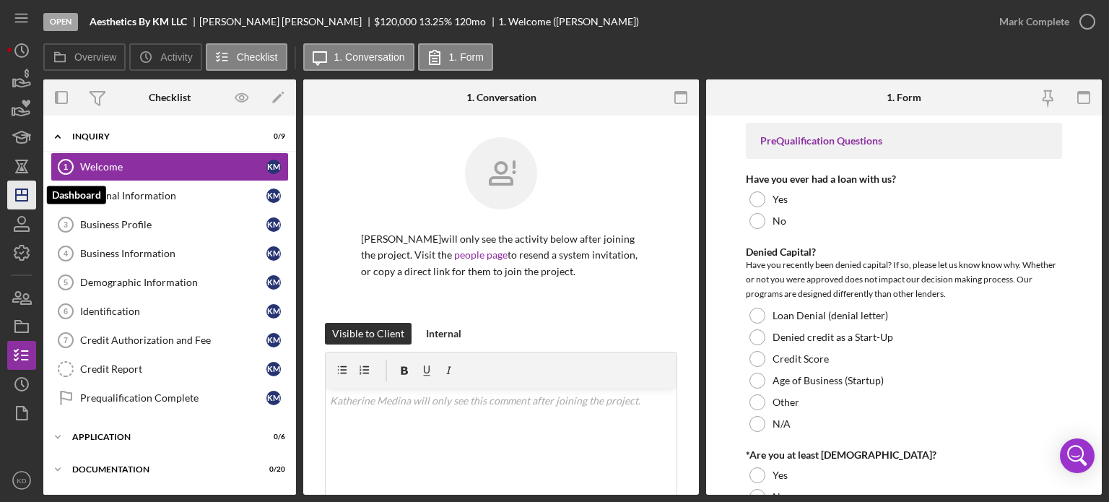
click at [17, 185] on icon "Icon/Dashboard" at bounding box center [22, 195] width 36 height 36
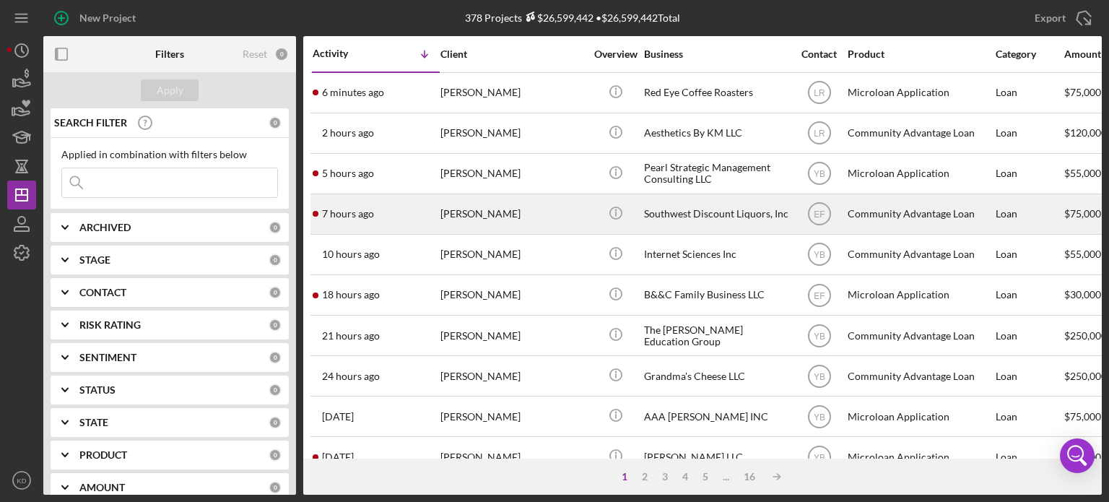
click at [672, 212] on div "Southwest Discount Liquors, Inc" at bounding box center [716, 214] width 144 height 38
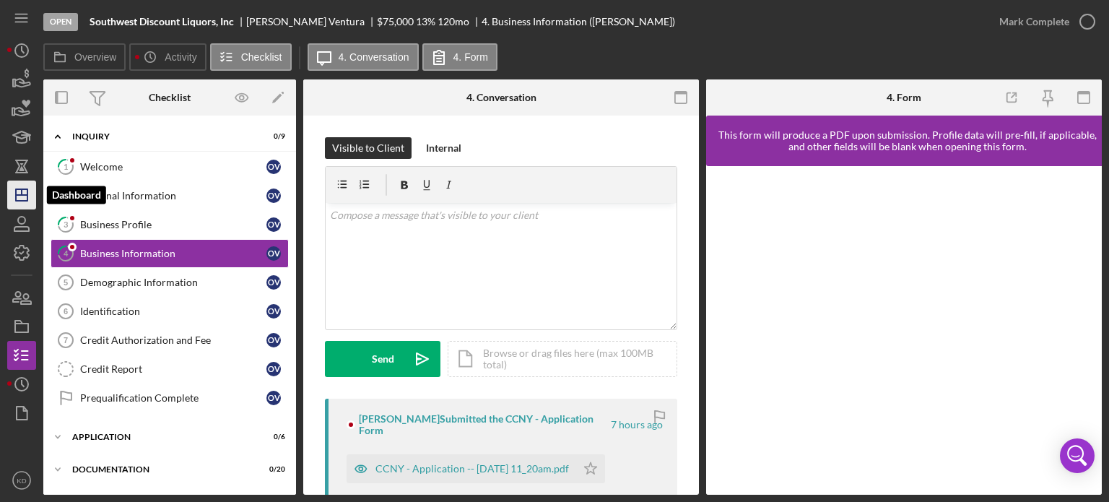
click at [25, 195] on line "button" at bounding box center [22, 195] width 12 height 0
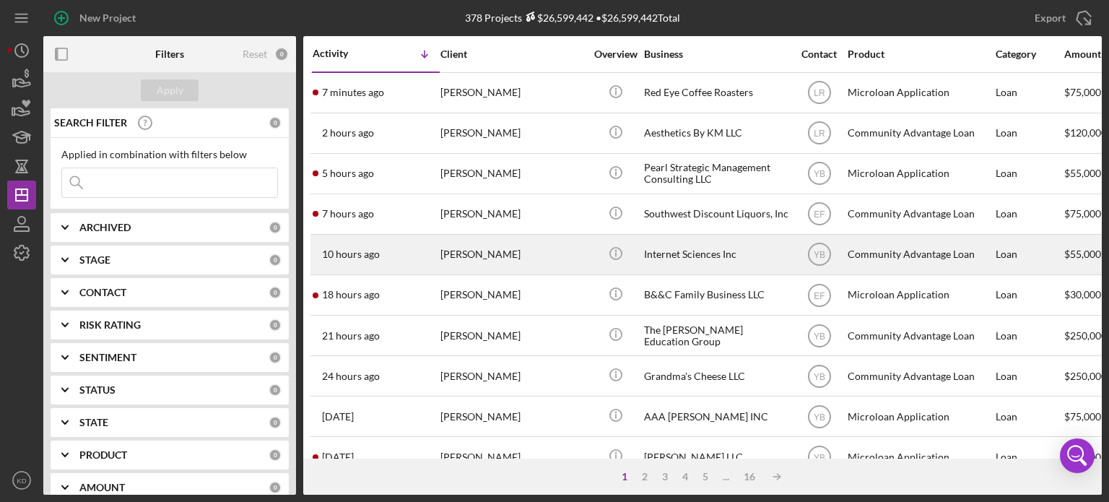
click at [718, 254] on div "Internet Sciences Inc" at bounding box center [716, 254] width 144 height 38
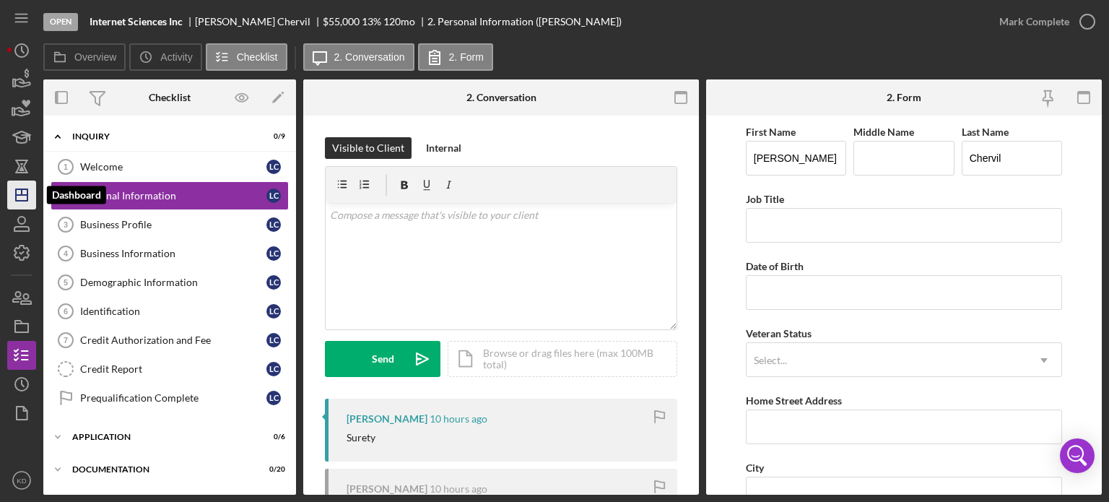
click at [17, 189] on polygon "button" at bounding box center [22, 195] width 12 height 12
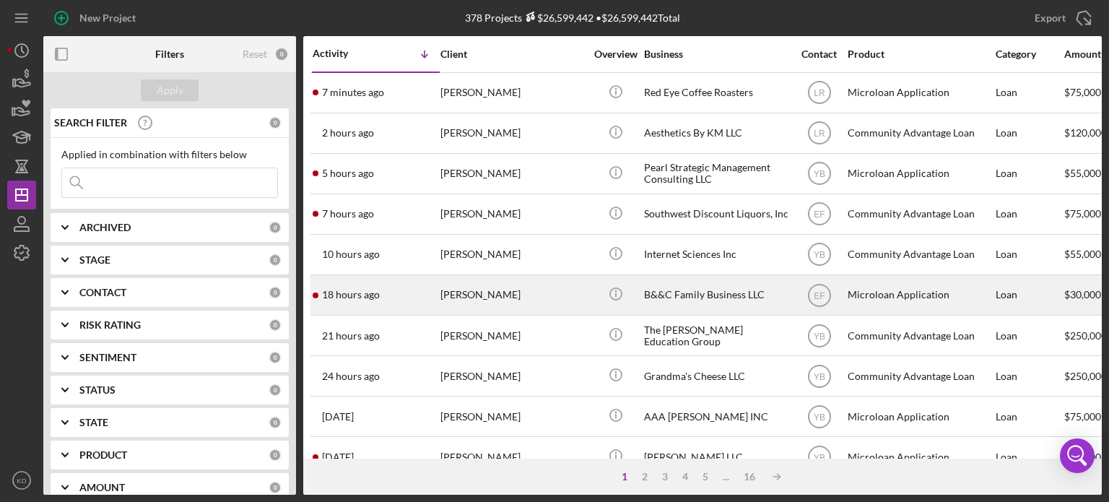
click at [681, 291] on div "B&&C Family Business LLC" at bounding box center [716, 295] width 144 height 38
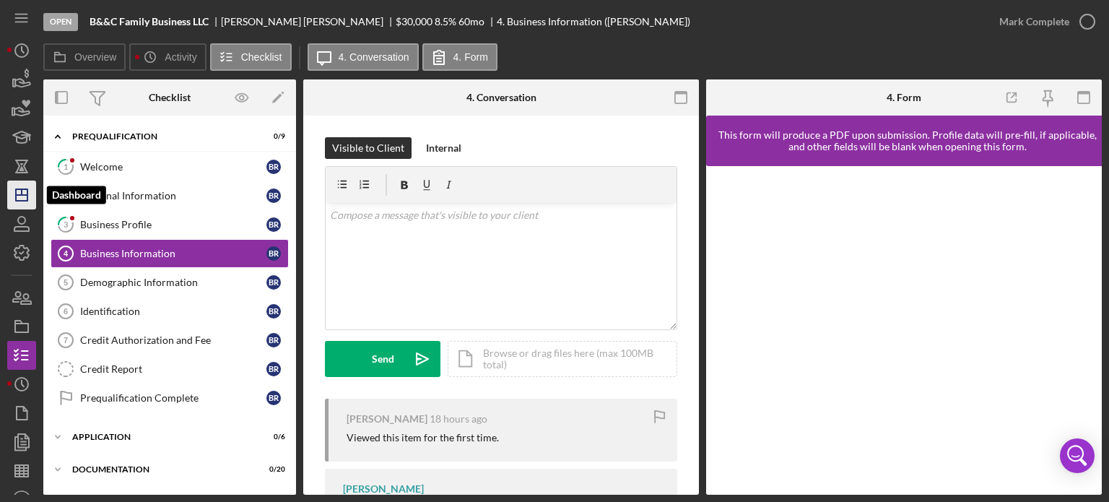
click at [31, 192] on icon "Icon/Dashboard" at bounding box center [22, 195] width 36 height 36
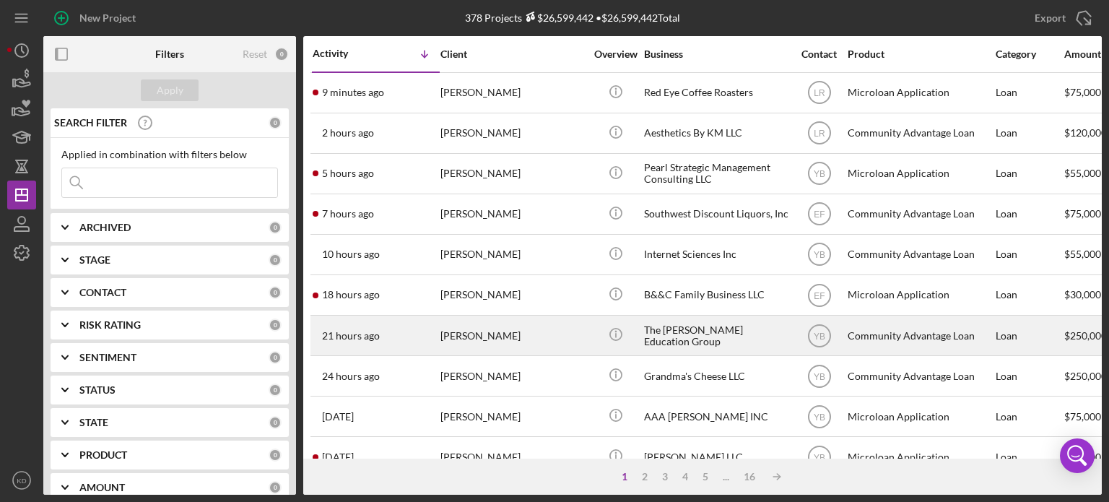
click at [680, 330] on div "The [PERSON_NAME] Education Group" at bounding box center [716, 335] width 144 height 38
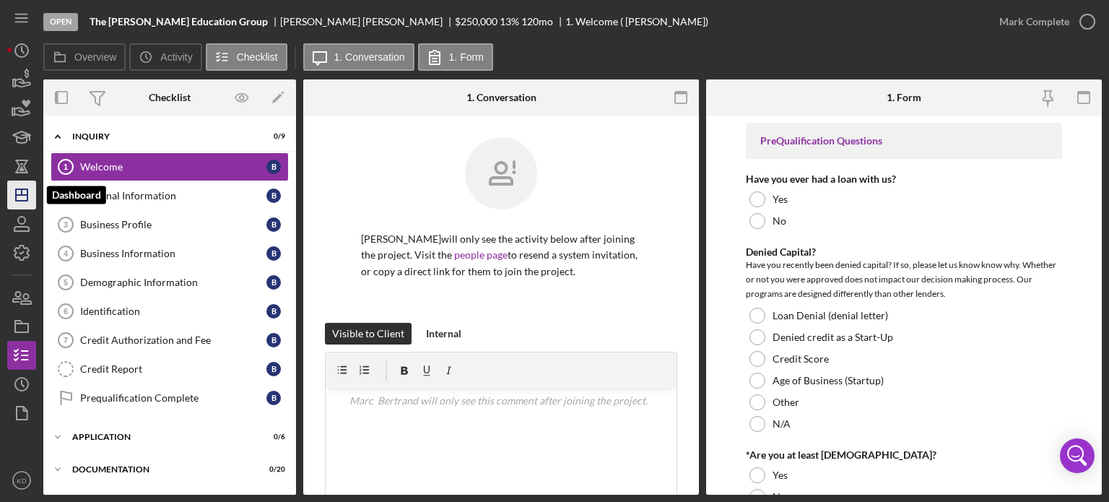
click at [26, 195] on line "button" at bounding box center [22, 195] width 12 height 0
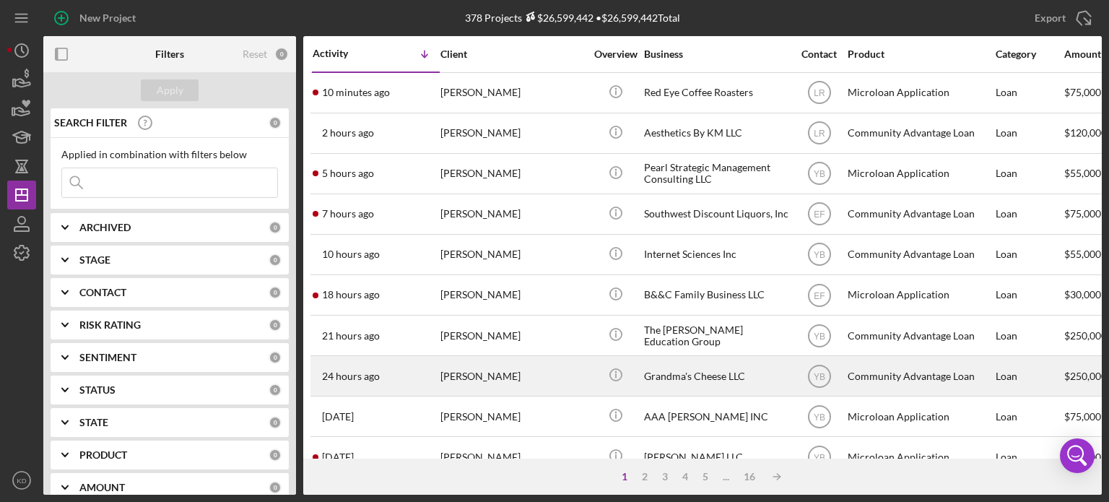
click at [722, 373] on div "Grandma's Cheese LLC" at bounding box center [716, 376] width 144 height 38
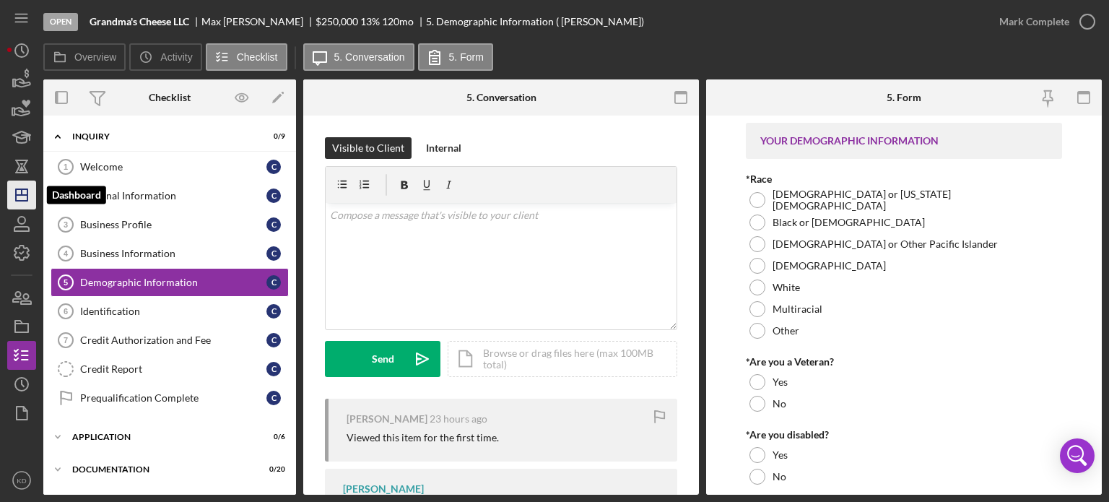
click at [22, 186] on icon "Icon/Dashboard" at bounding box center [22, 195] width 36 height 36
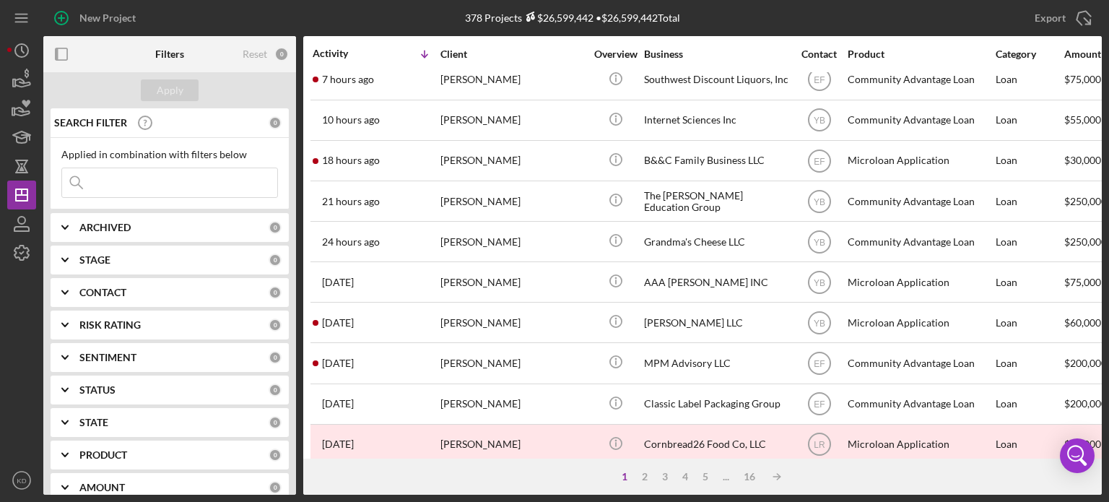
scroll to position [144, 0]
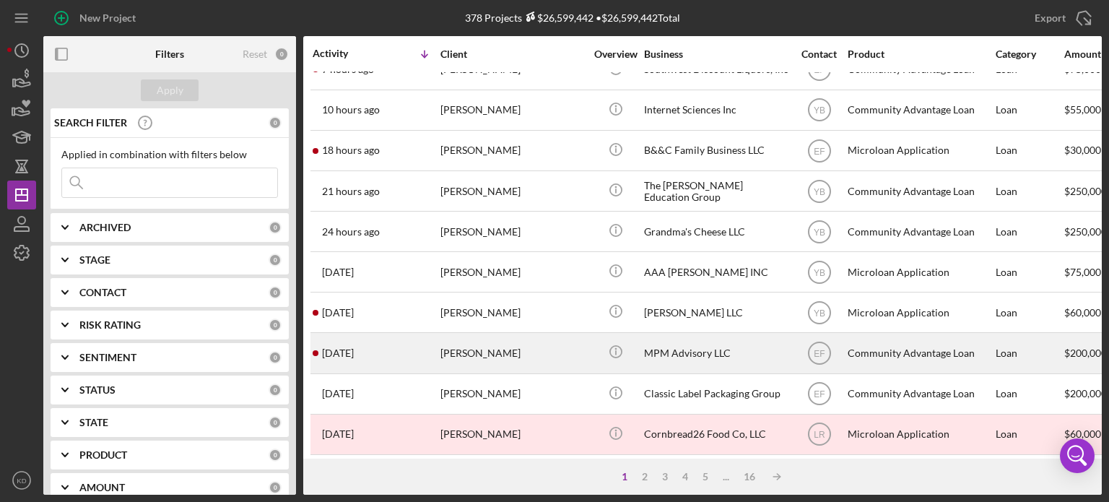
click at [690, 352] on div "MPM Advisory LLC" at bounding box center [716, 353] width 144 height 38
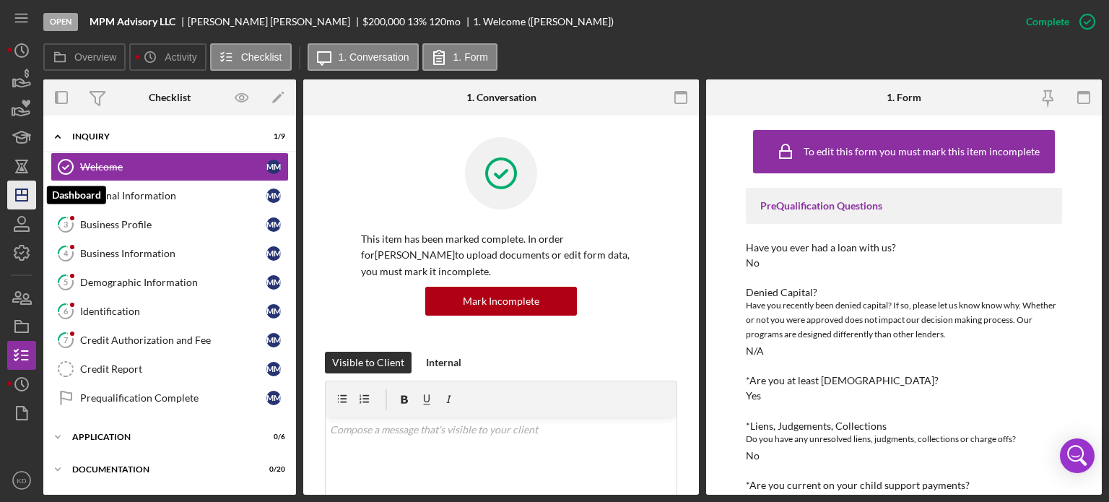
click at [26, 193] on icon "Icon/Dashboard" at bounding box center [22, 195] width 36 height 36
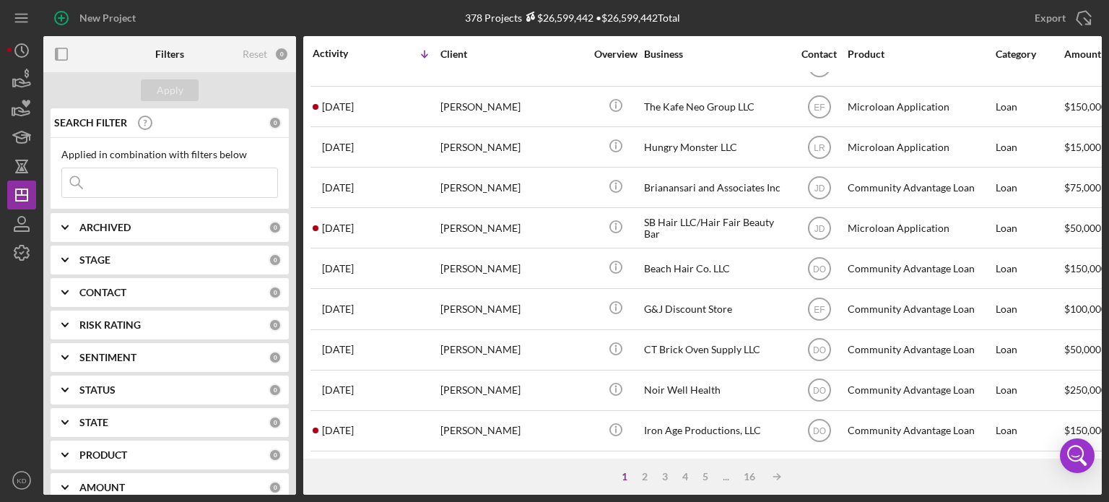
scroll to position [644, 0]
click at [14, 474] on circle "button" at bounding box center [21, 480] width 17 height 17
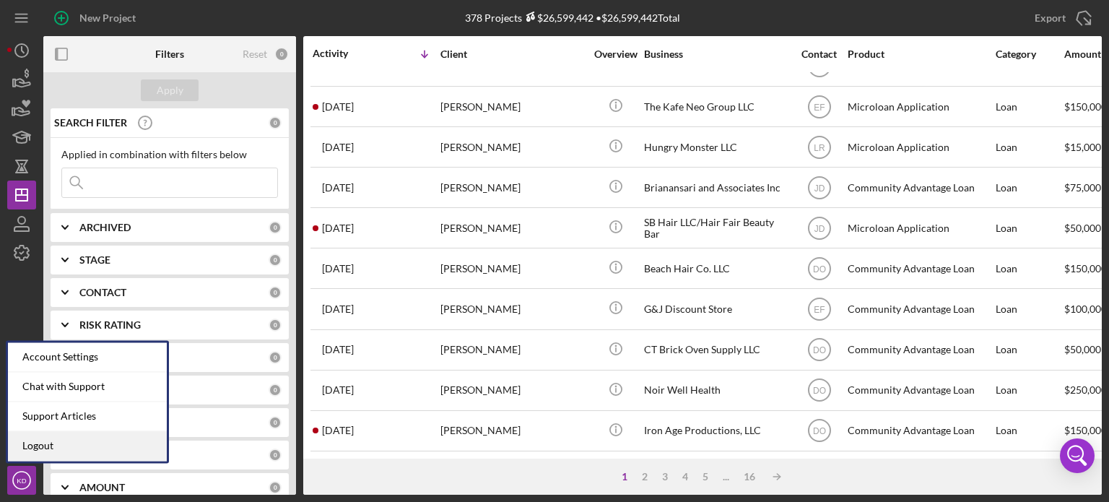
click at [23, 451] on link "Logout" at bounding box center [87, 446] width 159 height 30
